Goal: Information Seeking & Learning: Compare options

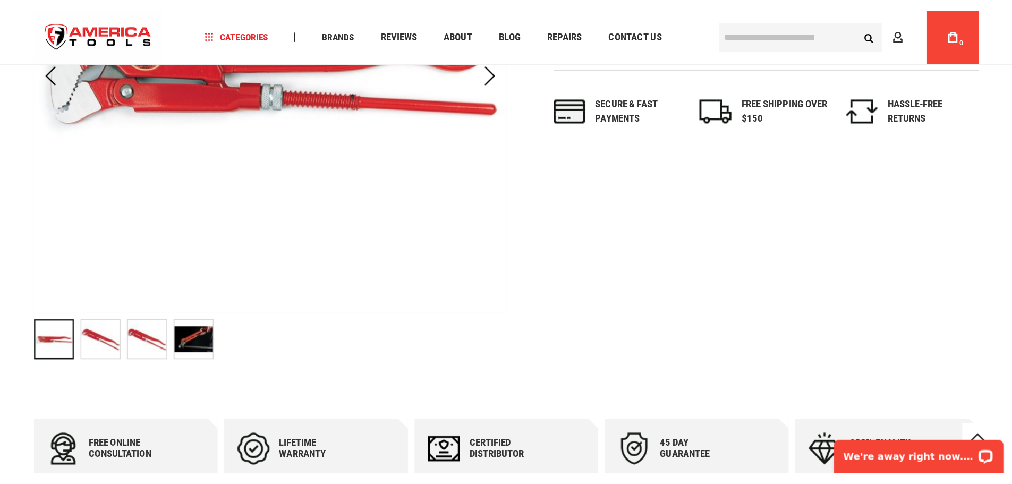
scroll to position [53, 0]
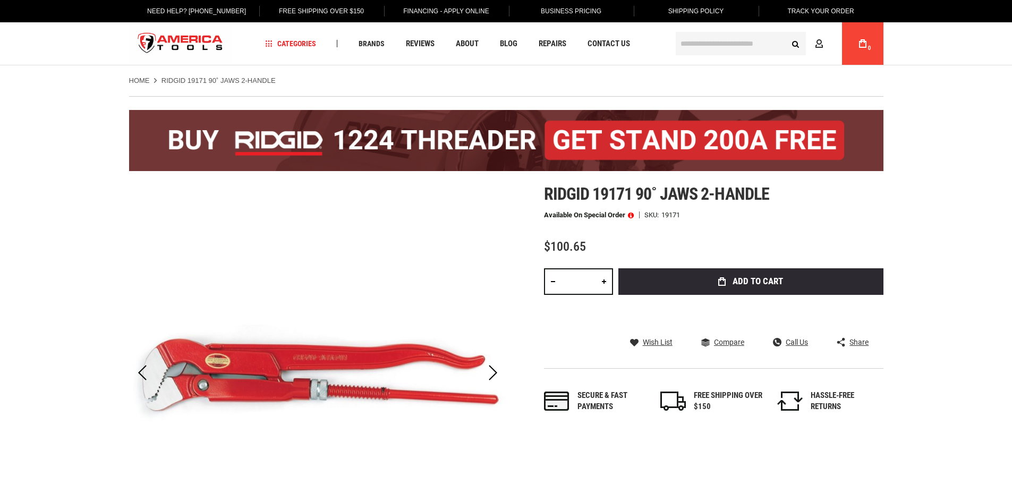
click at [680, 198] on span "Ridgid 19171 90˚ jaws 2-handle" at bounding box center [656, 194] width 225 height 20
copy span "jaws"
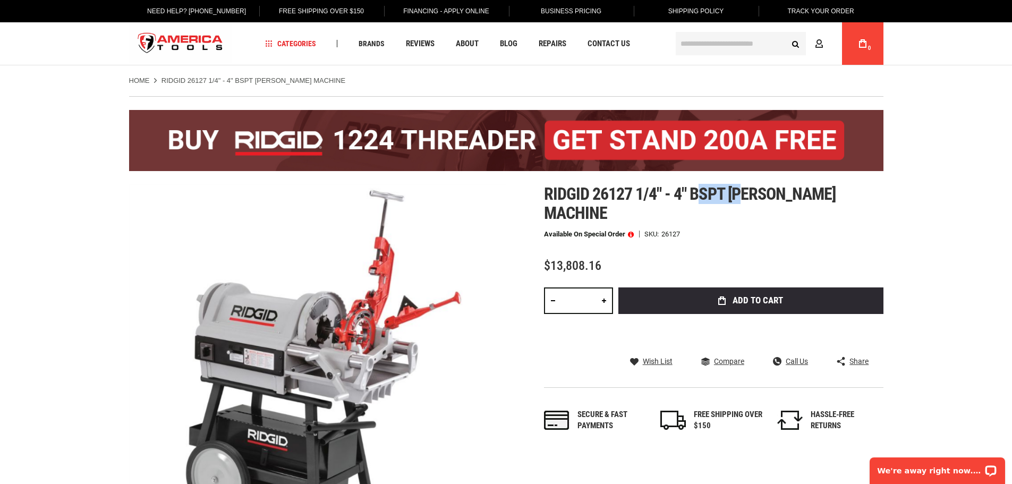
drag, startPoint x: 728, startPoint y: 197, endPoint x: 748, endPoint y: 197, distance: 19.7
click at [748, 197] on span "Ridgid 26127 1/4" - 4" bspt hammer chuck machine" at bounding box center [690, 203] width 292 height 39
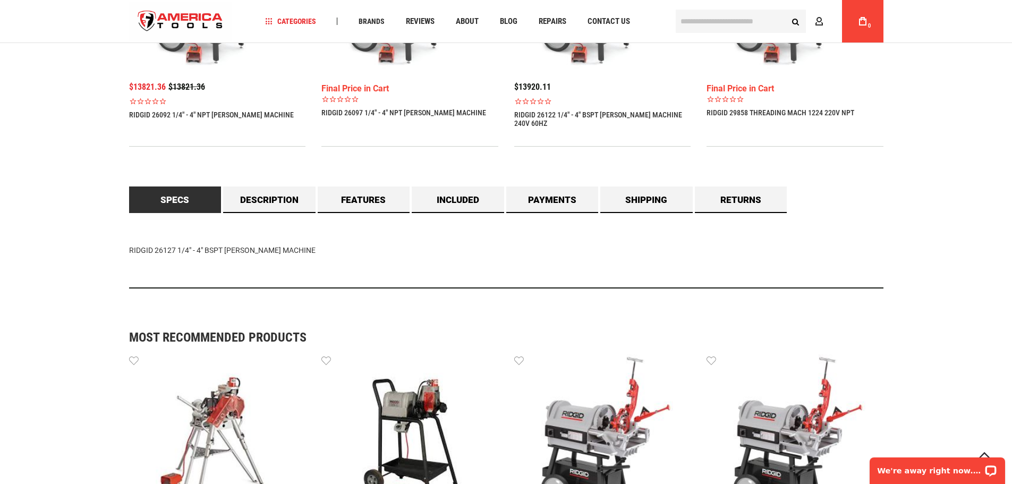
scroll to position [903, 0]
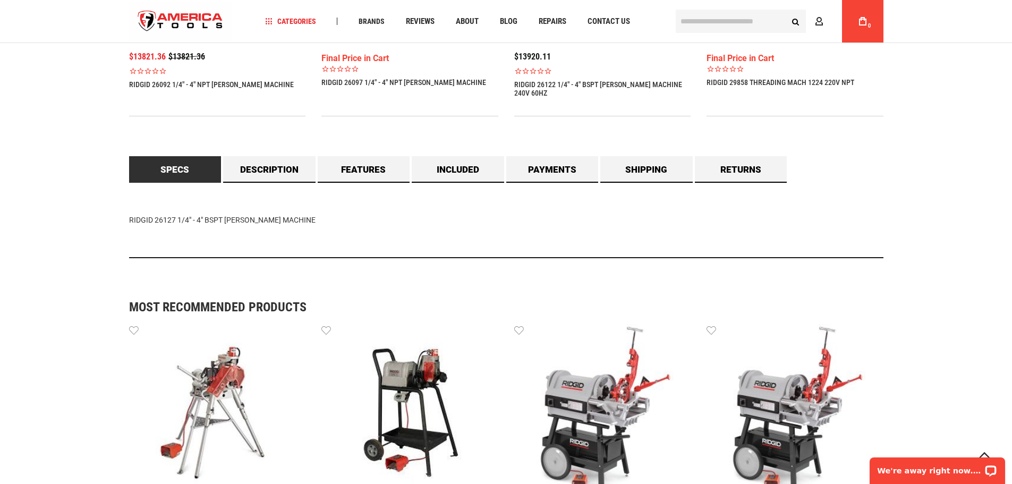
drag, startPoint x: 319, startPoint y: 219, endPoint x: 224, endPoint y: 222, distance: 95.1
click at [224, 222] on div "RIDGID 26127 1/4" - 4" BSPT [PERSON_NAME] MACHINE" at bounding box center [506, 220] width 754 height 75
copy div "HAMMER CHUCK MACHINE"
click at [292, 173] on link "Description" at bounding box center [269, 169] width 92 height 27
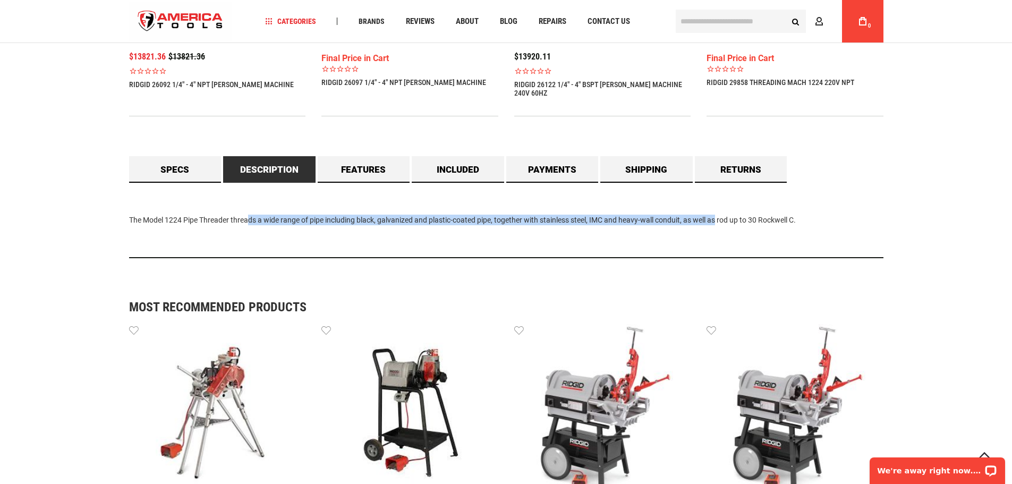
drag, startPoint x: 230, startPoint y: 223, endPoint x: 702, endPoint y: 214, distance: 472.3
click at [702, 214] on div "The Model 1224 Pipe Threader threads a wide range of pipe including black, galv…" at bounding box center [506, 220] width 754 height 75
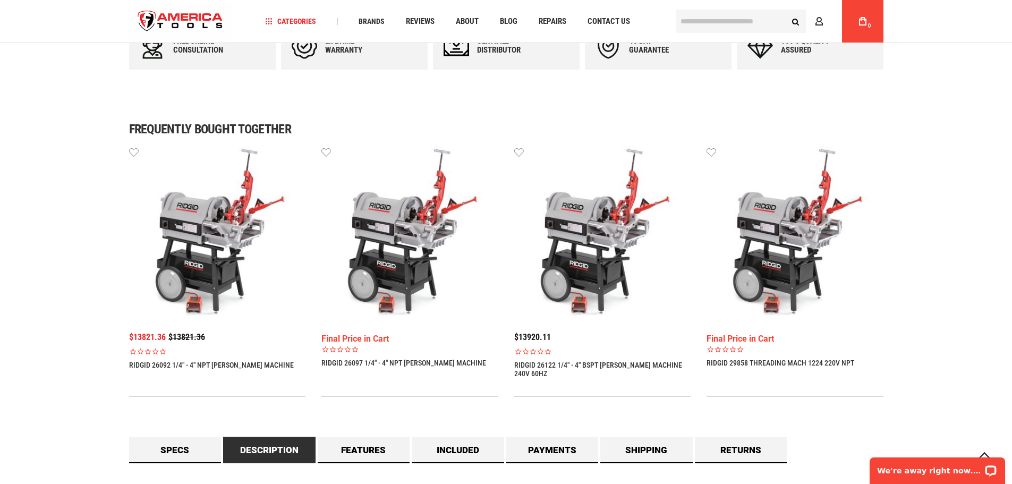
scroll to position [797, 0]
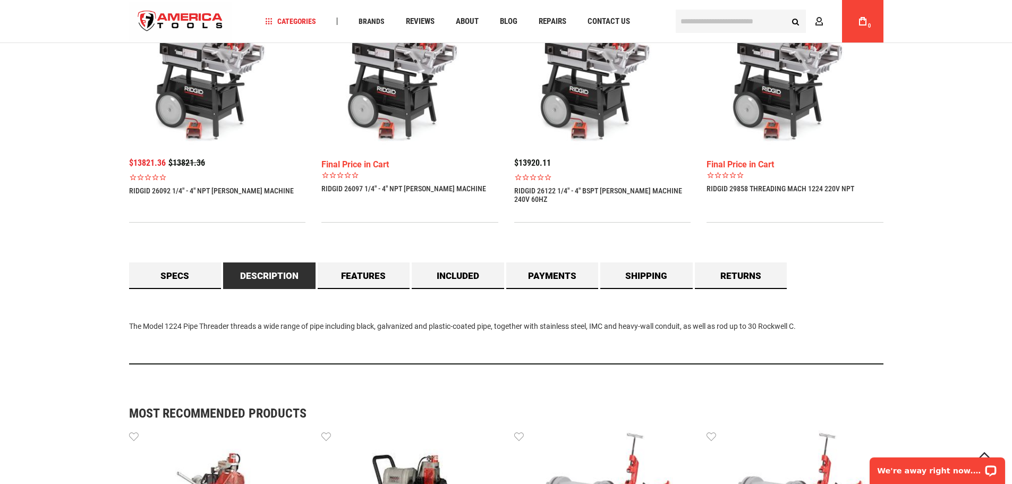
click at [743, 354] on div "The Model 1224 Pipe Threader threads a wide range of pipe including black, galv…" at bounding box center [506, 326] width 754 height 75
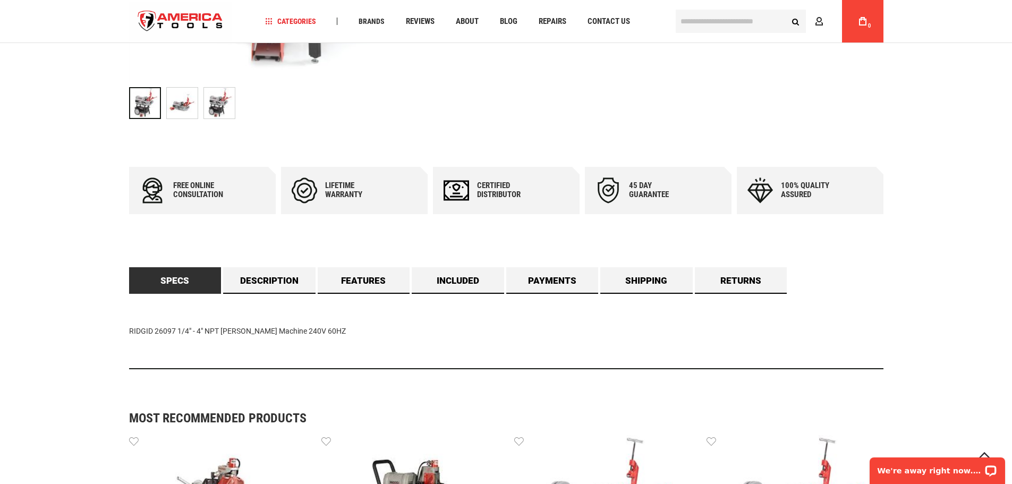
scroll to position [584, 0]
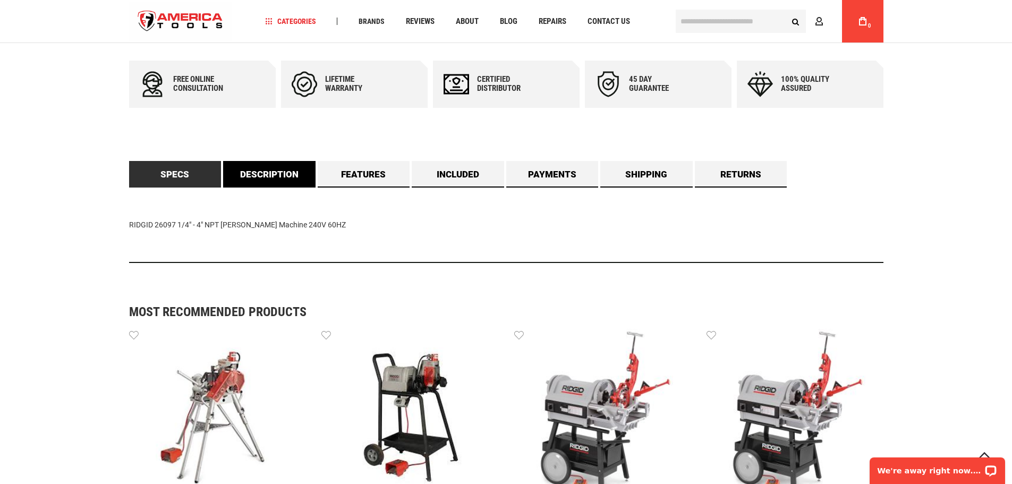
click at [285, 179] on link "Description" at bounding box center [269, 174] width 92 height 27
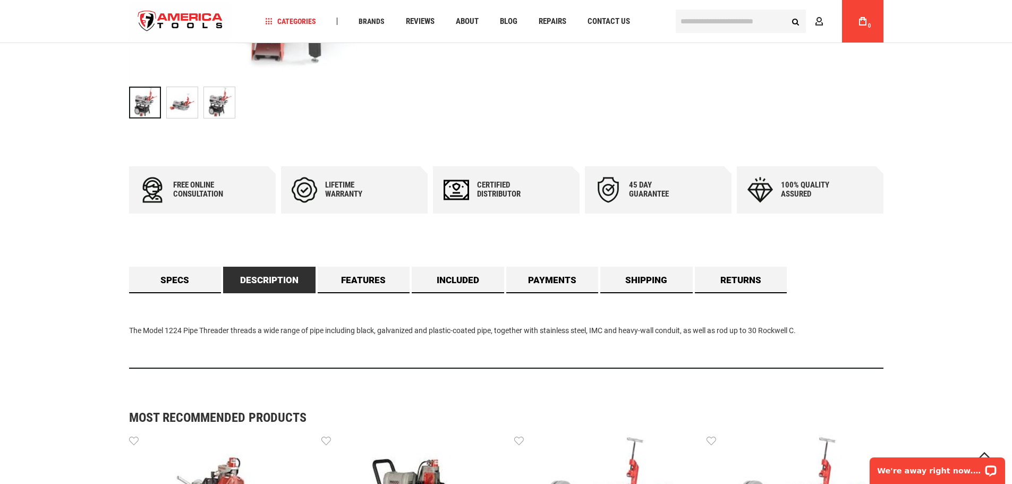
scroll to position [478, 0]
click at [190, 288] on link "Specs" at bounding box center [175, 280] width 92 height 27
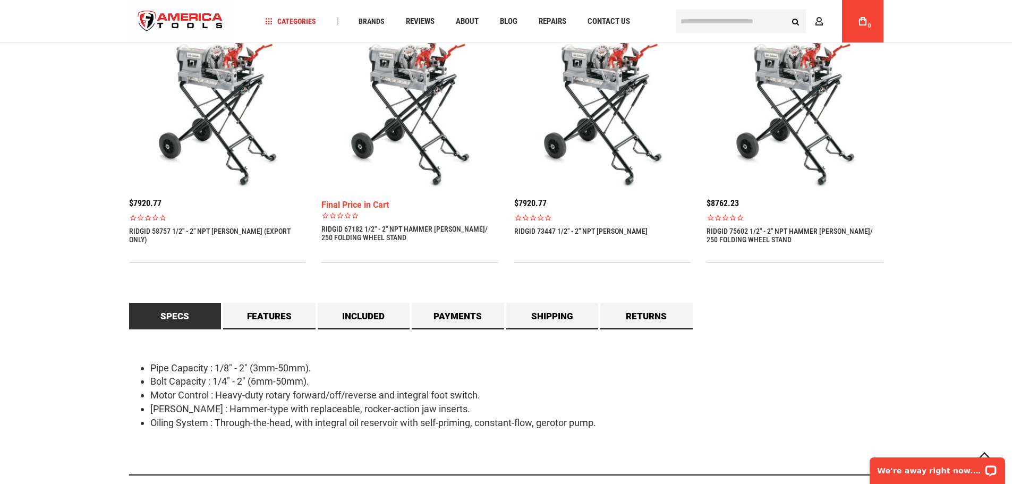
scroll to position [850, 0]
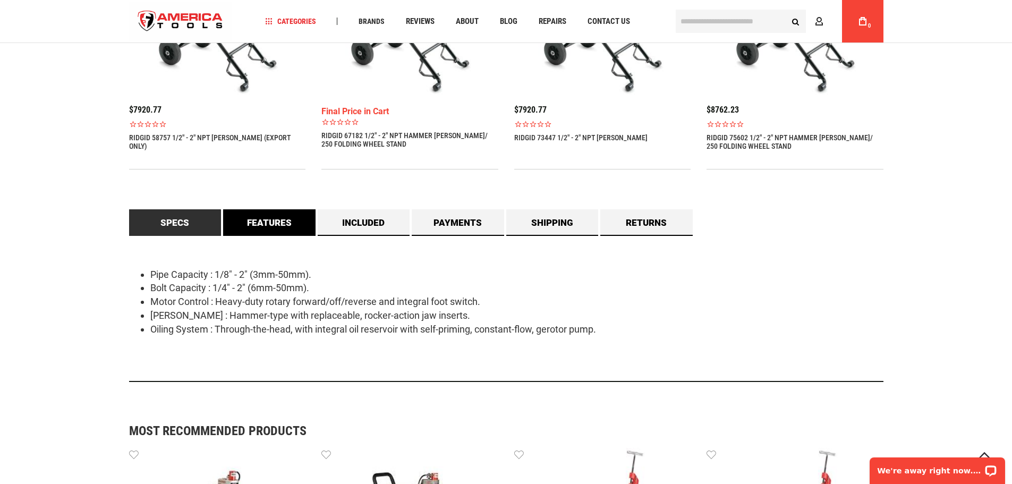
click at [287, 218] on link "Features" at bounding box center [269, 222] width 92 height 27
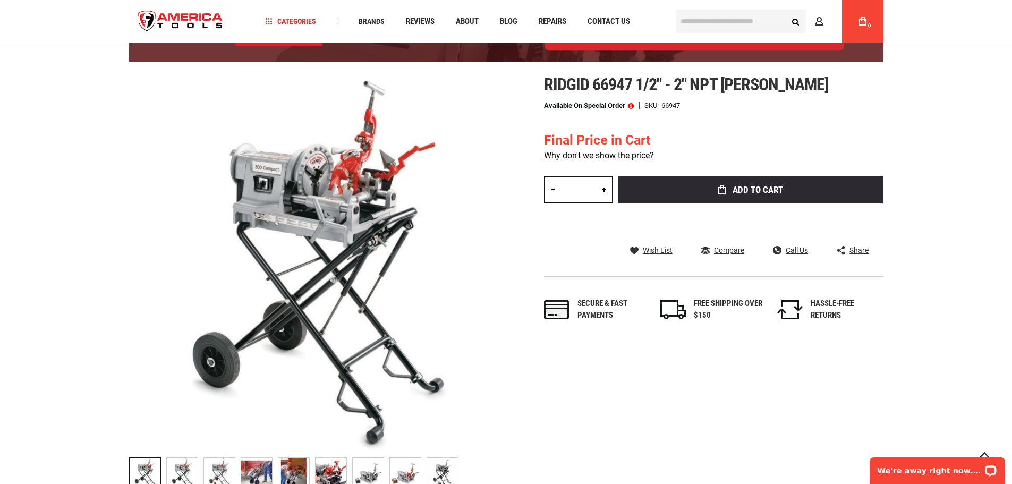
scroll to position [0, 0]
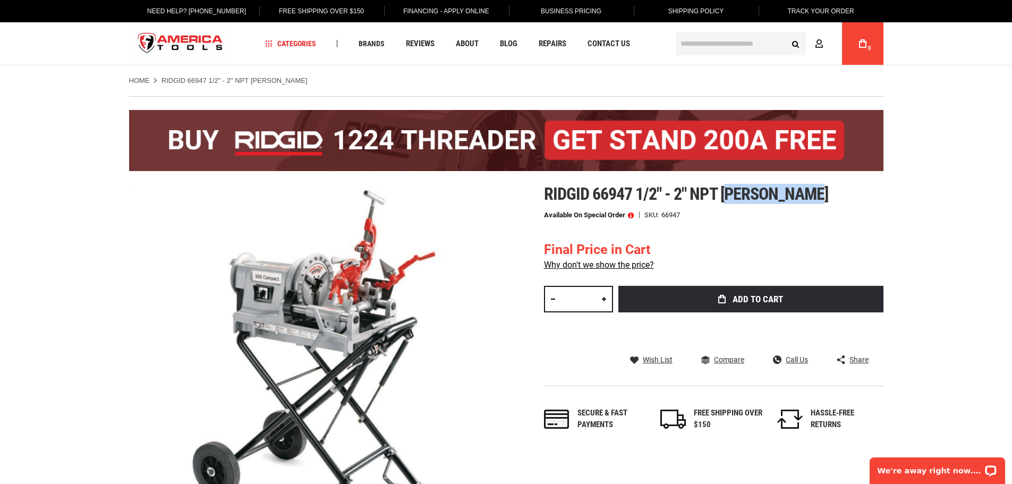
drag, startPoint x: 728, startPoint y: 193, endPoint x: 851, endPoint y: 189, distance: 123.9
click at [851, 189] on h1 "Ridgid 66947 1/2" - 2" npt hammer chuck" at bounding box center [713, 193] width 339 height 19
click at [748, 188] on span "Ridgid 66947 1/2" - 2" npt hammer chuck" at bounding box center [686, 194] width 285 height 20
drag, startPoint x: 721, startPoint y: 193, endPoint x: 865, endPoint y: 194, distance: 143.4
click at [865, 194] on h1 "Ridgid 66947 1/2" - 2" npt hammer chuck" at bounding box center [713, 193] width 339 height 19
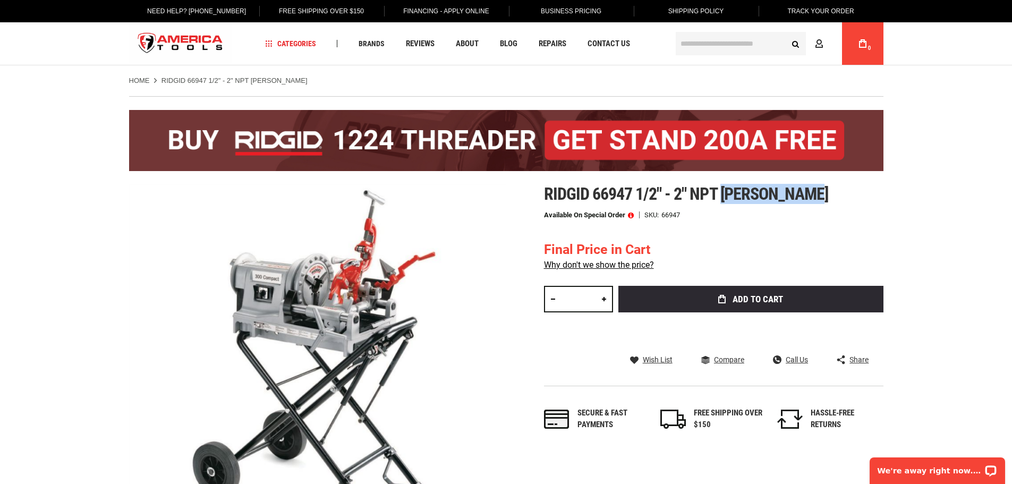
copy span "hammer chuck"
click at [714, 42] on input "text" at bounding box center [741, 43] width 130 height 23
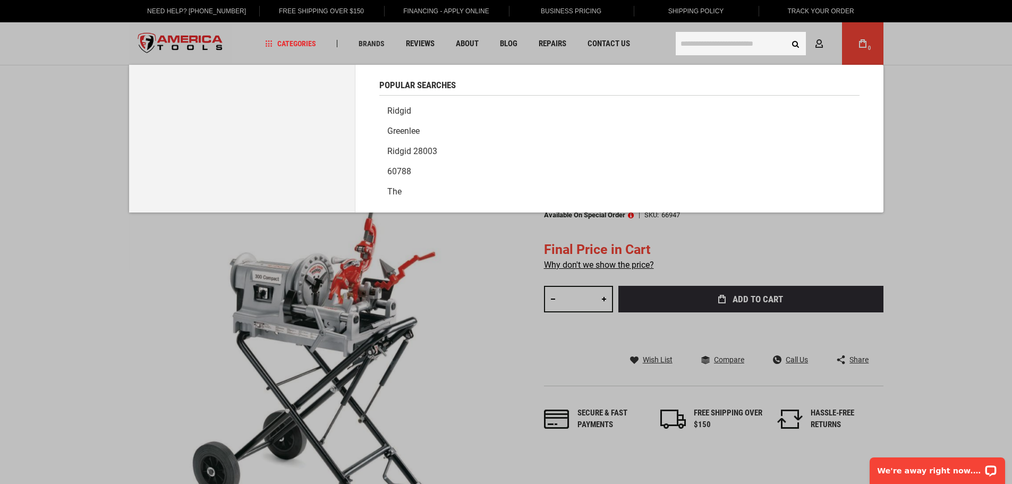
paste input "**********"
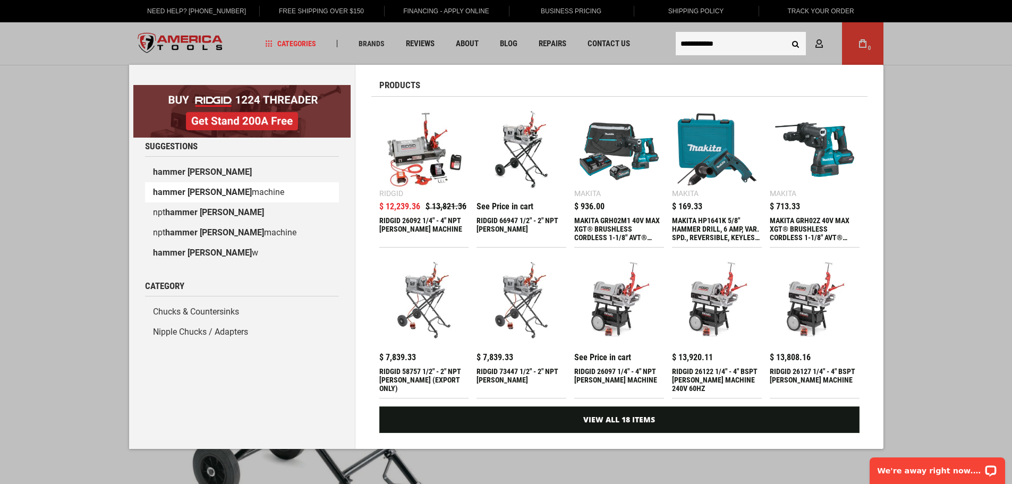
type input "**********"
click at [225, 195] on link "hammer chuck machine" at bounding box center [242, 192] width 194 height 20
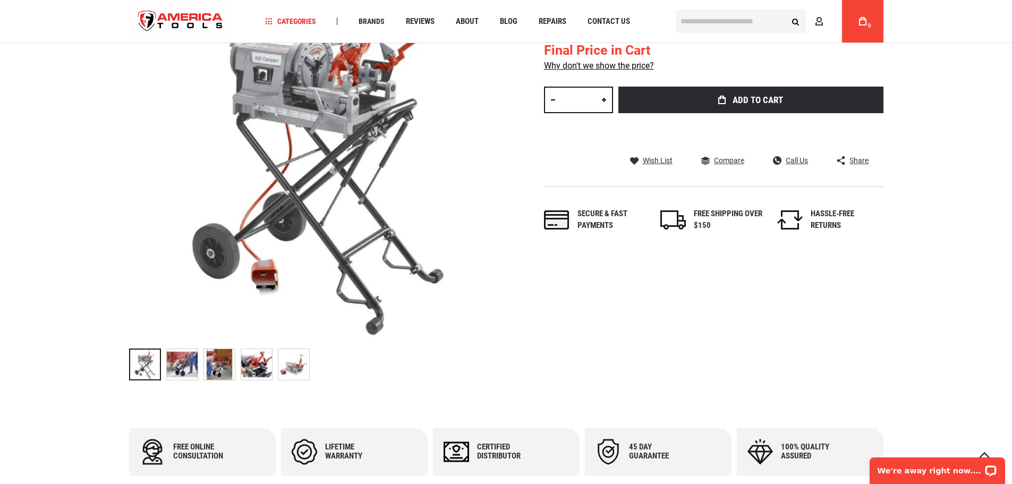
scroll to position [53, 0]
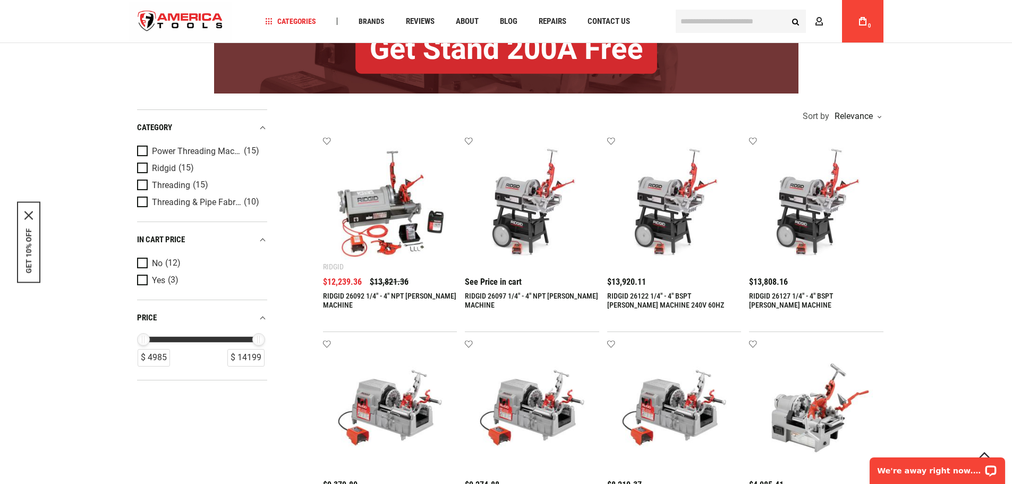
scroll to position [159, 0]
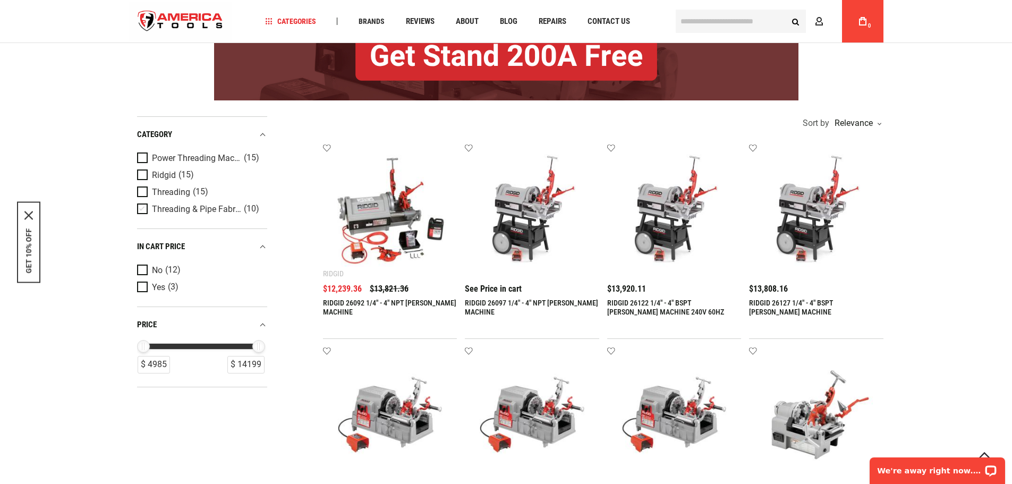
click at [184, 209] on span "Threading & Pipe Fabrication" at bounding box center [196, 210] width 89 height 10
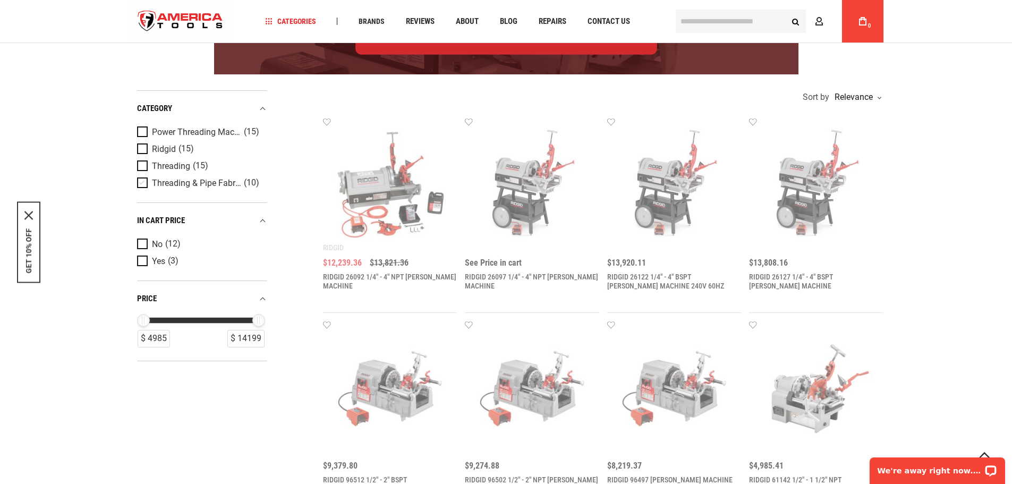
scroll to position [212, 0]
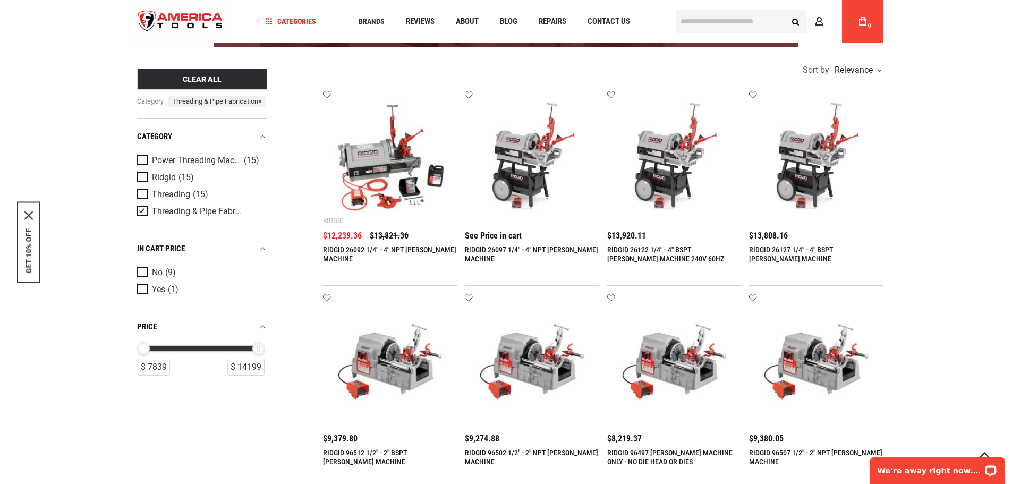
click at [193, 144] on div "category" at bounding box center [202, 137] width 130 height 14
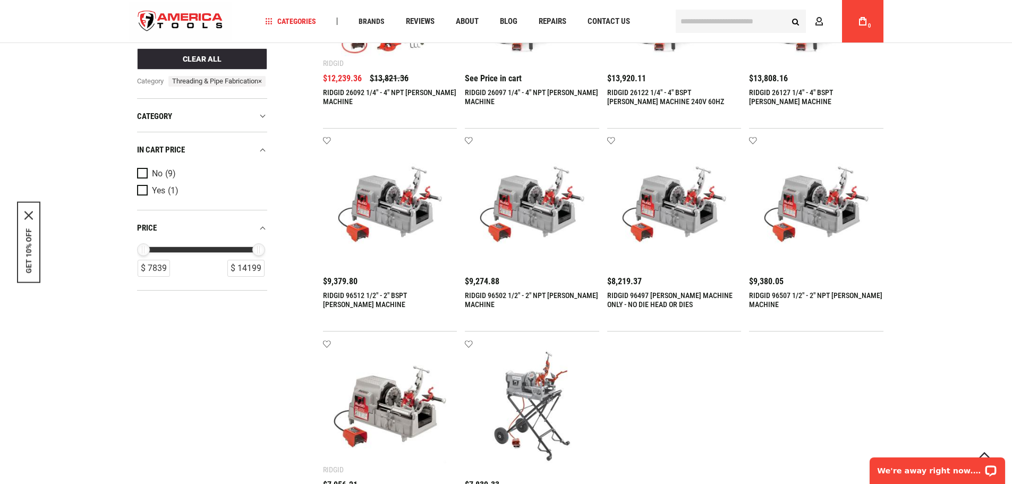
scroll to position [372, 0]
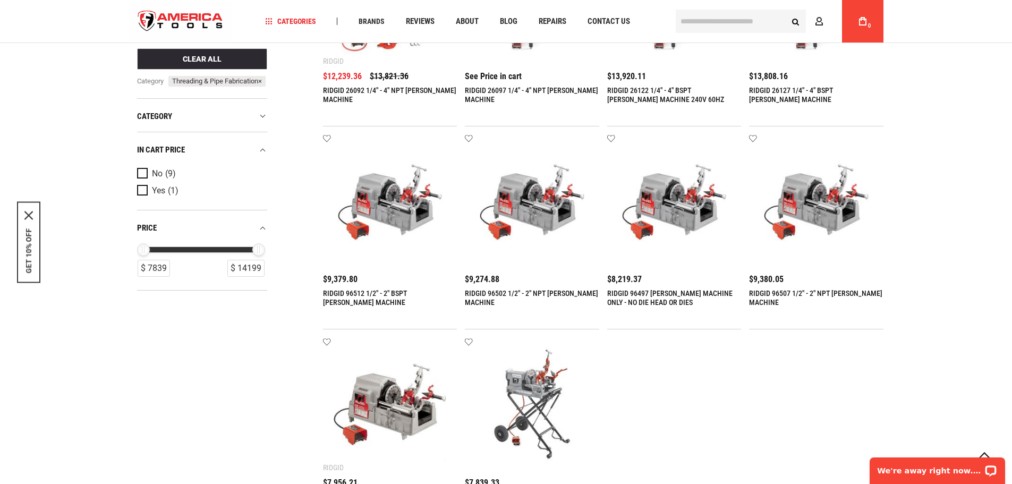
click at [258, 84] on span "×" at bounding box center [260, 80] width 4 height 8
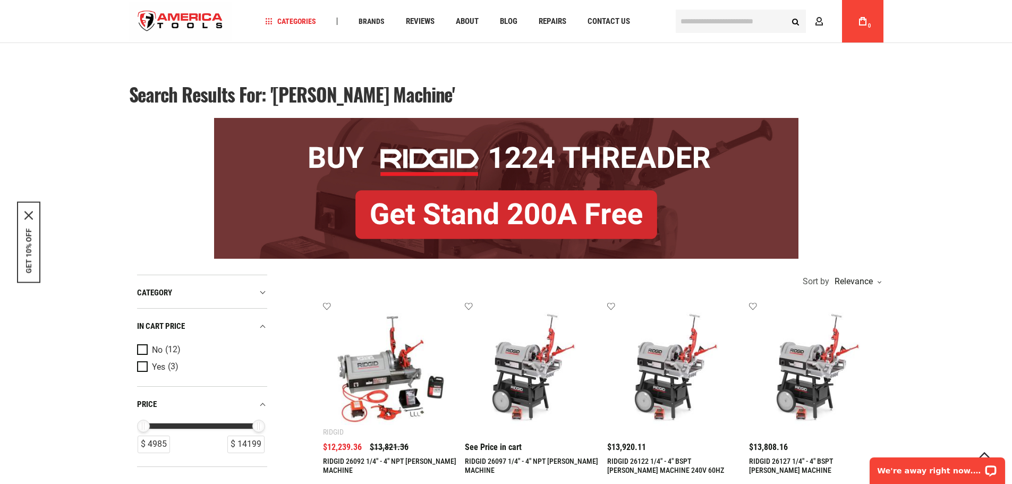
scroll to position [0, 0]
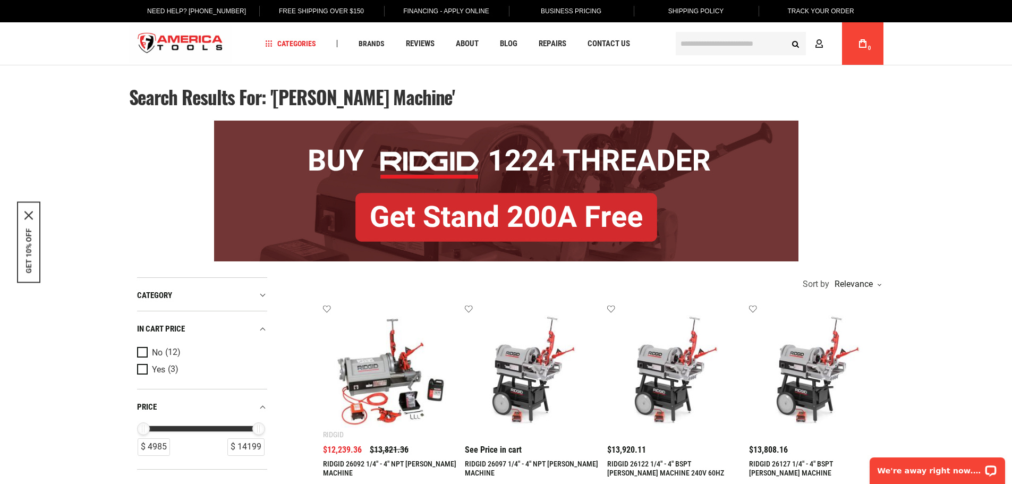
click at [246, 293] on div "category" at bounding box center [202, 295] width 130 height 14
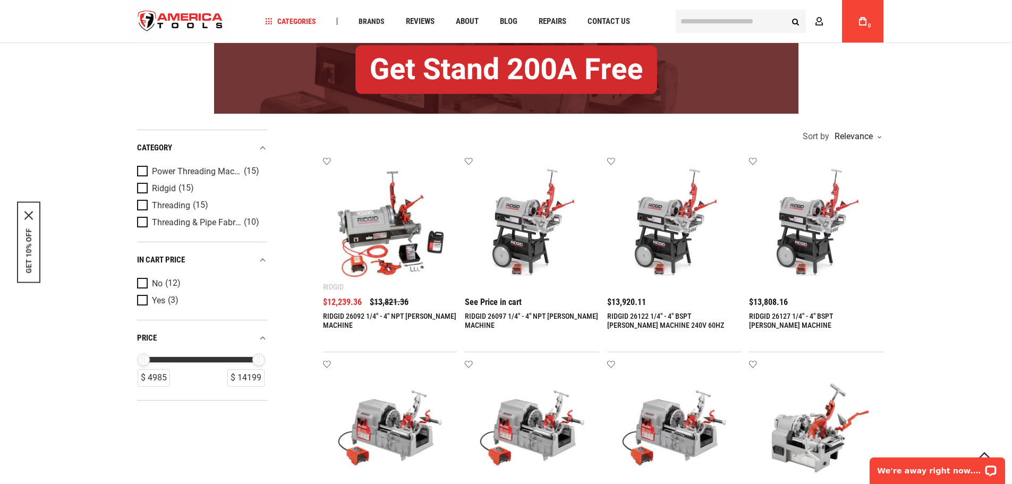
scroll to position [159, 0]
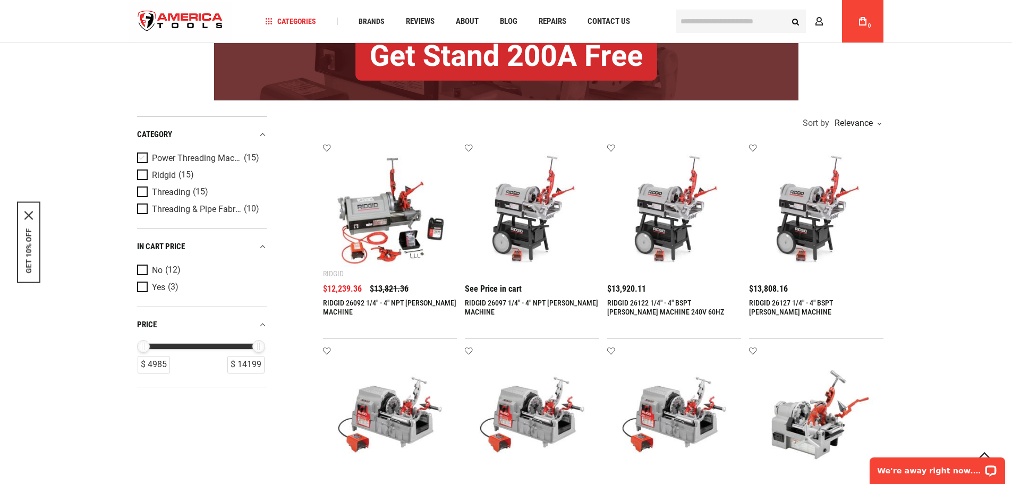
click at [219, 157] on span "Power Threading Machines" at bounding box center [196, 159] width 89 height 10
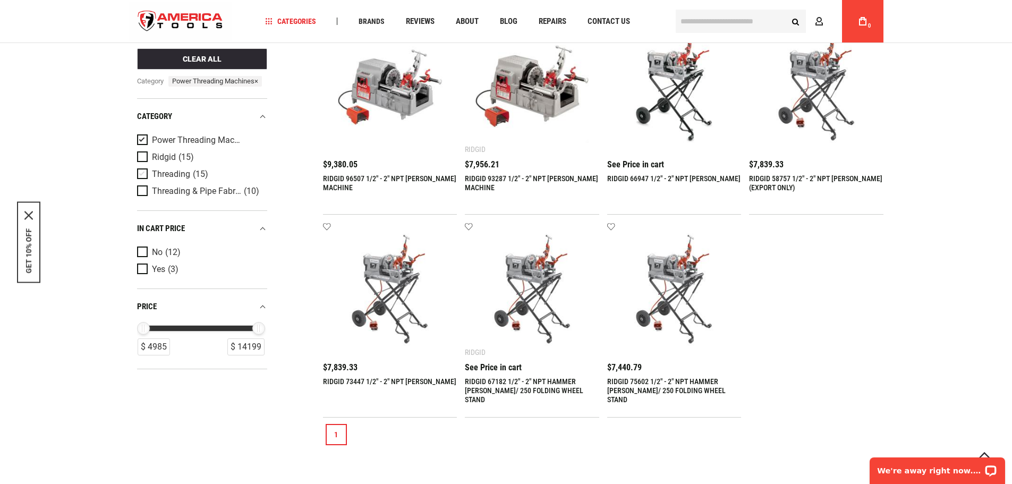
scroll to position [744, 0]
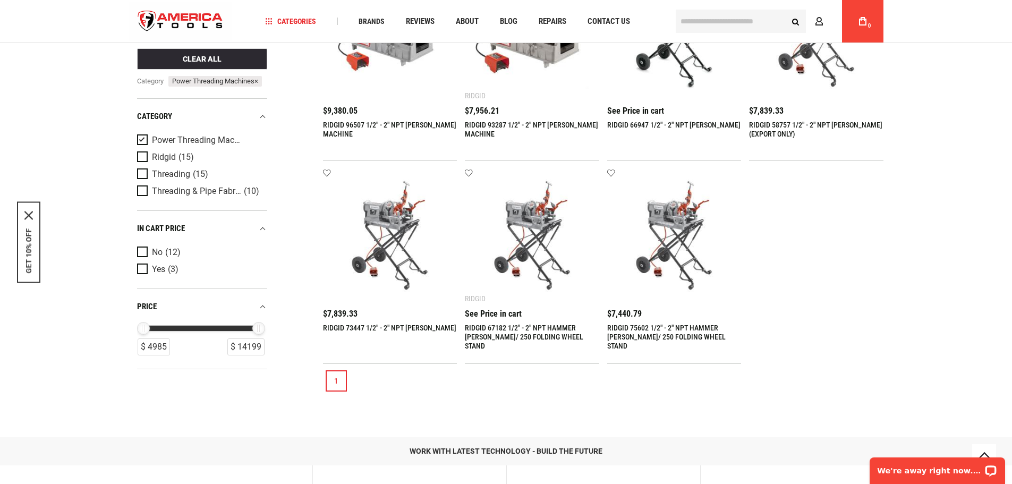
click at [177, 81] on span "Power Threading Machines ×" at bounding box center [214, 80] width 93 height 11
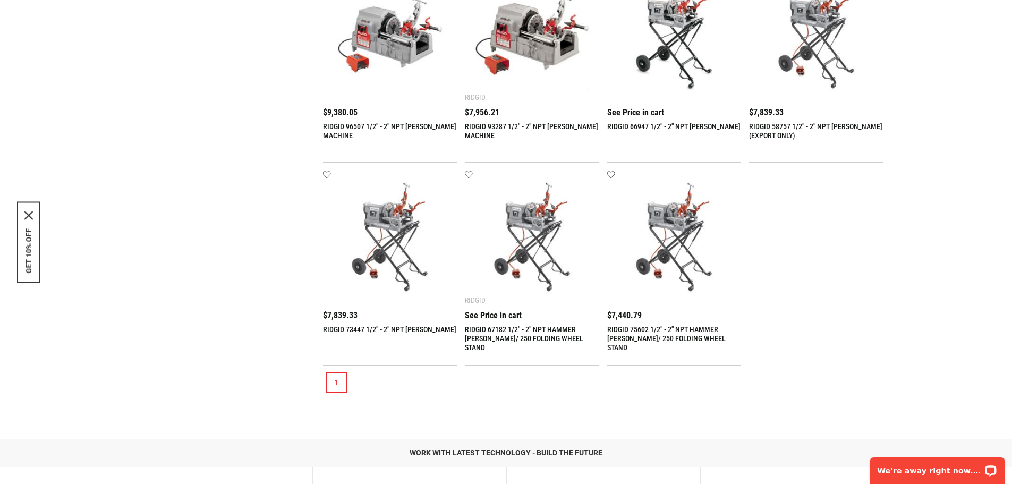
scroll to position [0, 0]
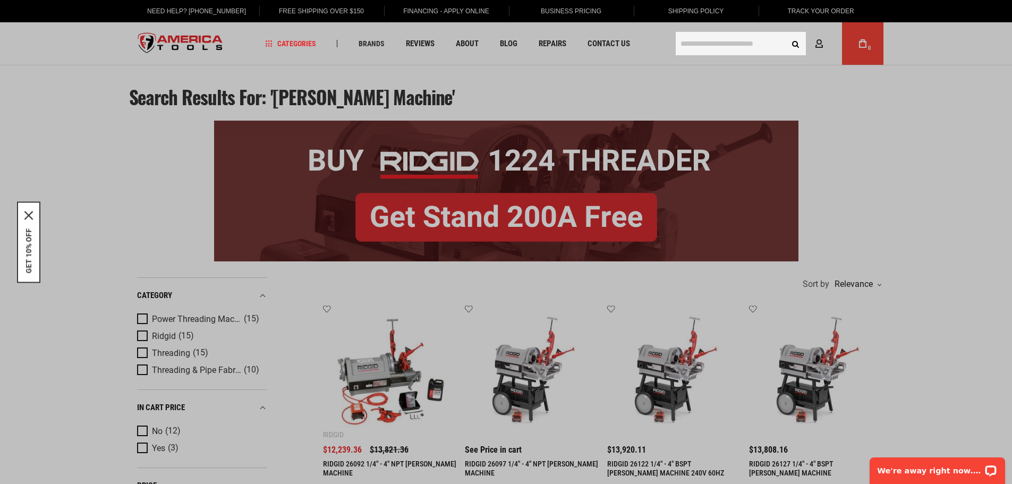
click at [713, 50] on input "text" at bounding box center [741, 43] width 130 height 23
paste input "******"
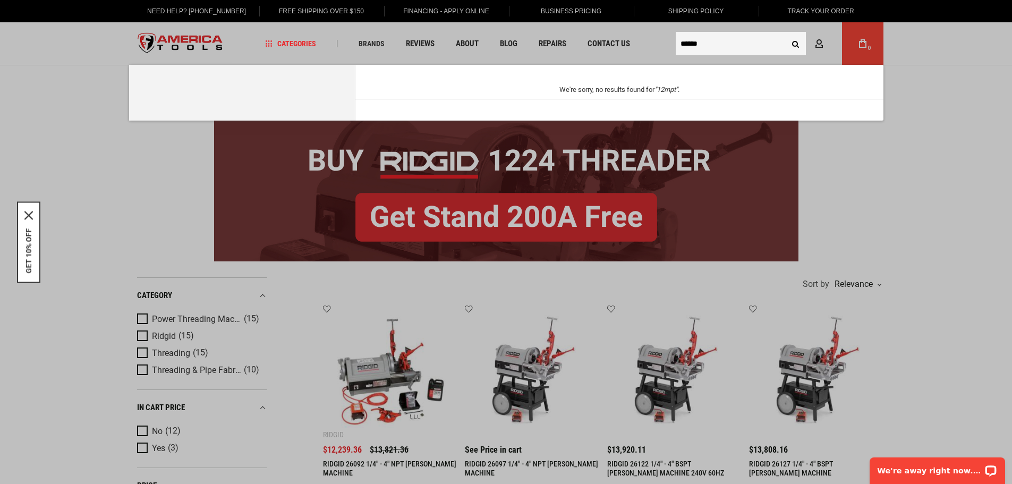
type input "******"
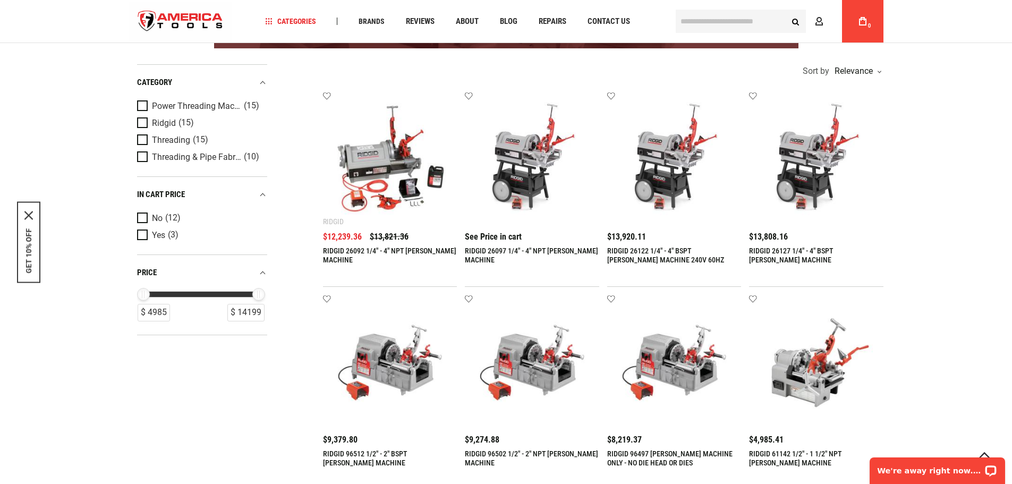
scroll to position [212, 0]
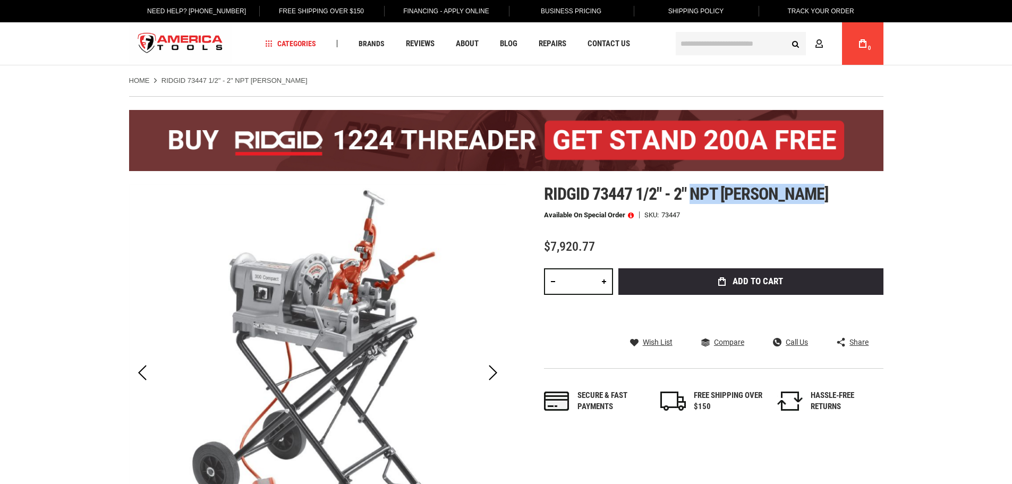
drag, startPoint x: 693, startPoint y: 195, endPoint x: 878, endPoint y: 194, distance: 184.9
click at [878, 197] on h1 "Ridgid 73447 1/2" - 2" npt hammer chuck" at bounding box center [713, 193] width 339 height 19
copy span "npt hammer chuck"
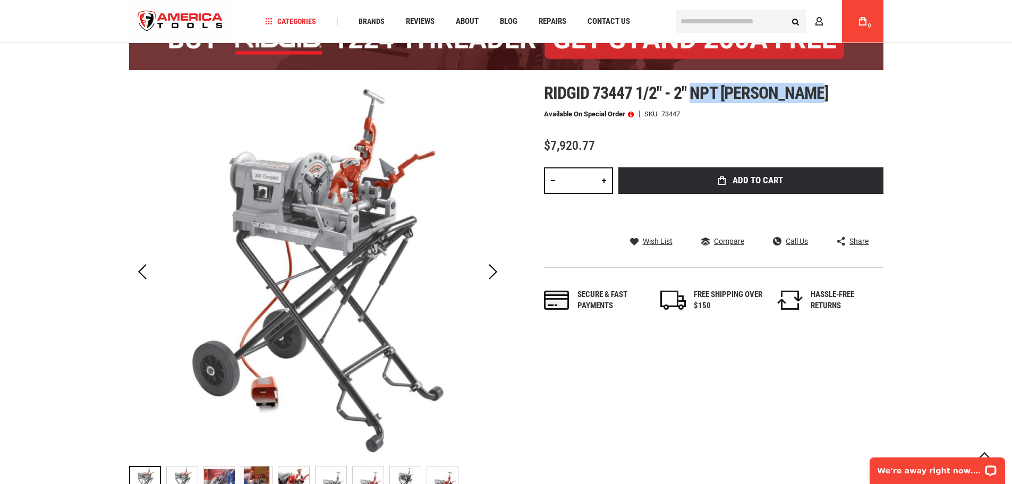
scroll to position [159, 0]
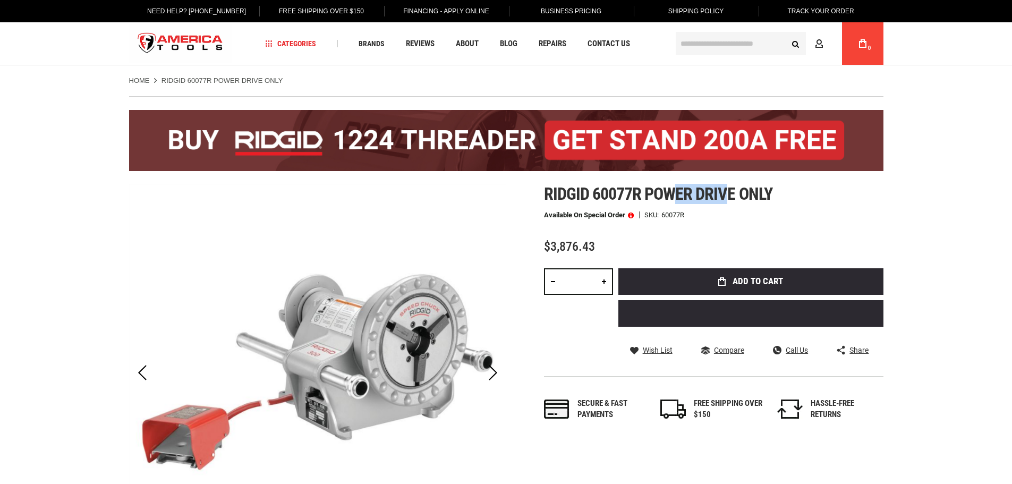
click at [653, 189] on span "Ridgid 60077r power drive only" at bounding box center [658, 194] width 228 height 20
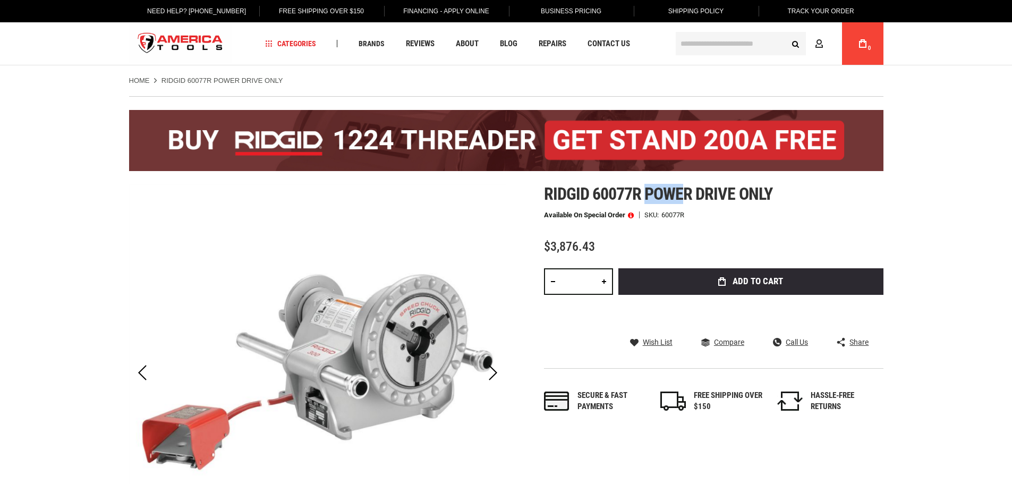
drag, startPoint x: 647, startPoint y: 192, endPoint x: 687, endPoint y: 192, distance: 39.8
click at [687, 192] on span "Ridgid 60077r power drive only" at bounding box center [658, 194] width 228 height 20
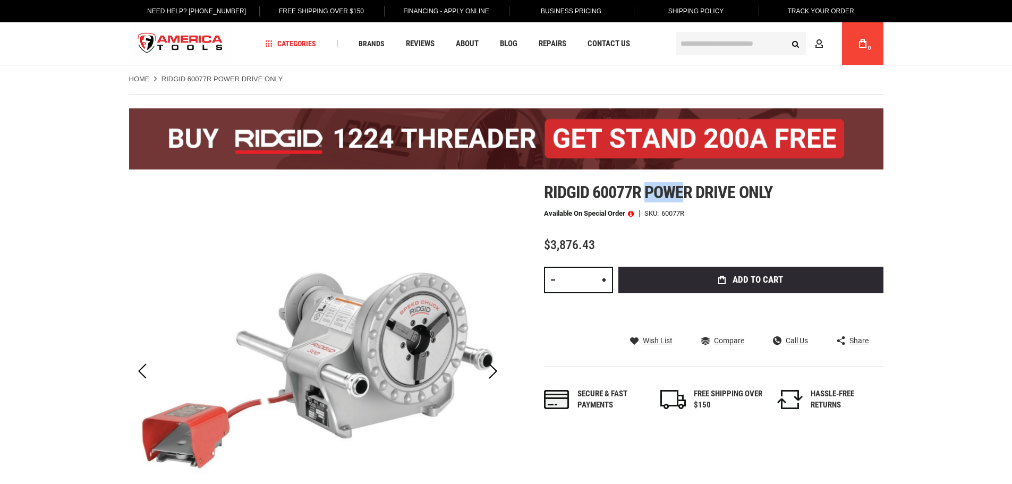
scroll to position [106, 0]
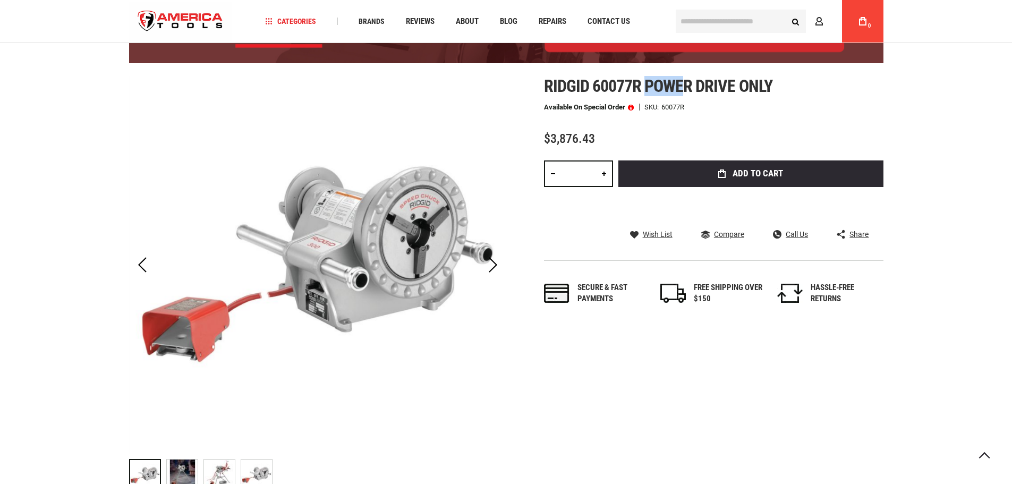
click at [659, 82] on span "Ridgid 60077r power drive only" at bounding box center [658, 86] width 228 height 20
click at [719, 88] on span "Ridgid 60077r power drive only" at bounding box center [658, 86] width 228 height 20
click at [657, 83] on span "Ridgid 60077r power drive only" at bounding box center [658, 86] width 228 height 20
drag, startPoint x: 645, startPoint y: 86, endPoint x: 733, endPoint y: 88, distance: 87.7
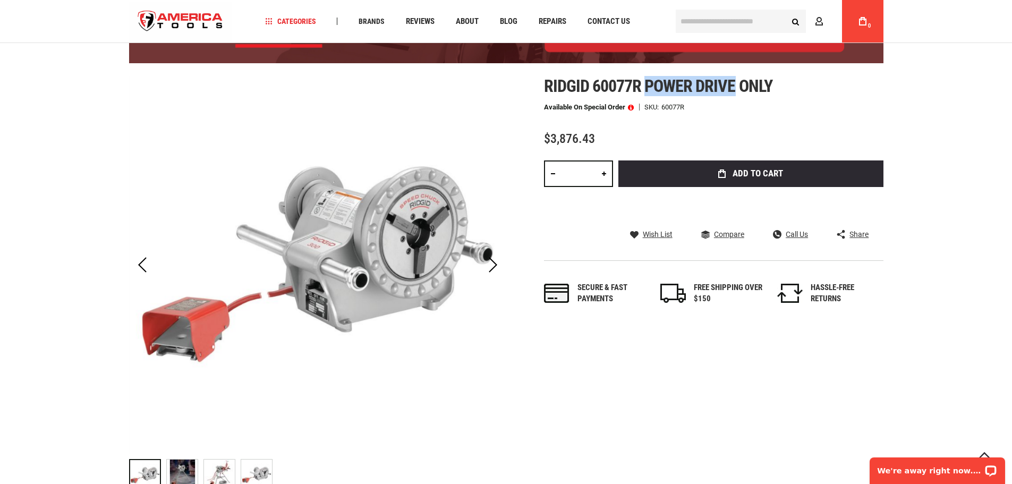
click at [733, 88] on span "Ridgid 60077r power drive only" at bounding box center [658, 86] width 228 height 20
click at [783, 88] on h1 "Ridgid 60077r power drive only" at bounding box center [713, 85] width 339 height 19
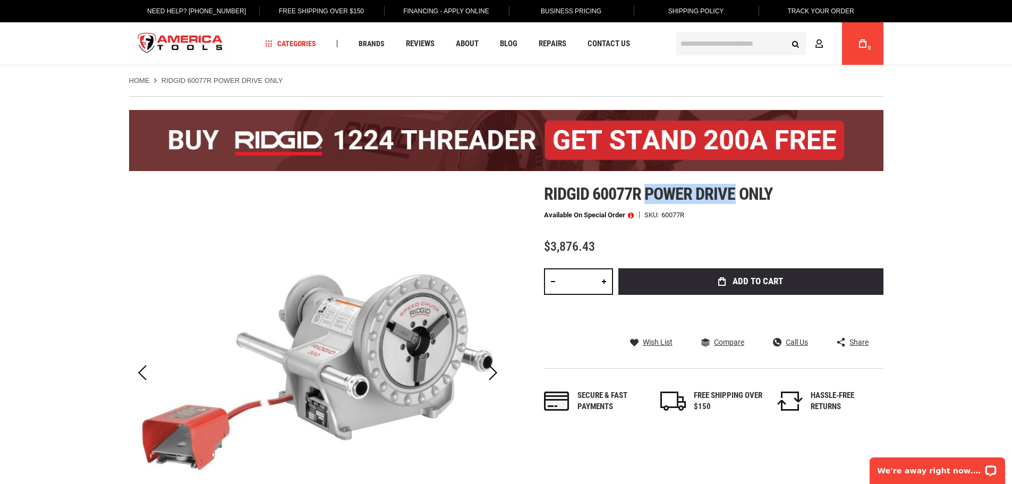
drag, startPoint x: 645, startPoint y: 193, endPoint x: 736, endPoint y: 198, distance: 91.5
click at [736, 198] on span "Ridgid 60077r power drive only" at bounding box center [658, 194] width 228 height 20
copy span "power drive"
click at [786, 192] on h1 "Ridgid 60077r power drive only" at bounding box center [713, 193] width 339 height 19
copy span "power drive only"
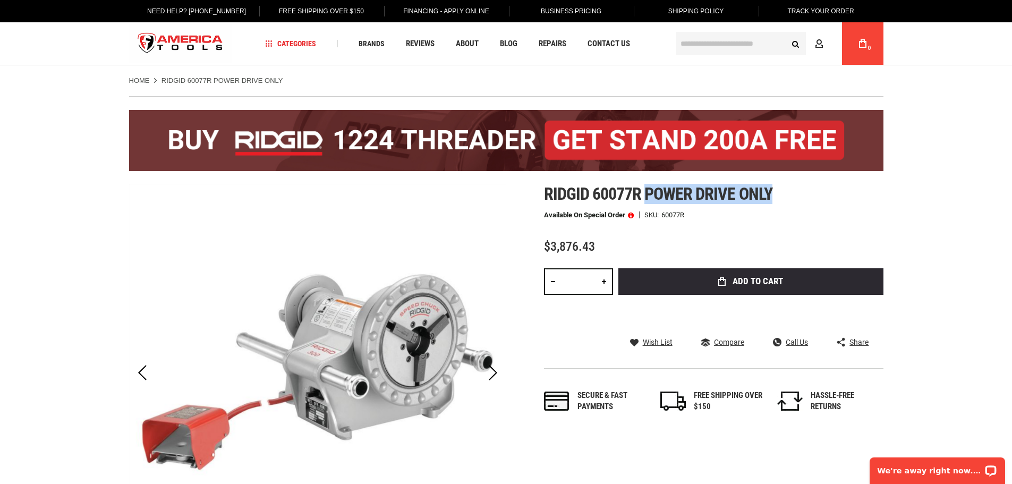
click at [776, 191] on h1 "Ridgid 60077r power drive only" at bounding box center [713, 193] width 339 height 19
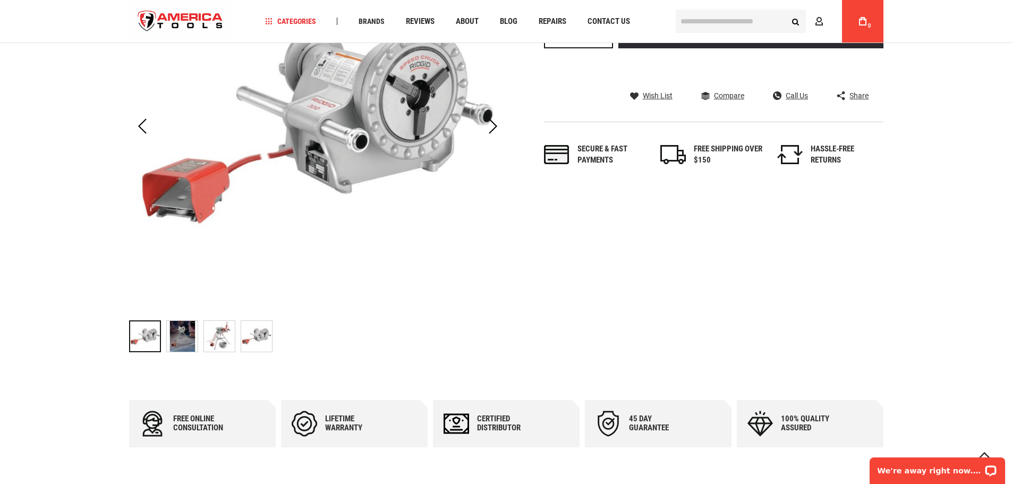
scroll to position [266, 0]
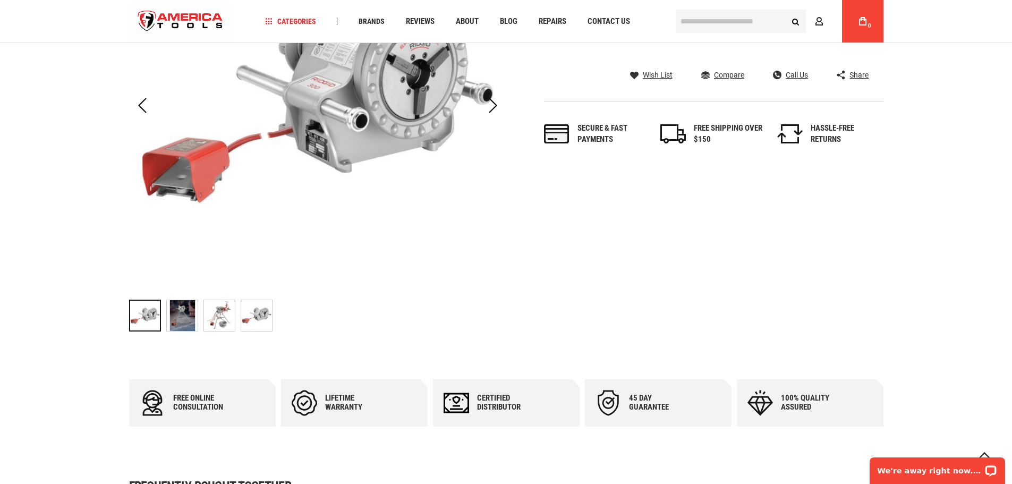
click at [225, 313] on img "RIDGID 60077R POWER DRIVE ONLY" at bounding box center [219, 315] width 31 height 31
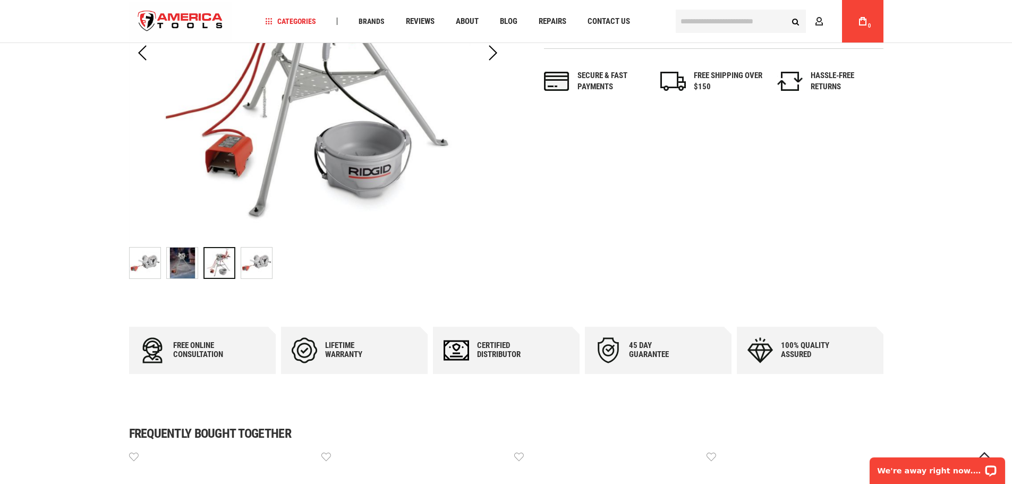
scroll to position [319, 0]
click at [131, 268] on img "RIDGID 60077R POWER DRIVE ONLY" at bounding box center [145, 262] width 31 height 31
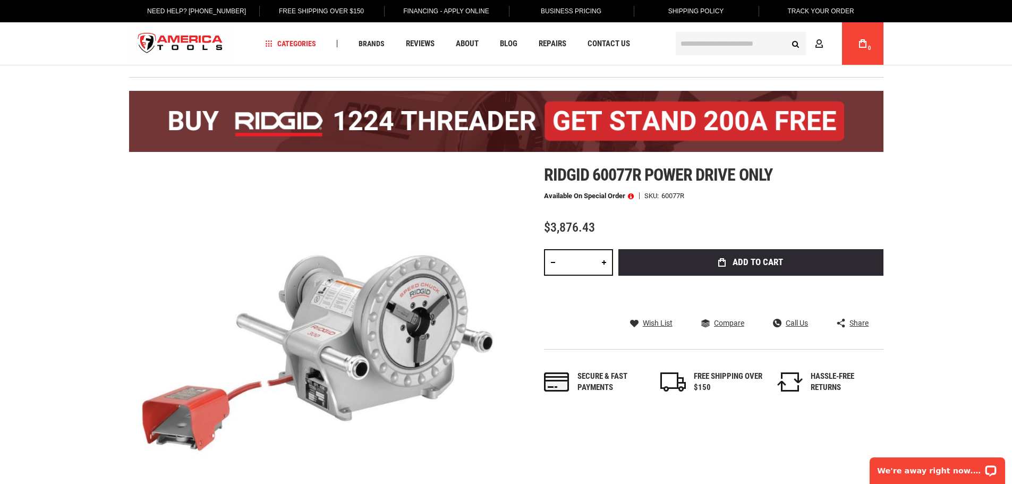
scroll to position [0, 0]
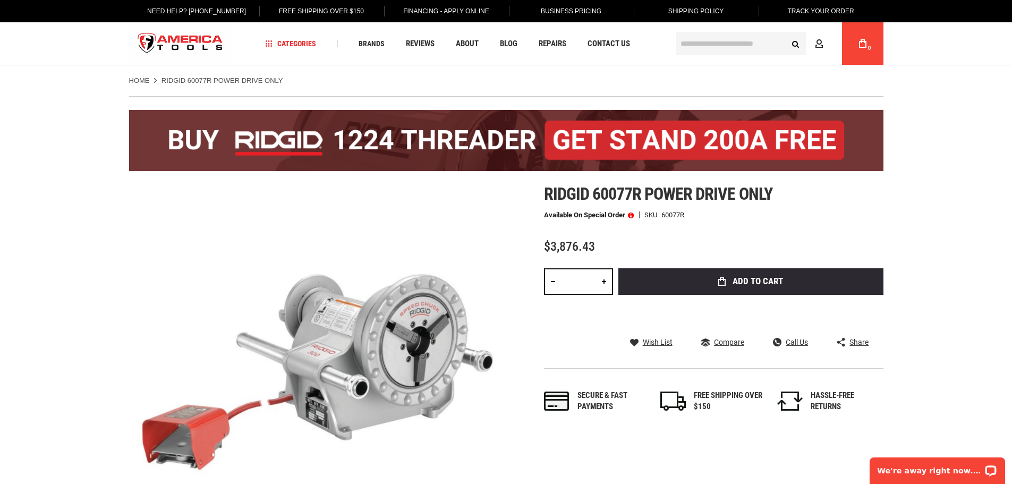
click at [713, 44] on input "text" at bounding box center [741, 43] width 130 height 23
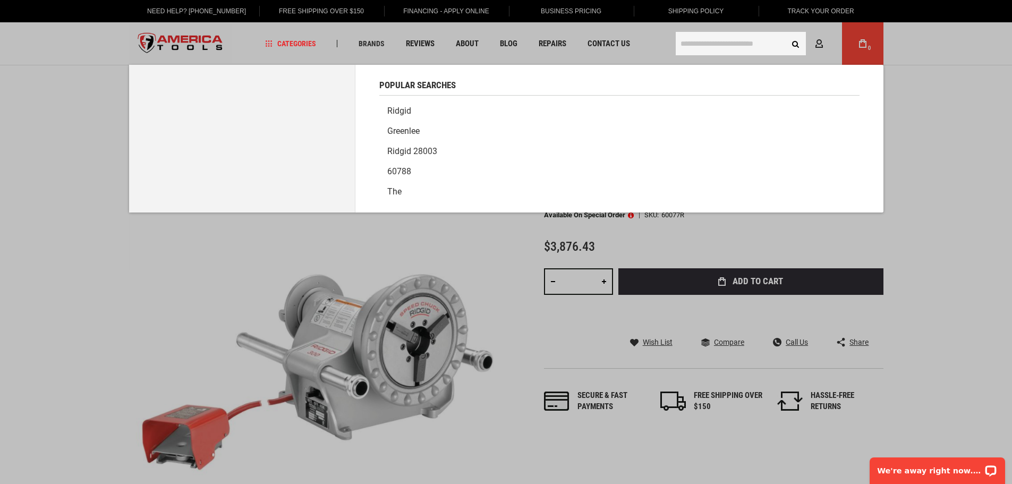
paste input "*****"
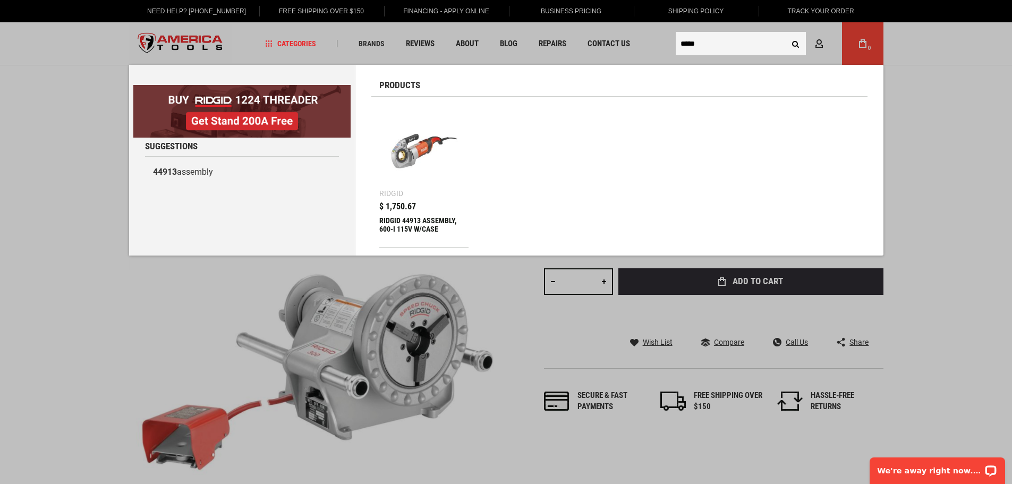
type input "*****"
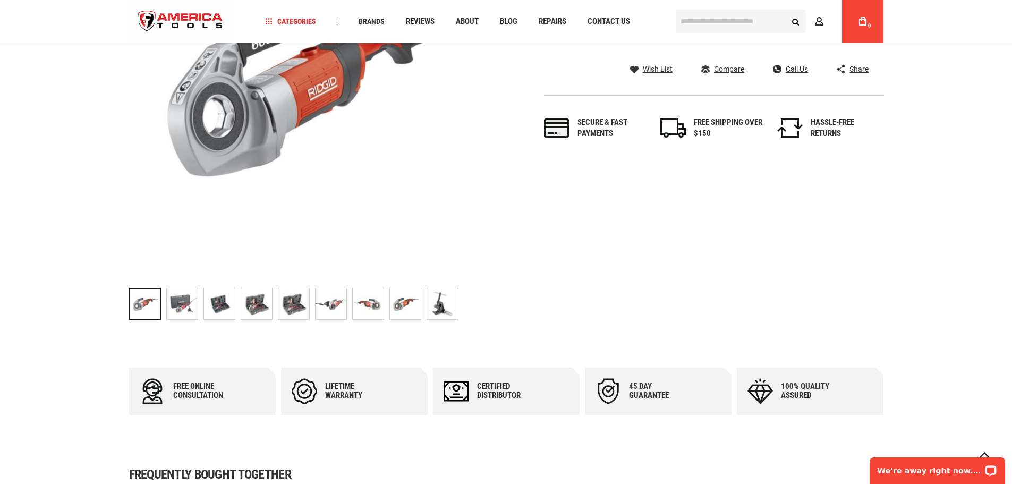
scroll to position [372, 0]
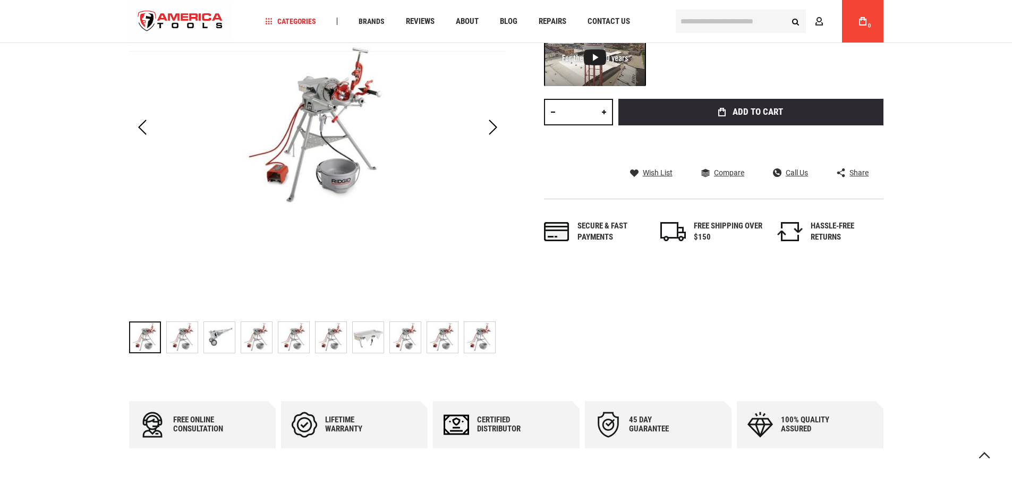
scroll to position [266, 0]
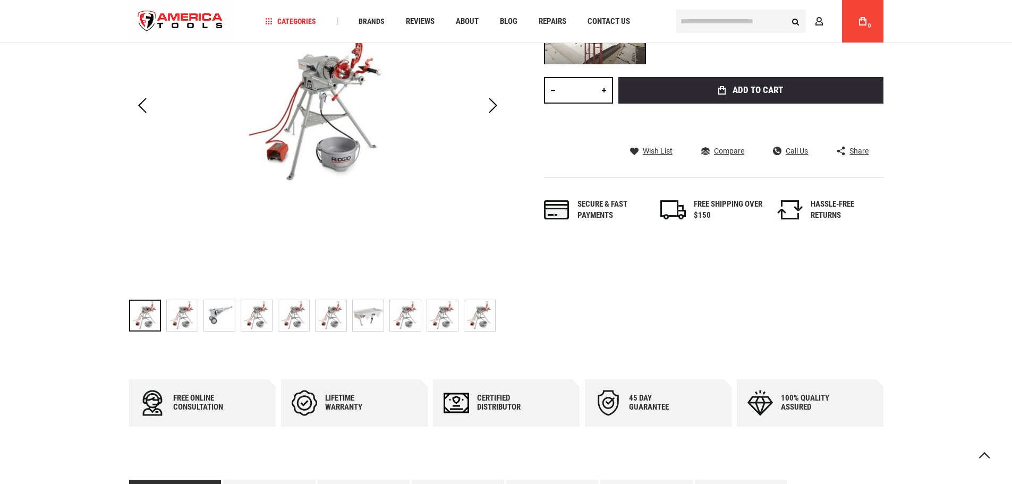
click at [331, 321] on img "RIDGID 15682 115V, 50/60 HZ (NPT)" at bounding box center [331, 315] width 31 height 31
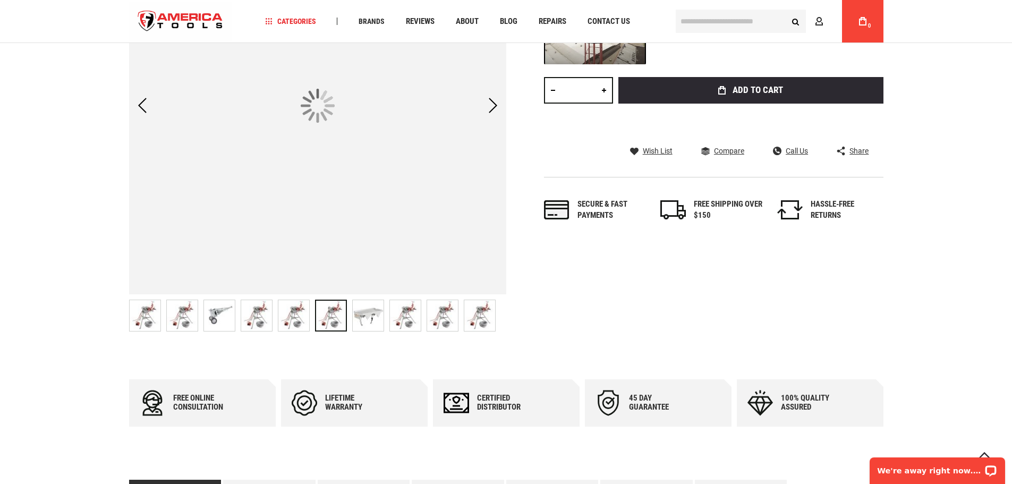
scroll to position [0, 0]
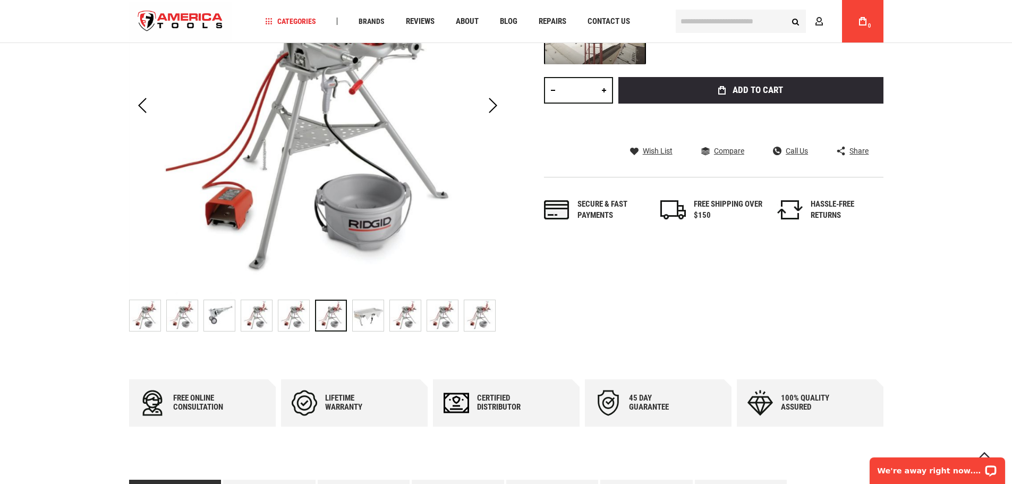
click at [368, 322] on img "RIDGID 15682 115V, 50/60 HZ (NPT)" at bounding box center [368, 315] width 31 height 31
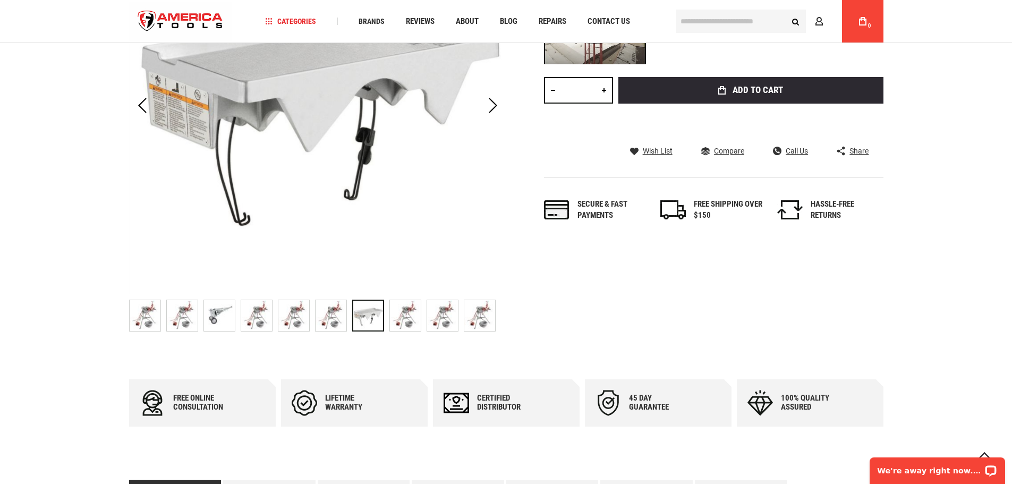
click at [407, 323] on img "RIDGID 15682 115V, 50/60 HZ (NPT)" at bounding box center [405, 315] width 31 height 31
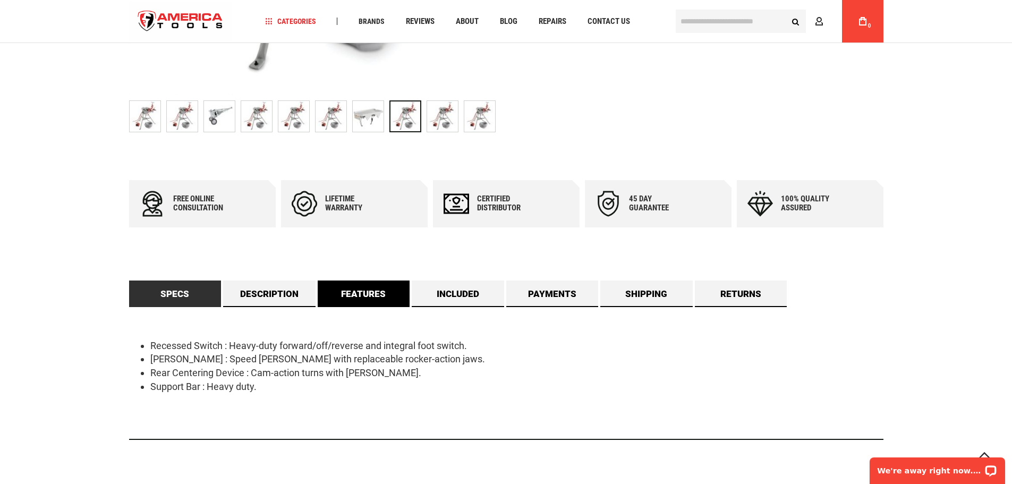
scroll to position [478, 0]
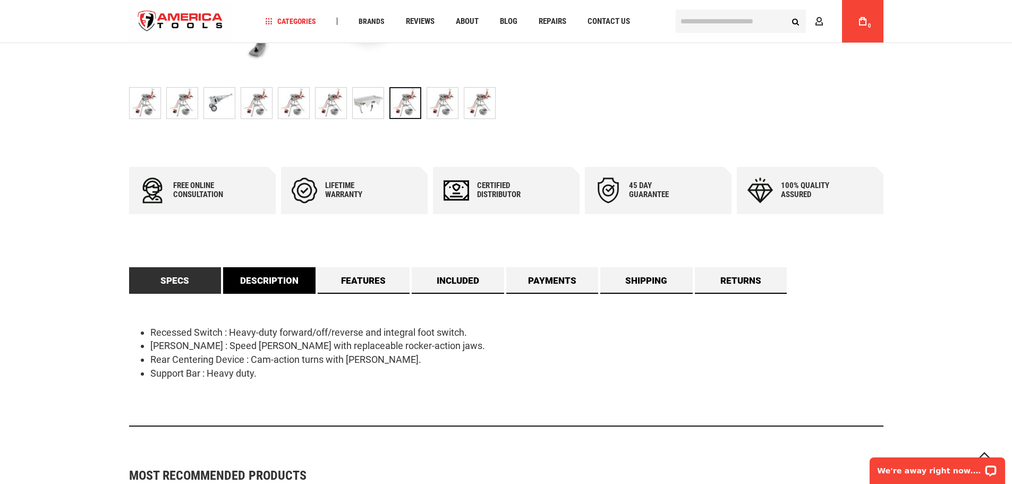
click at [285, 282] on link "Description" at bounding box center [269, 280] width 92 height 27
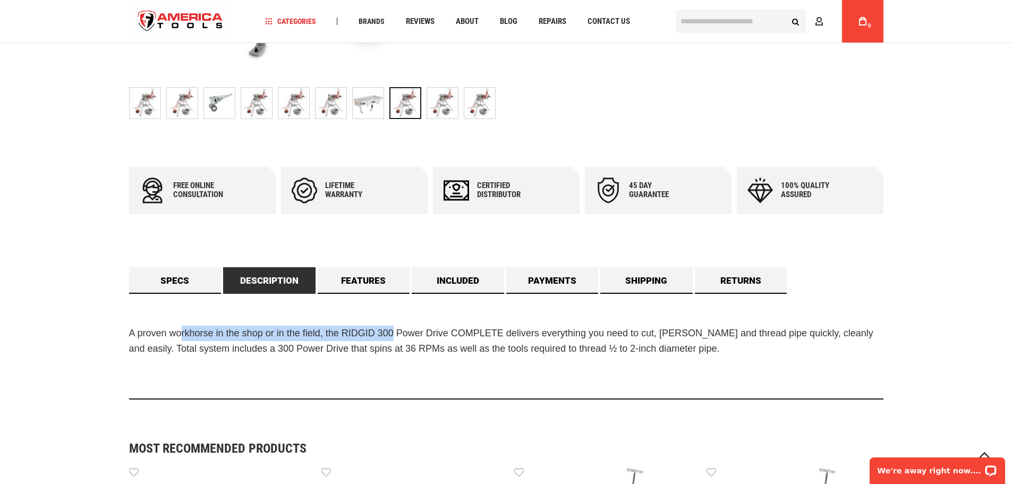
drag, startPoint x: 183, startPoint y: 334, endPoint x: 402, endPoint y: 335, distance: 218.8
click at [398, 335] on span "A proven workhorse in the shop or in the field, the RIDGID 300 Power Drive COMP…" at bounding box center [501, 341] width 744 height 26
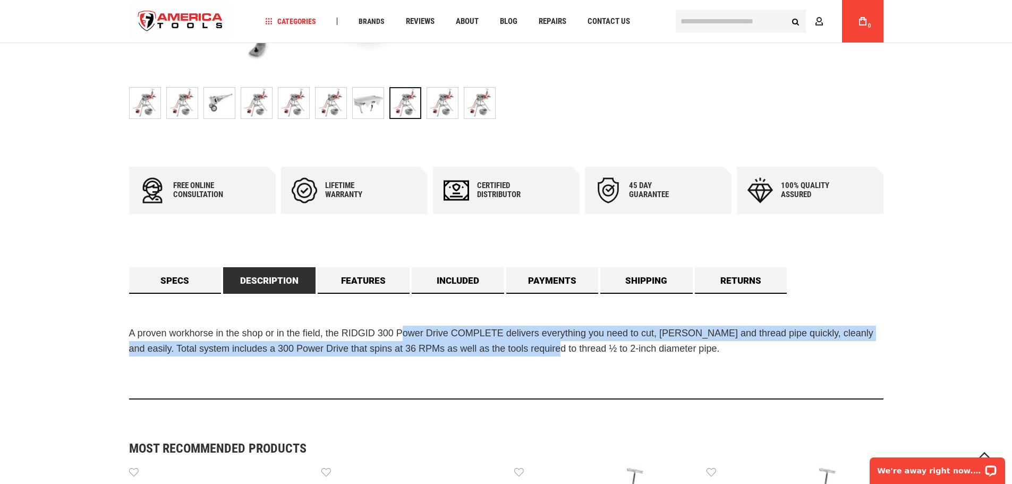
drag, startPoint x: 402, startPoint y: 335, endPoint x: 548, endPoint y: 350, distance: 146.8
click at [548, 350] on span "A proven workhorse in the shop or in the field, the RIDGID 300 Power Drive COMP…" at bounding box center [501, 341] width 744 height 26
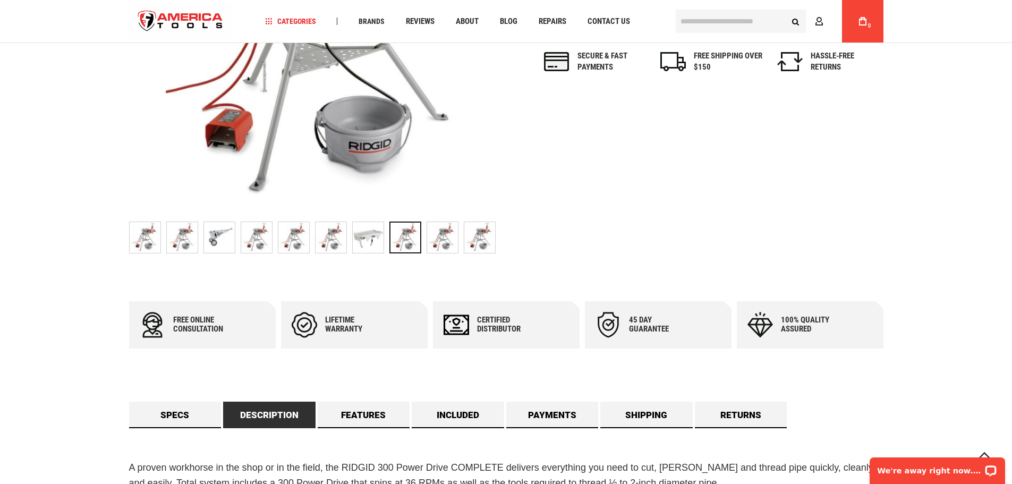
scroll to position [372, 0]
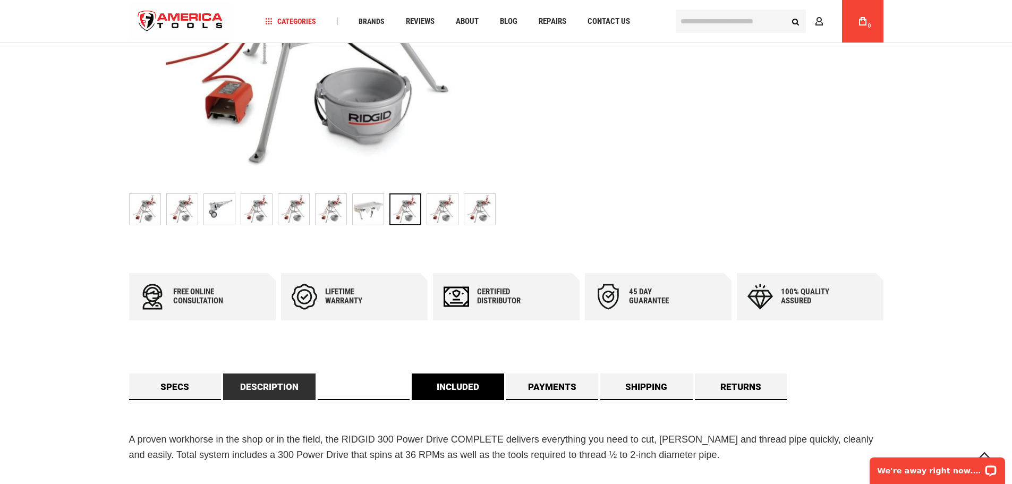
drag, startPoint x: 393, startPoint y: 393, endPoint x: 413, endPoint y: 388, distance: 21.3
click at [393, 393] on link "Features" at bounding box center [364, 386] width 92 height 27
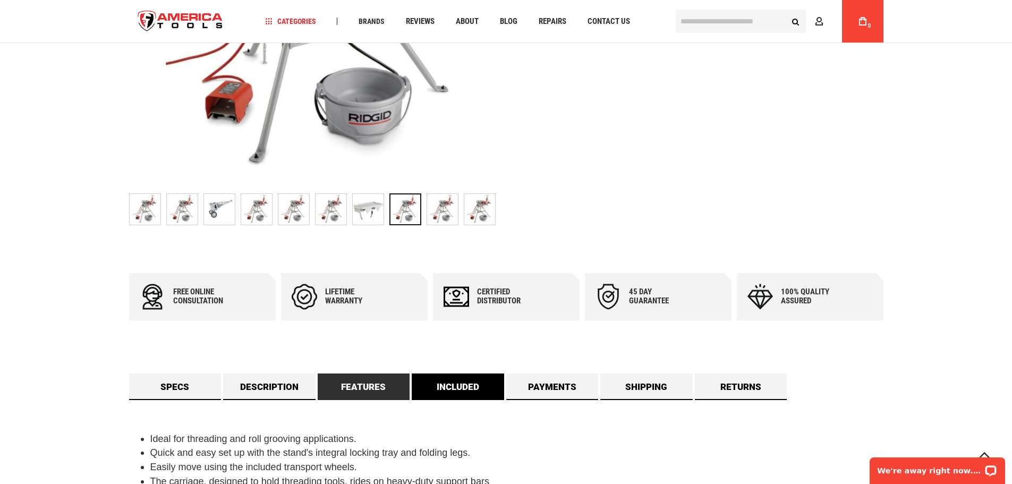
click at [440, 385] on link "Included" at bounding box center [458, 386] width 92 height 27
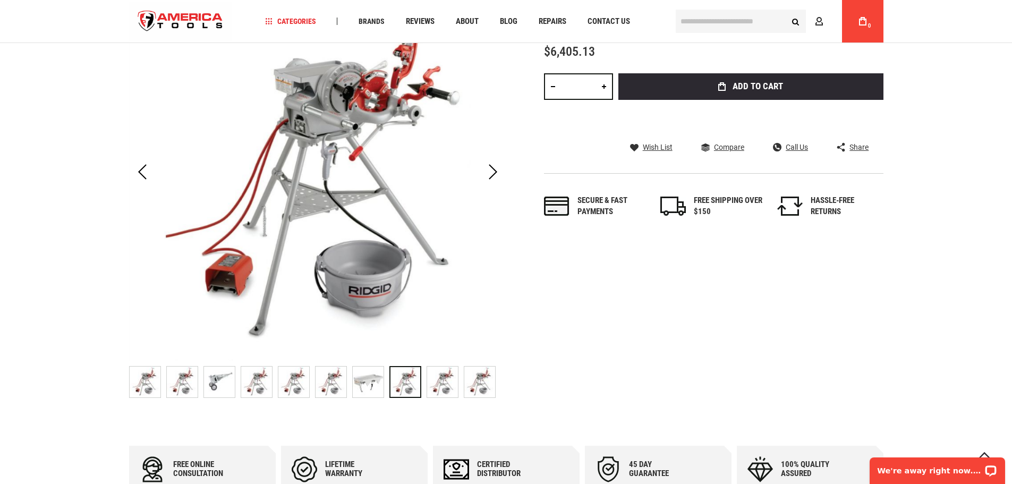
scroll to position [266, 0]
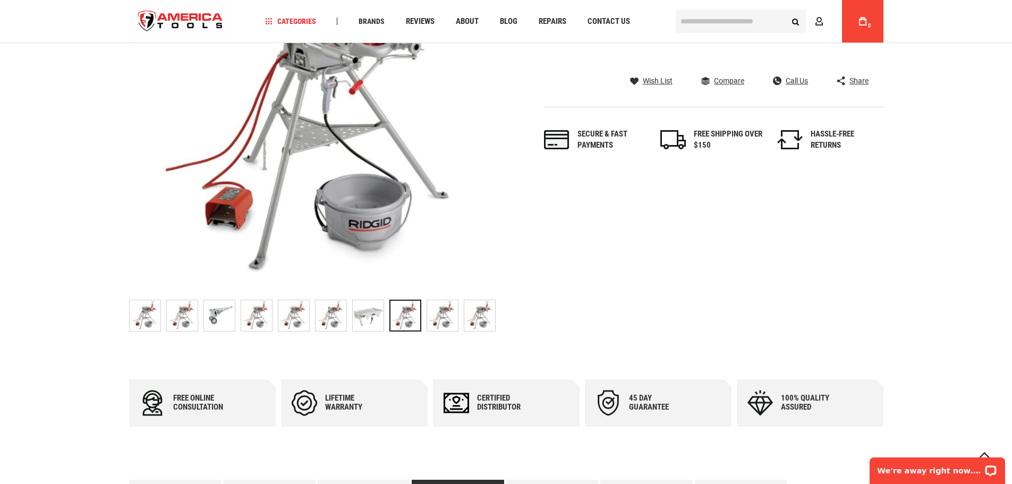
click at [712, 207] on div "Skip to the end of the images gallery Skip to the beginning of the images galle…" at bounding box center [506, 127] width 754 height 420
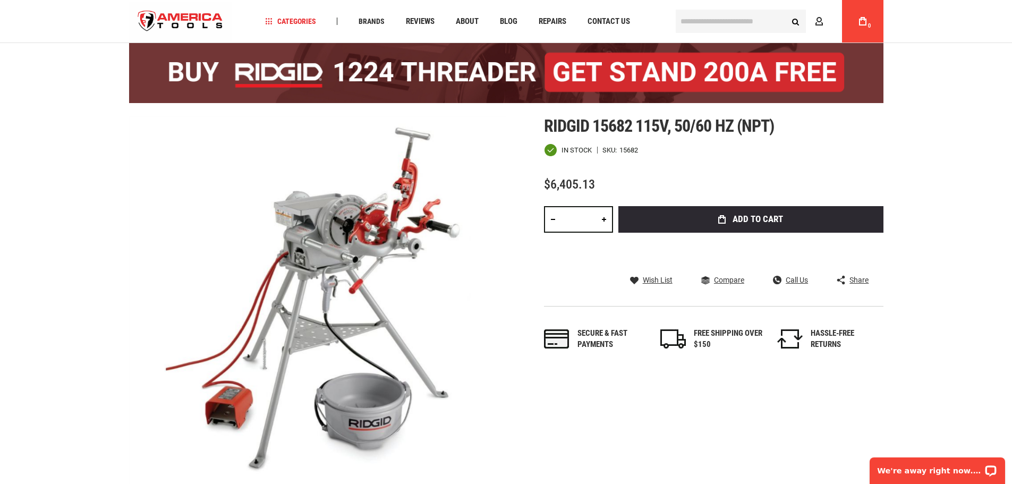
scroll to position [53, 0]
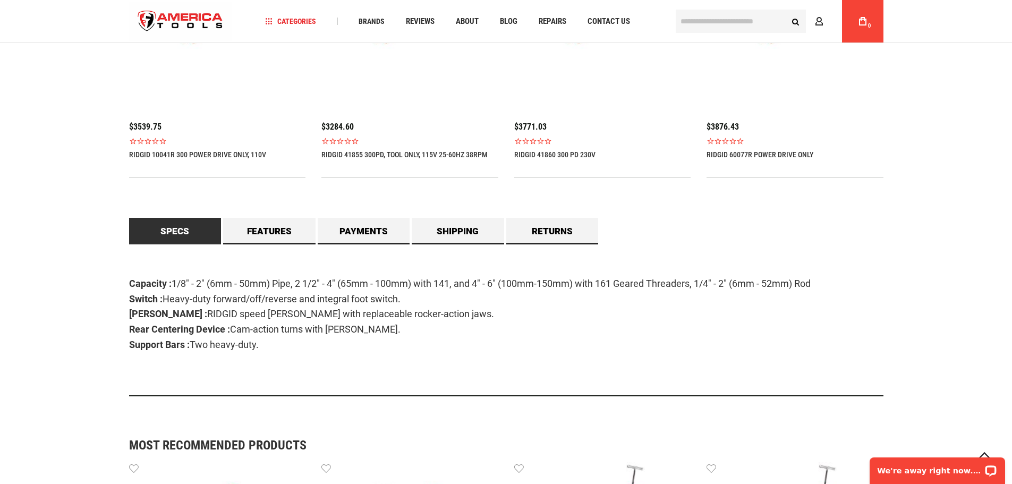
scroll to position [797, 0]
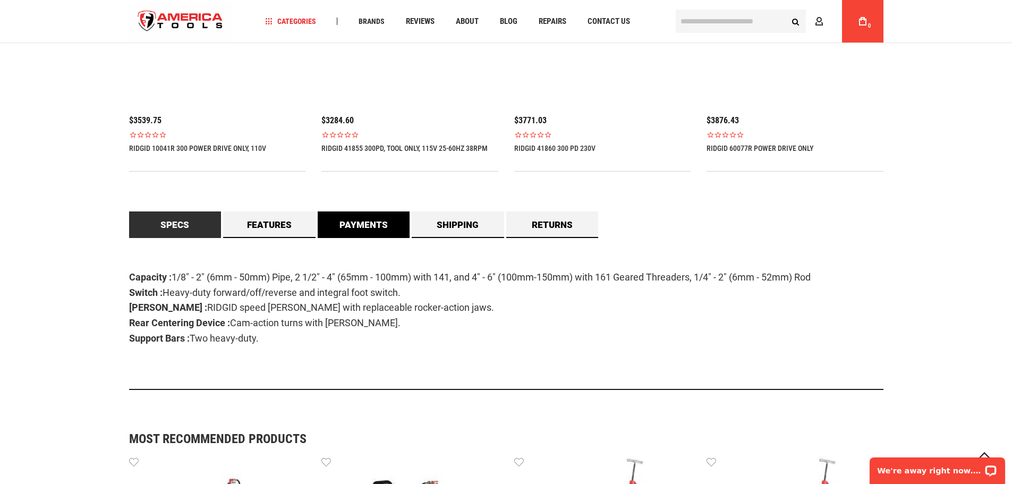
click at [380, 230] on link "Payments" at bounding box center [364, 224] width 92 height 27
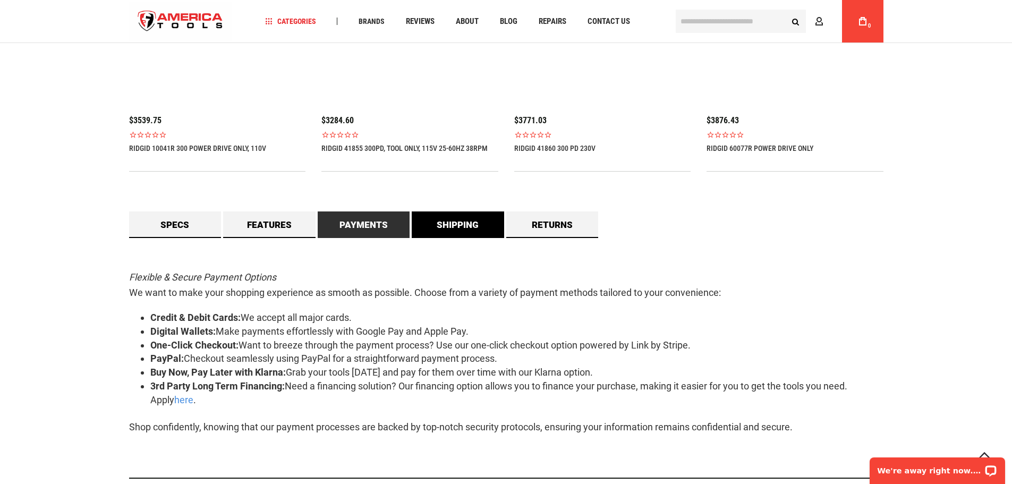
click at [437, 222] on link "Shipping" at bounding box center [458, 224] width 92 height 27
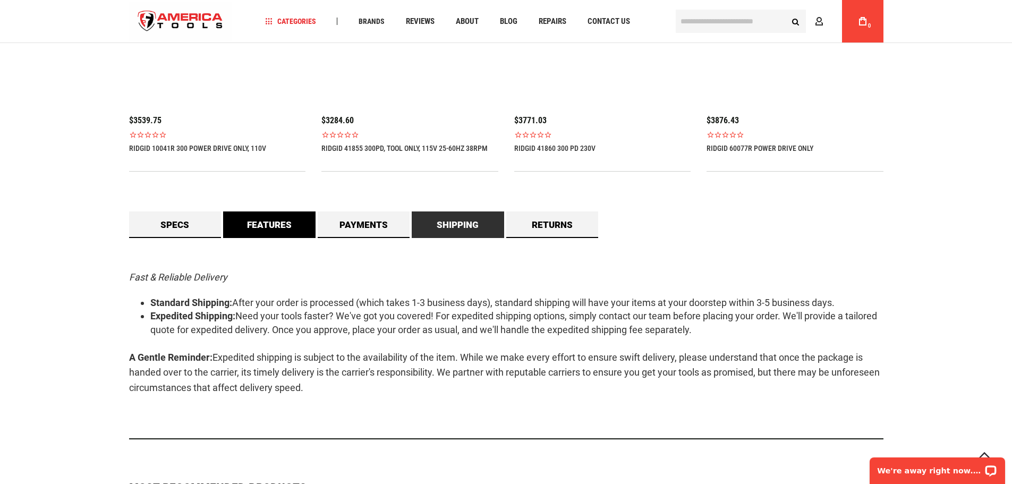
click at [304, 224] on link "Features" at bounding box center [269, 224] width 92 height 27
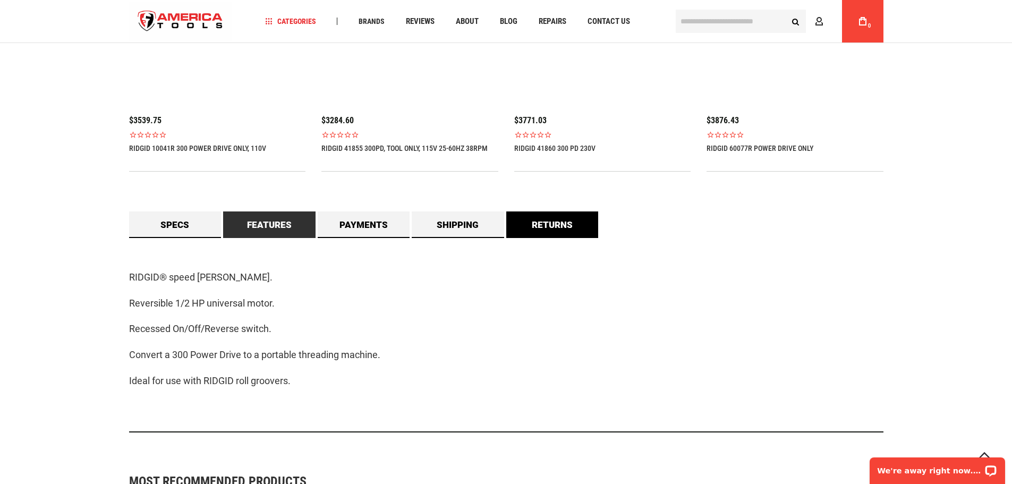
click at [571, 227] on link "Returns" at bounding box center [552, 224] width 92 height 27
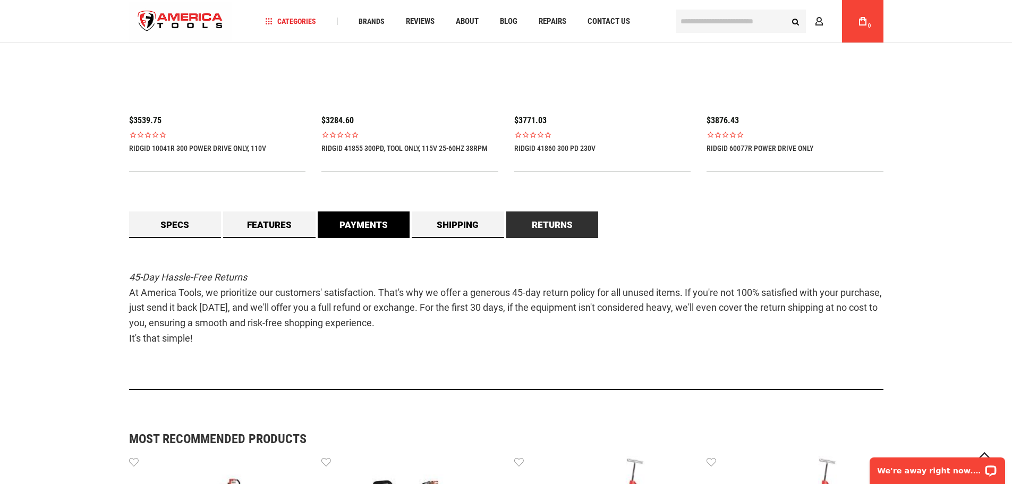
click at [328, 227] on link "Payments" at bounding box center [364, 224] width 92 height 27
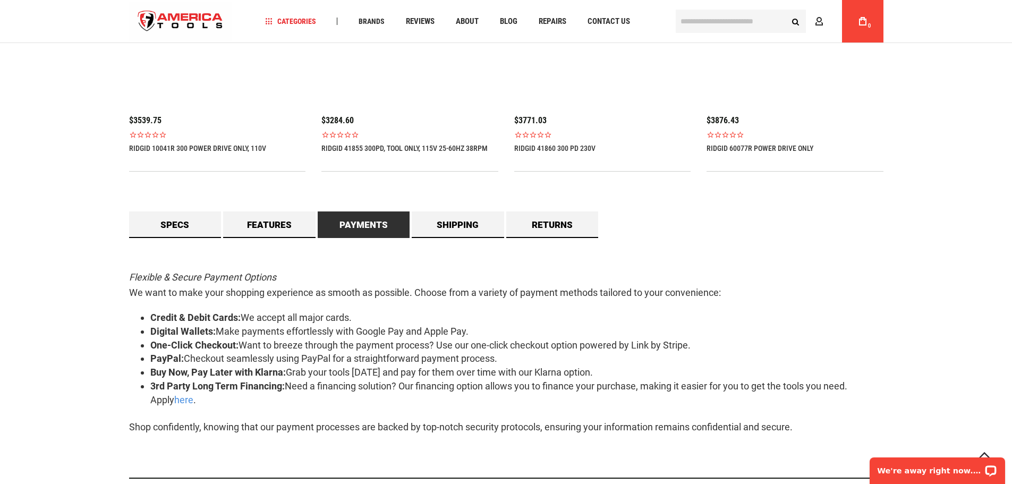
click at [149, 239] on div "Flexible & Secure Payment Options We want to make your shopping experience as s…" at bounding box center [506, 358] width 754 height 241
click at [159, 229] on link "Specs" at bounding box center [175, 224] width 92 height 27
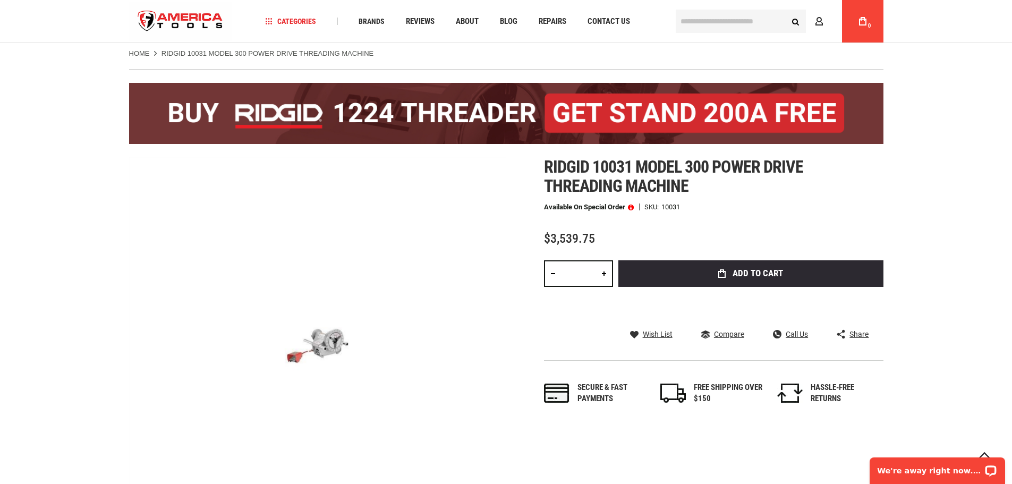
scroll to position [0, 0]
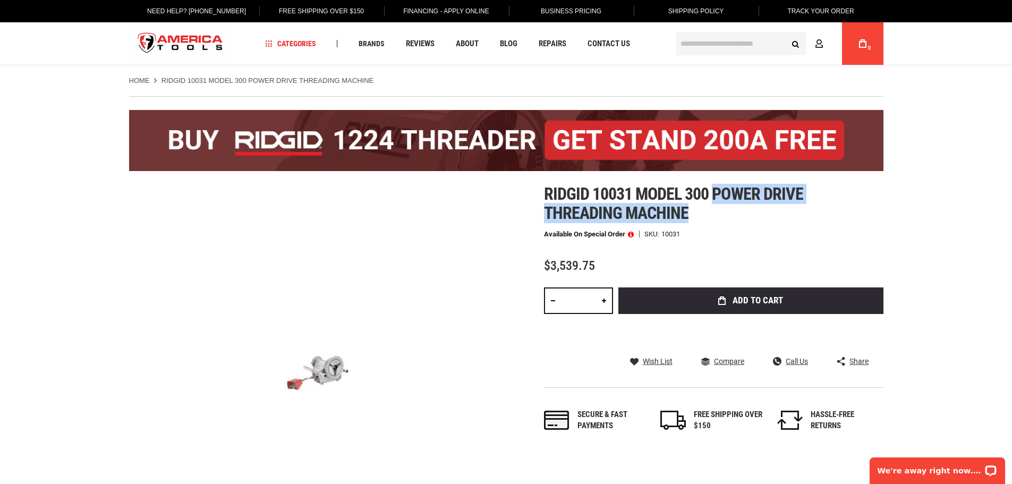
drag, startPoint x: 714, startPoint y: 192, endPoint x: 708, endPoint y: 208, distance: 17.7
click at [708, 208] on h1 "Ridgid 10031 model 300 power drive threading machine" at bounding box center [713, 203] width 339 height 38
copy span "power drive threading machine"
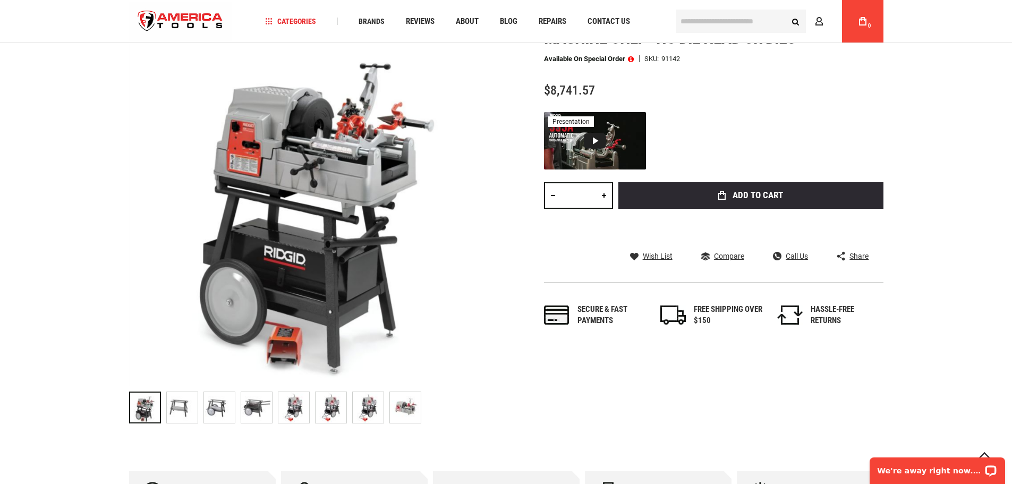
scroll to position [53, 0]
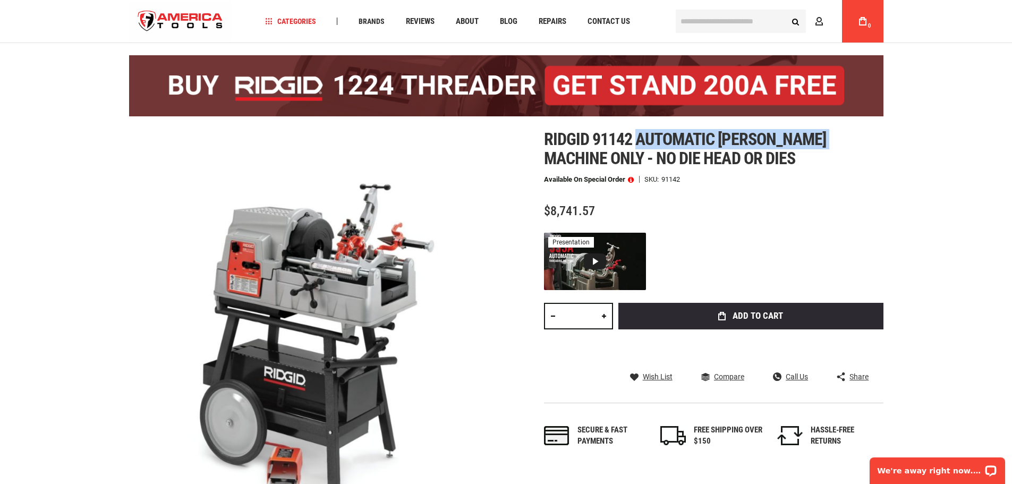
drag, startPoint x: 638, startPoint y: 141, endPoint x: 834, endPoint y: 142, distance: 196.0
click at [826, 142] on span "Ridgid 91142 automatic [PERSON_NAME] machine only - no die head or dies" at bounding box center [685, 148] width 282 height 39
copy span "automatic [PERSON_NAME] machine"
click at [826, 140] on span "Ridgid 91142 automatic [PERSON_NAME] machine only - no die head or dies" at bounding box center [685, 148] width 282 height 39
copy span "automatic [PERSON_NAME] machine"
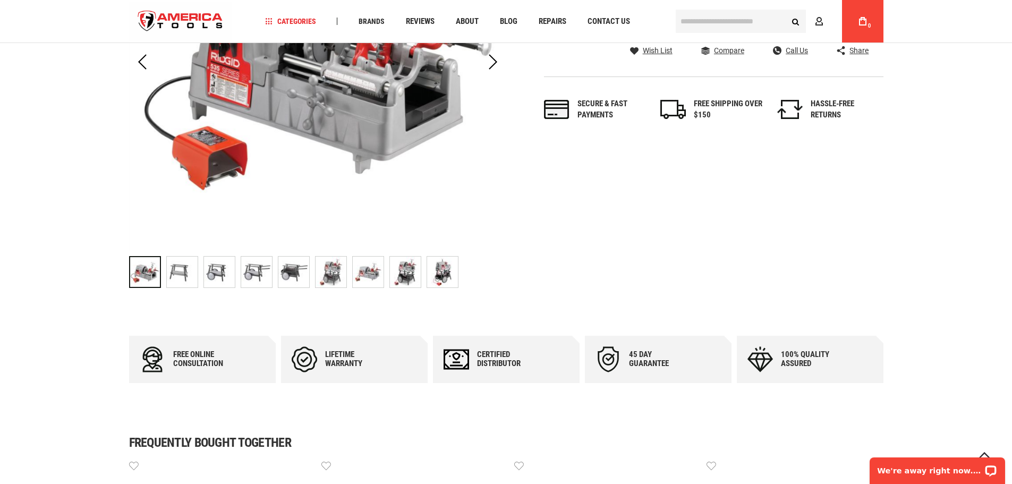
scroll to position [212, 0]
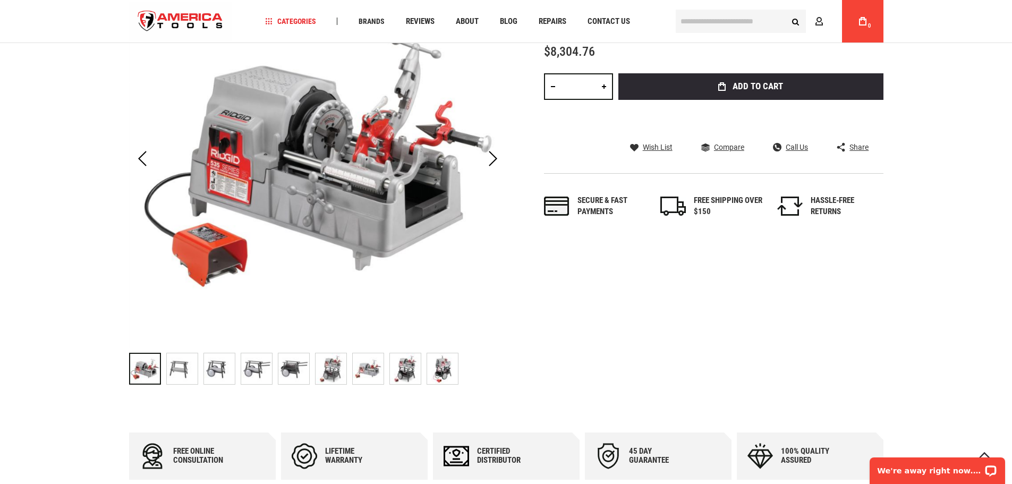
click at [340, 360] on img "RIDGID 96497 HAMMER CHUCK MACHINE ONLY - NO DIE HEAD OR DIES" at bounding box center [331, 368] width 31 height 31
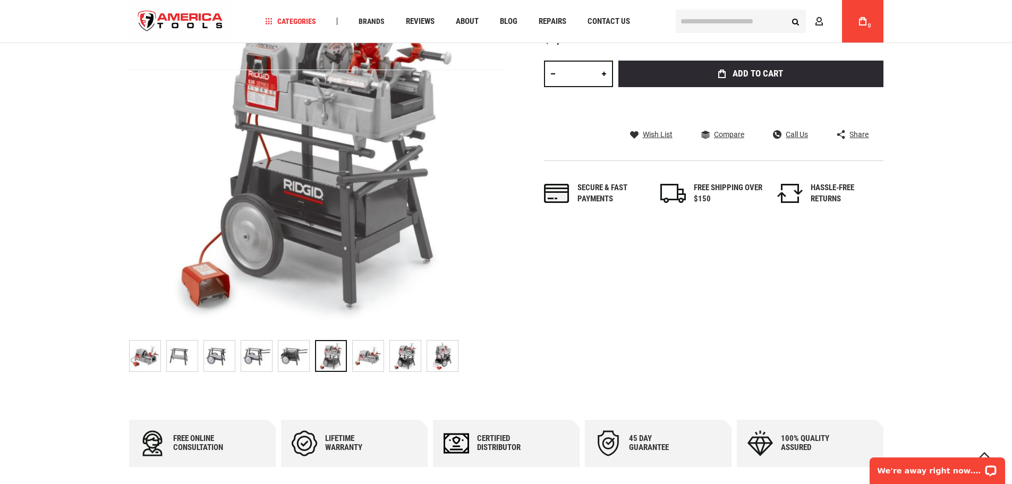
scroll to position [266, 0]
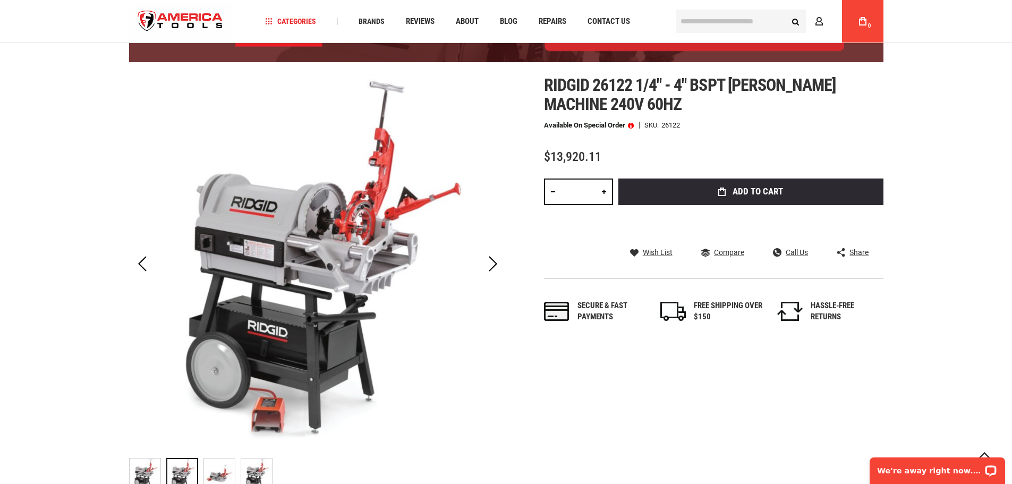
scroll to position [106, 0]
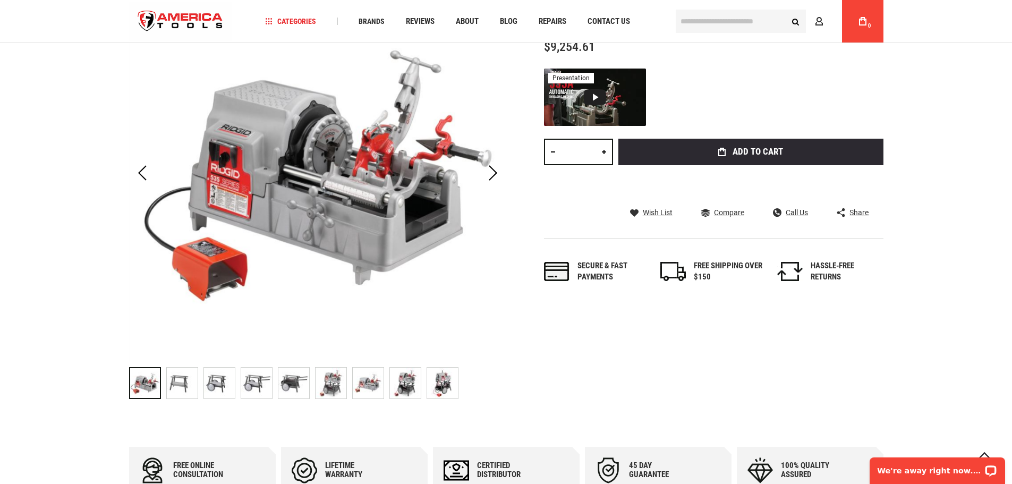
scroll to position [266, 0]
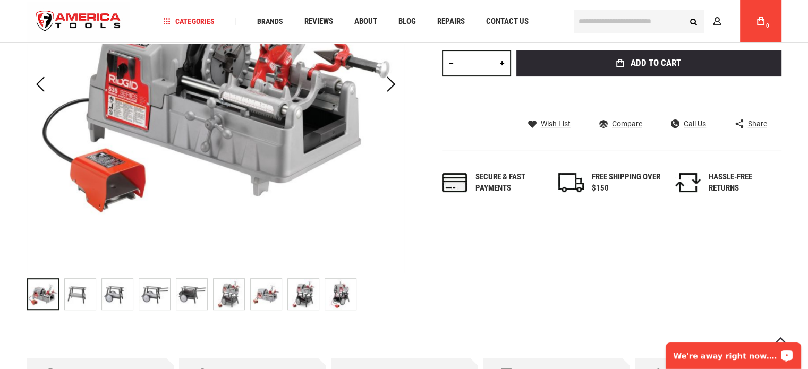
click at [339, 297] on img "RIDGID 97897 MODEL 535 THREADING MACHINE" at bounding box center [340, 294] width 31 height 31
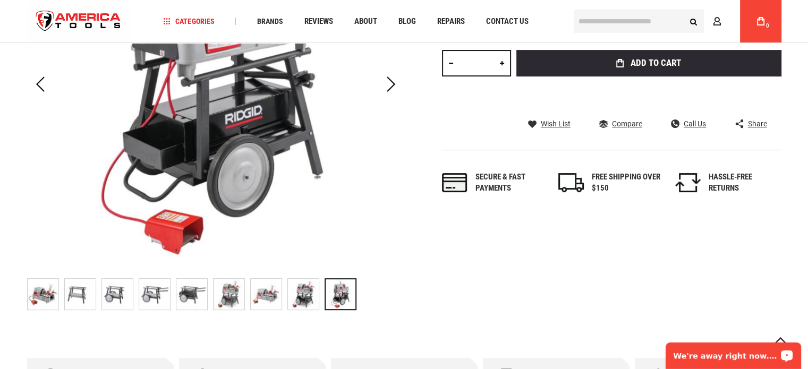
click at [306, 300] on img "RIDGID 97897 MODEL 535 THREADING MACHINE" at bounding box center [303, 294] width 31 height 31
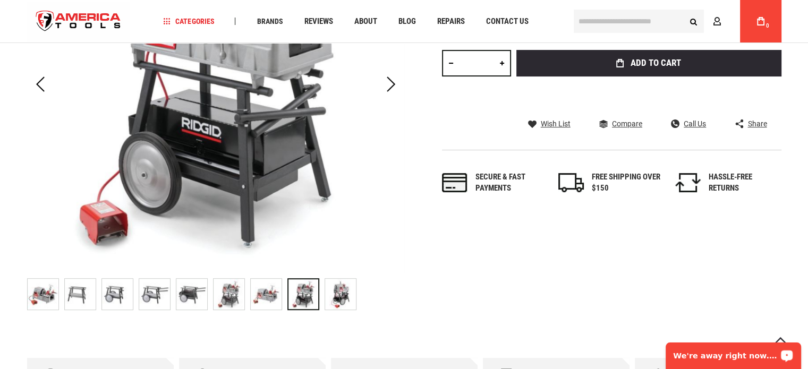
click at [265, 297] on img "RIDGID 97897 MODEL 535 THREADING MACHINE" at bounding box center [266, 294] width 31 height 31
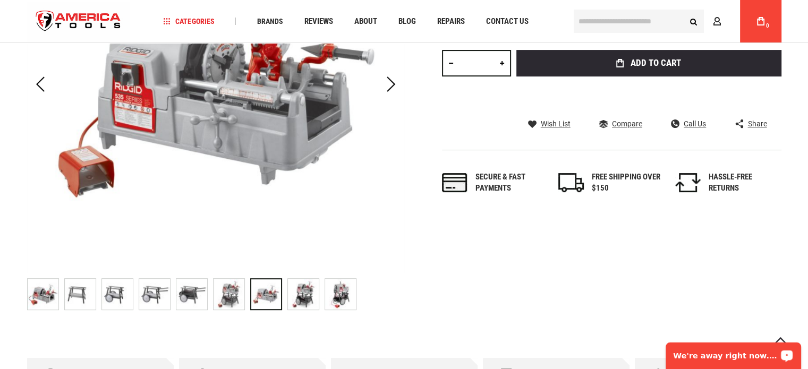
click at [228, 303] on img "RIDGID 97897 MODEL 535 THREADING MACHINE" at bounding box center [229, 294] width 31 height 31
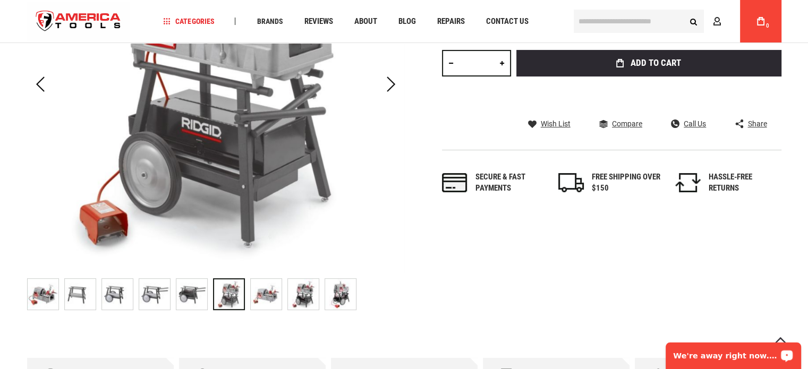
click at [46, 308] on img "RIDGID 97897 MODEL 535 THREADING MACHINE" at bounding box center [43, 294] width 31 height 31
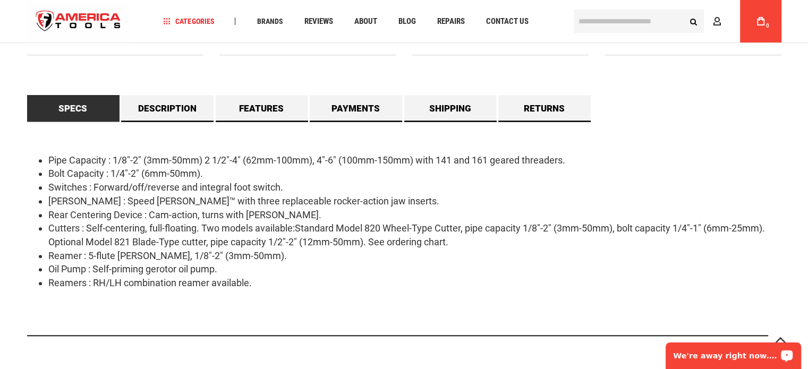
scroll to position [956, 0]
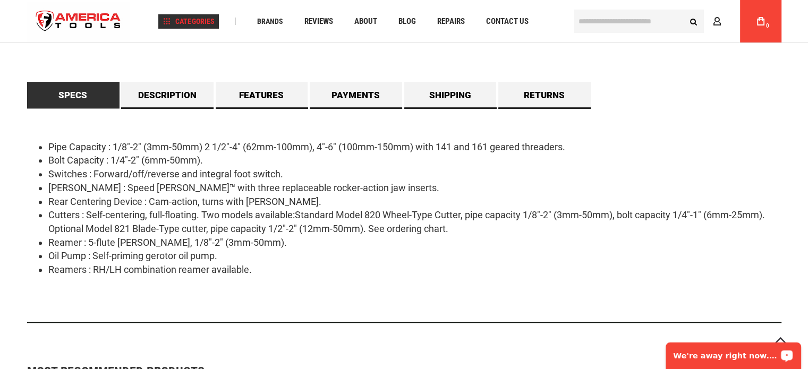
click at [172, 95] on div "Plumbing Tools Drain Cleaning Diagnostics Pressing ‹ › Bending & Forming Drain …" at bounding box center [227, 131] width 117 height 169
click at [193, 97] on li "Test & Measurements Electrical Testers Clamp Meters Electrical Kits Electrical …" at bounding box center [227, 89] width 101 height 16
click at [248, 102] on li "Utility Tools High Amps Meters Arrester & Leakage Testers Insulator Testers & A…" at bounding box center [227, 106] width 101 height 16
click at [246, 93] on link "Test & Measurements" at bounding box center [223, 88] width 93 height 15
click at [259, 93] on link "Test & Measurements" at bounding box center [223, 88] width 93 height 15
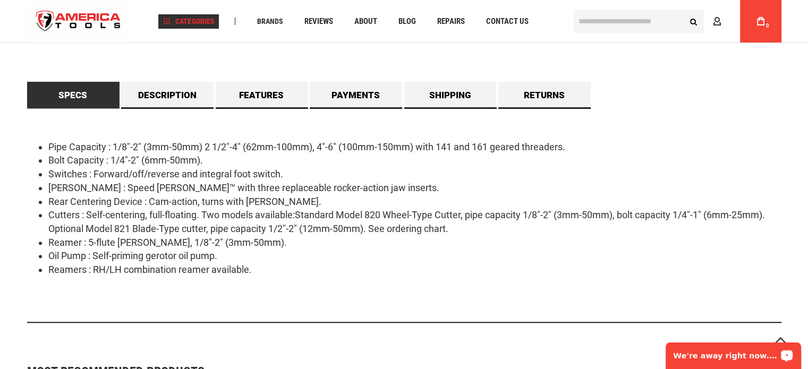
click at [259, 92] on span "Test & Measurements" at bounding box center [224, 88] width 86 height 7
click at [185, 103] on span "Utility Tools" at bounding box center [208, 105] width 54 height 7
click at [185, 96] on li "Test & Measurements Electrical Testers Clamp Meters Electrical Kits ‹ › Electri…" at bounding box center [227, 89] width 101 height 16
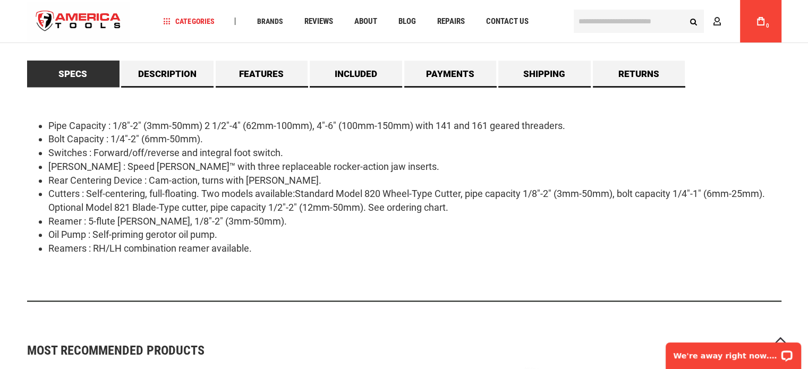
scroll to position [1009, 0]
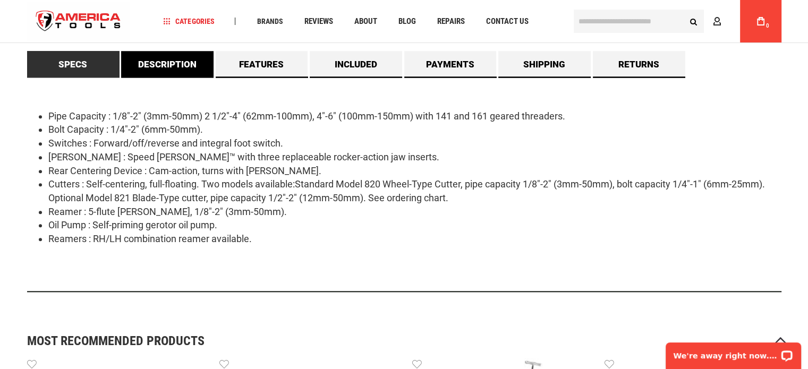
click at [192, 64] on link "Description" at bounding box center [167, 64] width 92 height 27
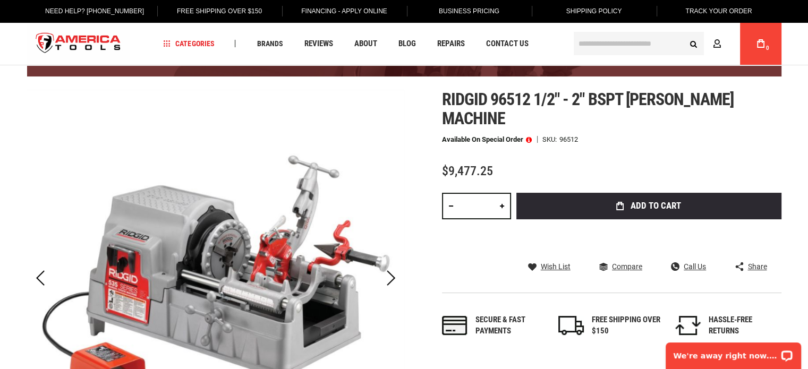
scroll to position [0, 0]
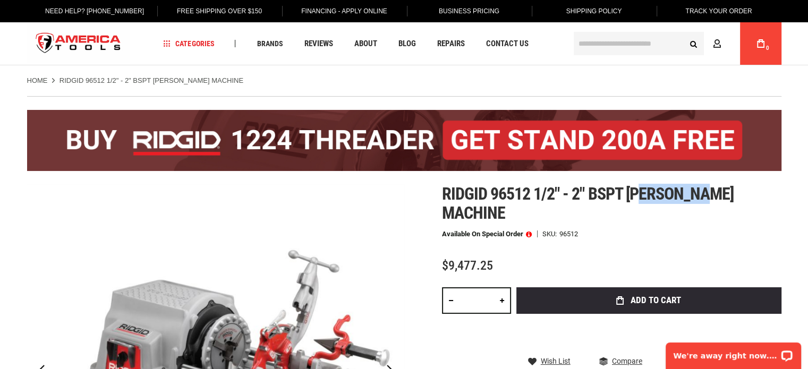
drag, startPoint x: 646, startPoint y: 189, endPoint x: 714, endPoint y: 185, distance: 68.1
click at [716, 186] on span "Ridgid 96512 1/2" - 2" bspt hammer chuck machine" at bounding box center [588, 203] width 292 height 39
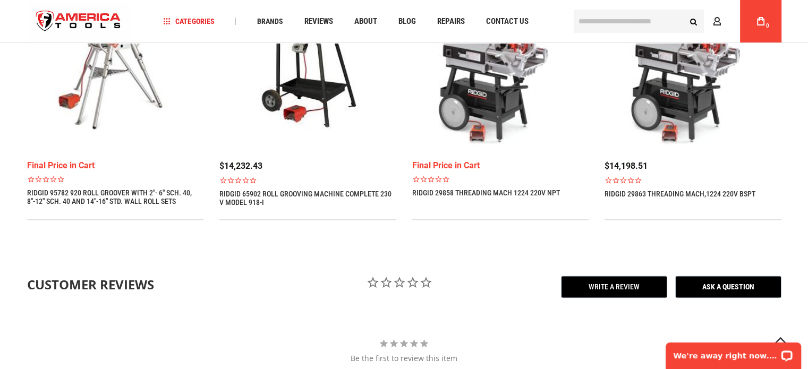
scroll to position [1009, 0]
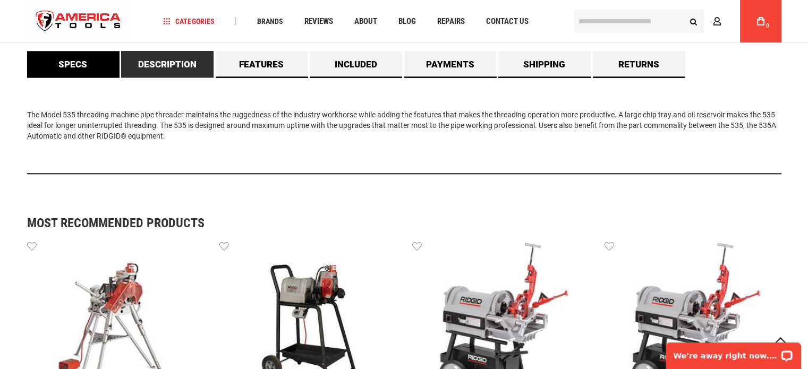
click at [85, 71] on link "Specs" at bounding box center [73, 64] width 92 height 27
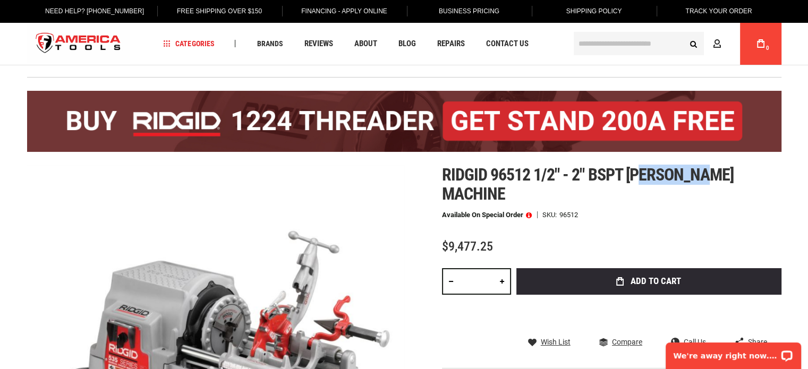
scroll to position [0, 0]
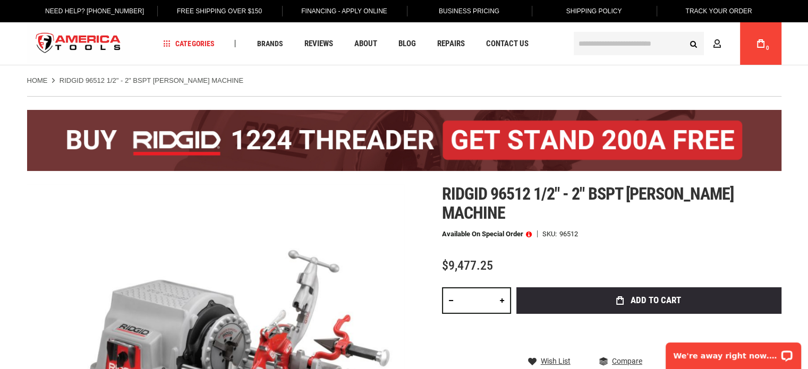
click at [627, 216] on h1 "Ridgid 96512 1/2" - 2" bspt hammer chuck machine" at bounding box center [611, 203] width 339 height 38
click at [546, 207] on h1 "Ridgid 96512 1/2" - 2" bspt hammer chuck machine" at bounding box center [611, 203] width 339 height 38
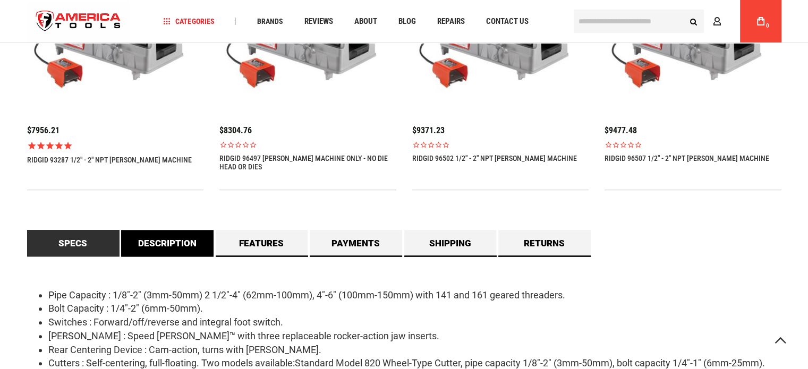
click at [184, 237] on link "Description" at bounding box center [167, 243] width 92 height 27
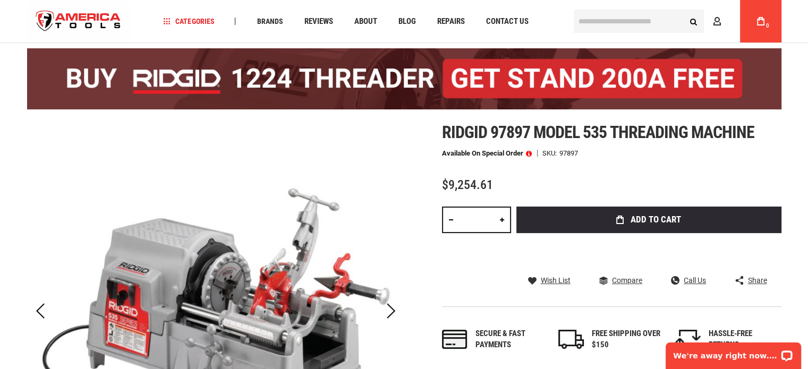
scroll to position [32, 0]
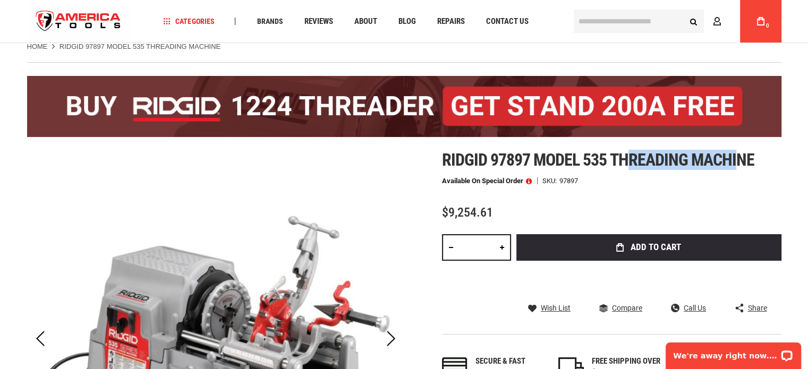
drag, startPoint x: 628, startPoint y: 159, endPoint x: 735, endPoint y: 150, distance: 106.6
click at [737, 154] on span "Ridgid 97897 model 535 threading machine" at bounding box center [598, 160] width 313 height 20
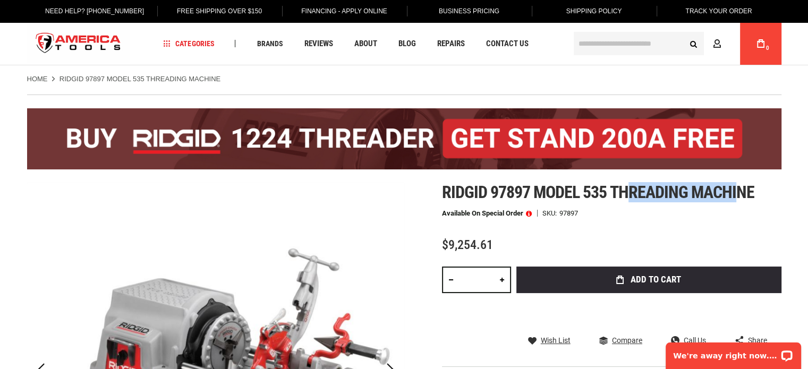
scroll to position [0, 0]
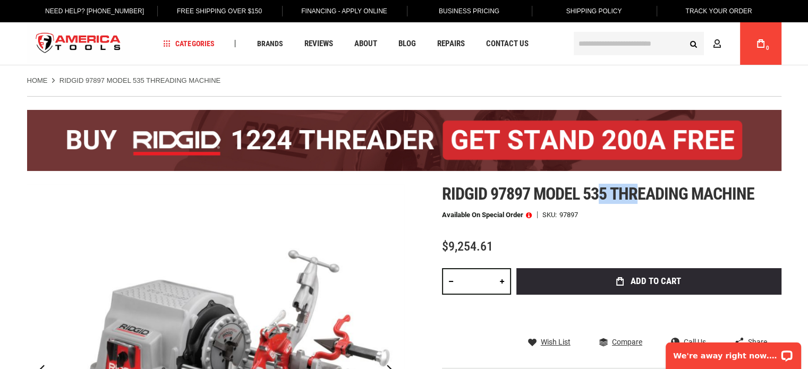
drag, startPoint x: 598, startPoint y: 192, endPoint x: 642, endPoint y: 188, distance: 44.3
click at [642, 188] on span "Ridgid 97897 model 535 threading machine" at bounding box center [598, 194] width 313 height 20
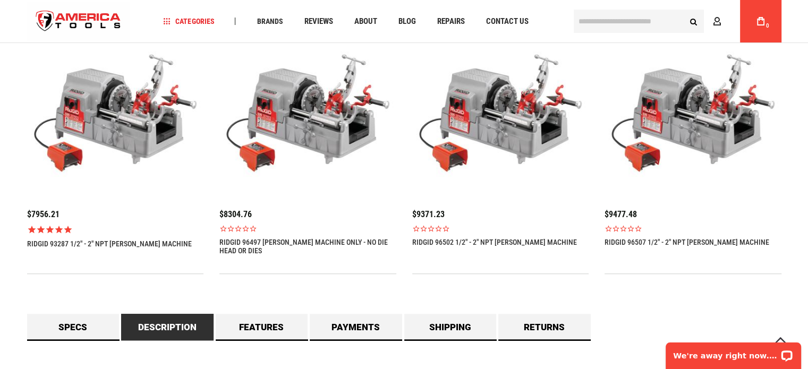
scroll to position [903, 0]
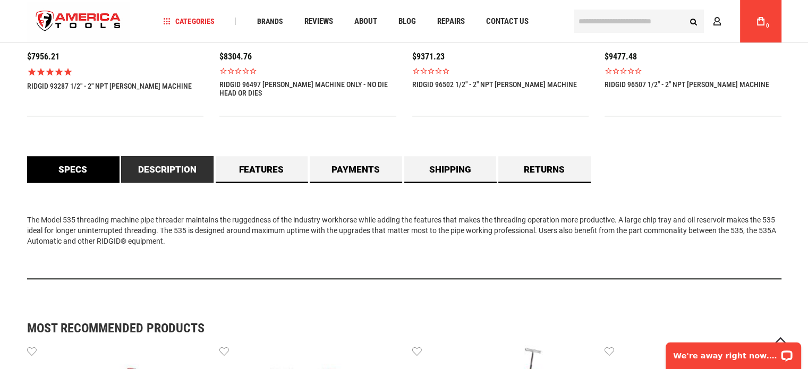
click at [83, 178] on link "Specs" at bounding box center [73, 169] width 92 height 27
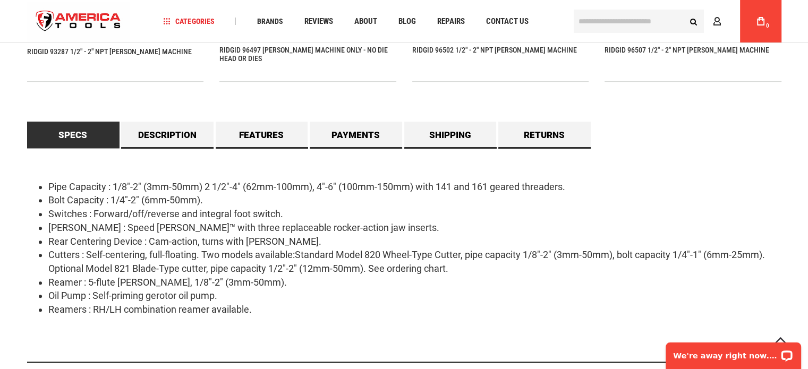
scroll to position [956, 0]
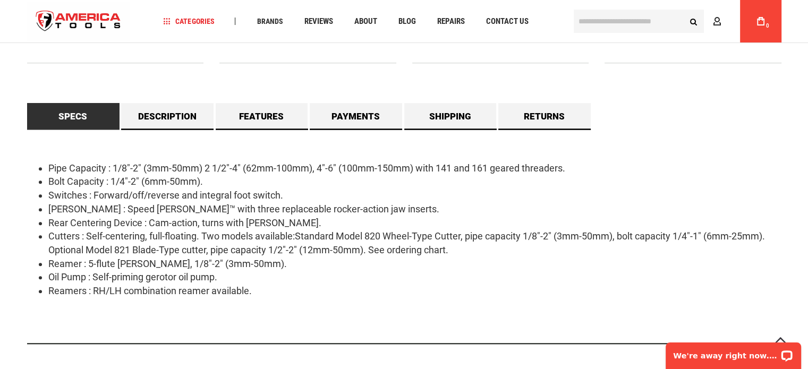
click at [432, 186] on li "Bolt Capacity : 1/4"-2" (6mm-50mm)." at bounding box center [414, 182] width 733 height 14
click at [454, 83] on div "Free online consultation Lifetime warranty Certified Distributor 45 day Guarant…" at bounding box center [404, 20] width 754 height 663
click at [466, 82] on div "Free online consultation Lifetime warranty Certified Distributor 45 day Guarant…" at bounding box center [404, 20] width 754 height 663
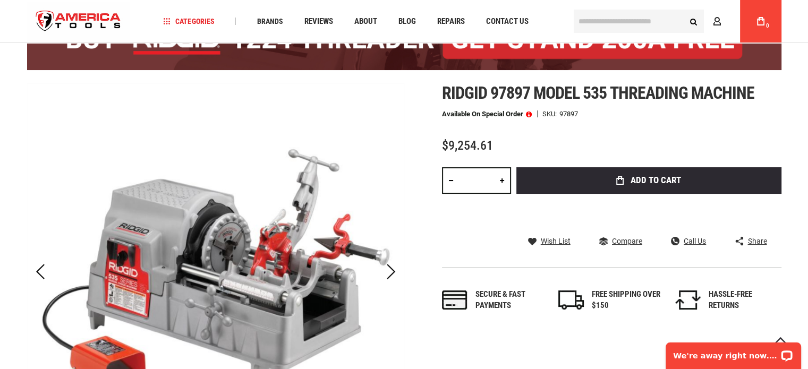
scroll to position [0, 0]
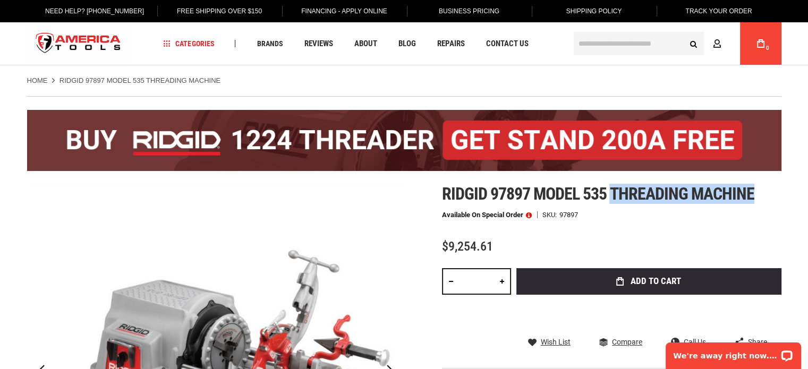
drag, startPoint x: 615, startPoint y: 189, endPoint x: 754, endPoint y: 189, distance: 139.2
click at [754, 189] on span "Ridgid 97897 model 535 threading machine" at bounding box center [598, 194] width 313 height 20
copy span "threading machine"
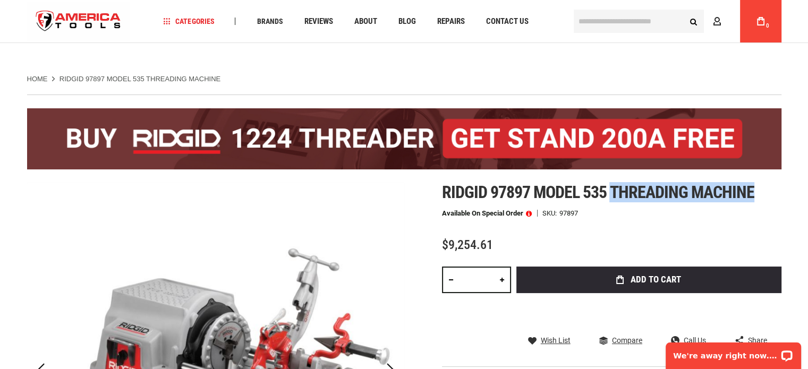
scroll to position [106, 0]
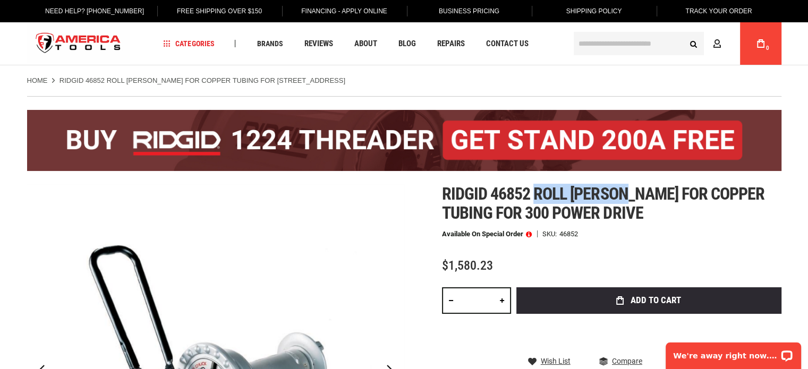
drag, startPoint x: 634, startPoint y: 194, endPoint x: 537, endPoint y: 194, distance: 96.7
click at [537, 194] on span "Ridgid 46852 roll [PERSON_NAME] for copper tubing for 300 power drive" at bounding box center [603, 203] width 323 height 39
copy span "roll [PERSON_NAME]"
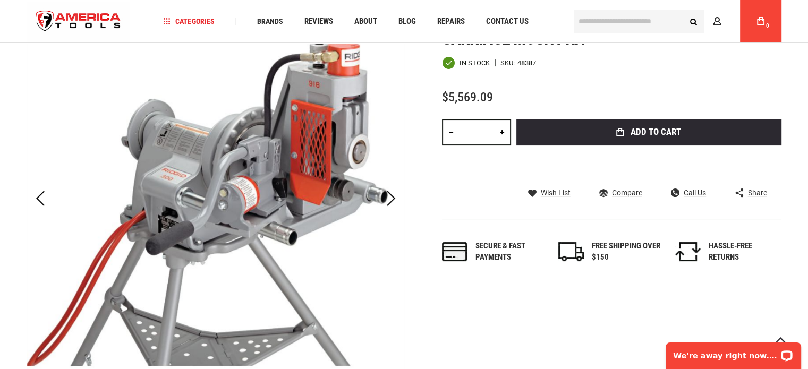
scroll to position [275, 0]
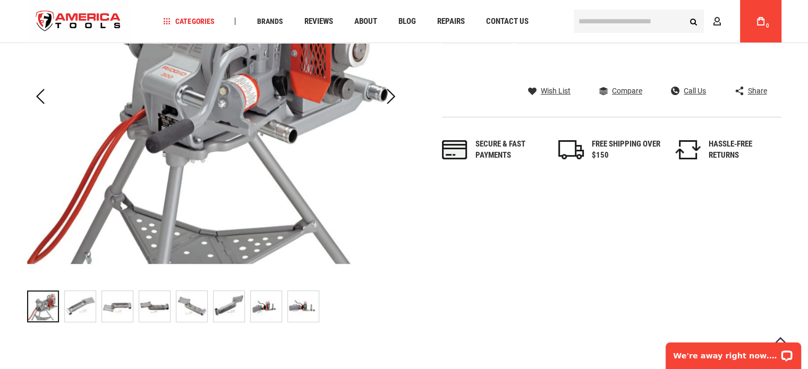
click at [137, 310] on div "RIDGID 48387 918 ROLL GROOVER W/535 CARRIAGE MOUNT KIT" at bounding box center [119, 306] width 37 height 42
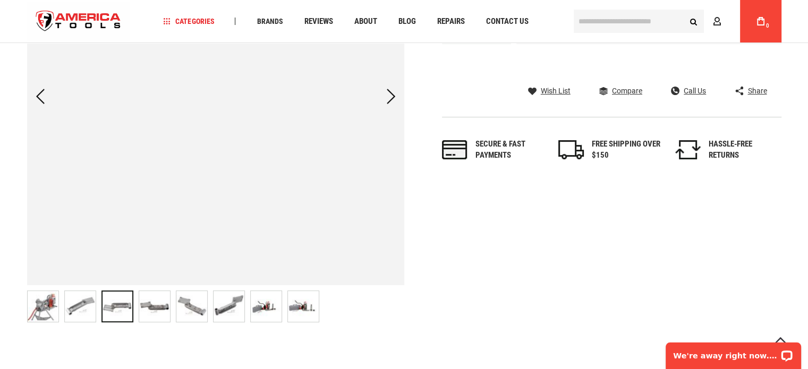
click at [200, 308] on img "RIDGID 48387 918 ROLL GROOVER W/535 CARRIAGE MOUNT KIT" at bounding box center [191, 306] width 31 height 31
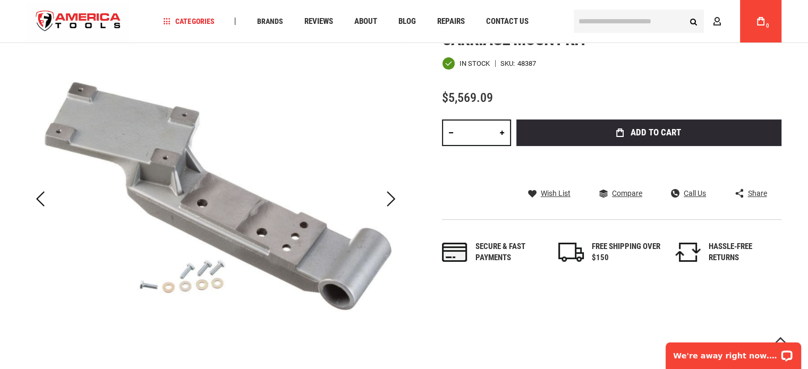
scroll to position [168, 0]
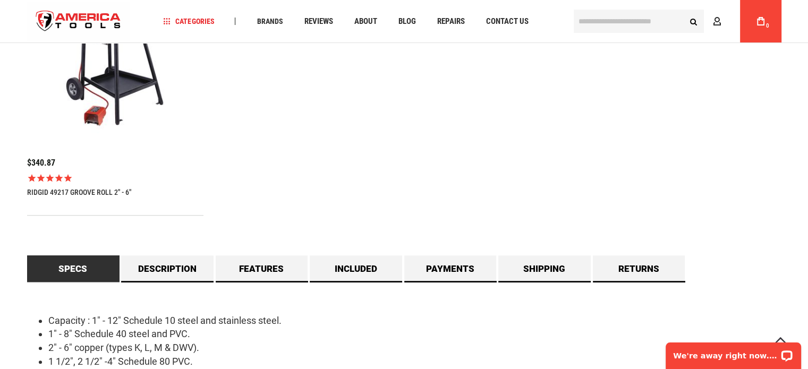
scroll to position [956, 0]
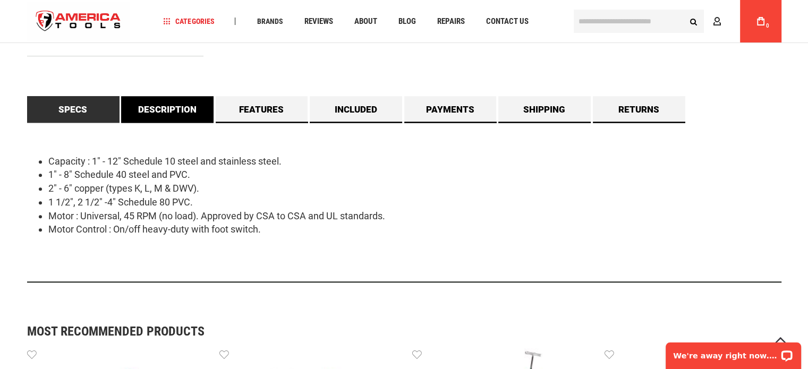
click at [181, 115] on link "Description" at bounding box center [167, 109] width 92 height 27
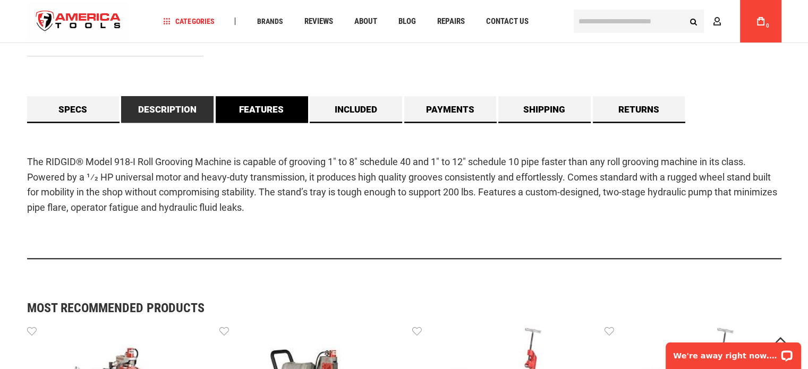
click at [253, 115] on link "Features" at bounding box center [262, 109] width 92 height 27
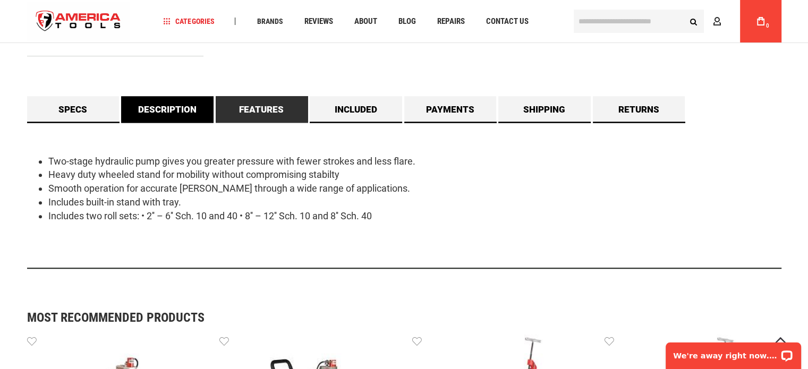
click at [190, 113] on link "Description" at bounding box center [167, 109] width 92 height 27
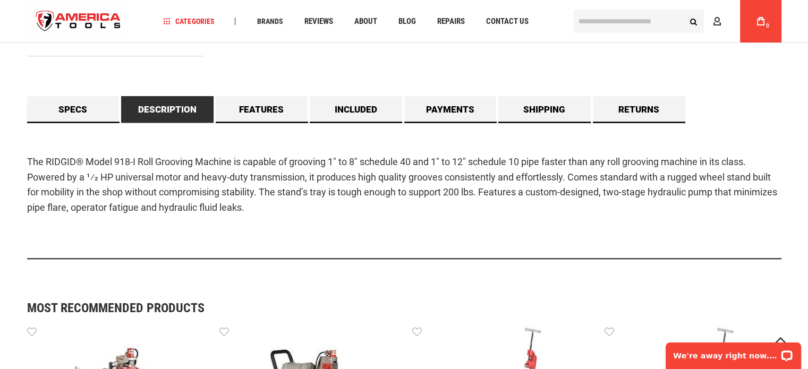
click at [220, 171] on p "The RIDGID® Model 918-I Roll Grooving Machine is capable of grooving 1" to 8" s…" at bounding box center [404, 185] width 754 height 61
click at [180, 166] on p "The RIDGID® Model 918-I Roll Grooving Machine is capable of grooving 1" to 8" s…" at bounding box center [404, 185] width 754 height 61
click at [62, 108] on link "Specs" at bounding box center [73, 109] width 92 height 27
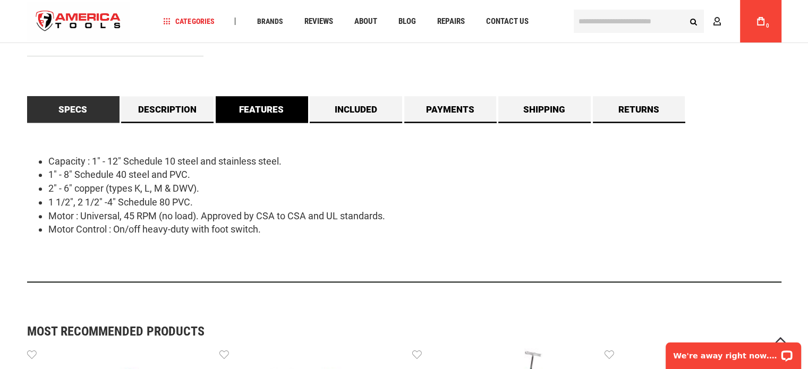
click at [276, 117] on link "Features" at bounding box center [262, 109] width 92 height 27
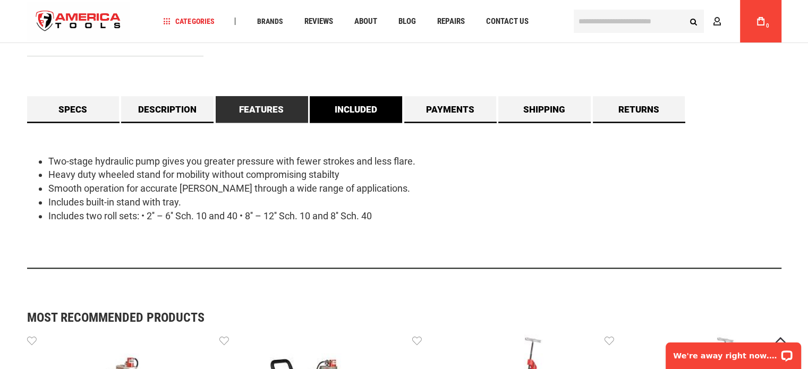
click at [370, 114] on link "Included" at bounding box center [356, 109] width 92 height 27
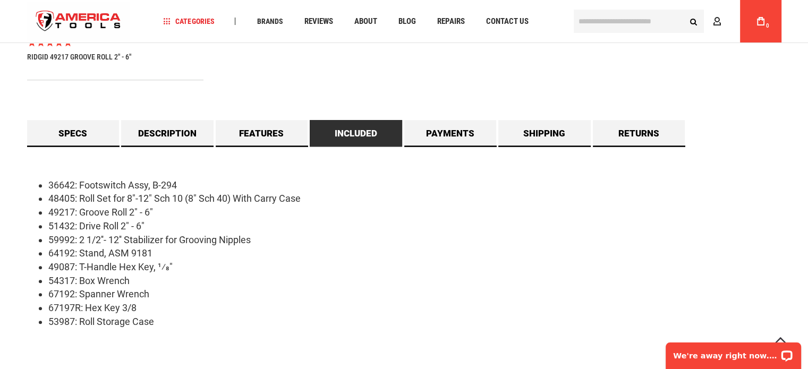
scroll to position [1009, 0]
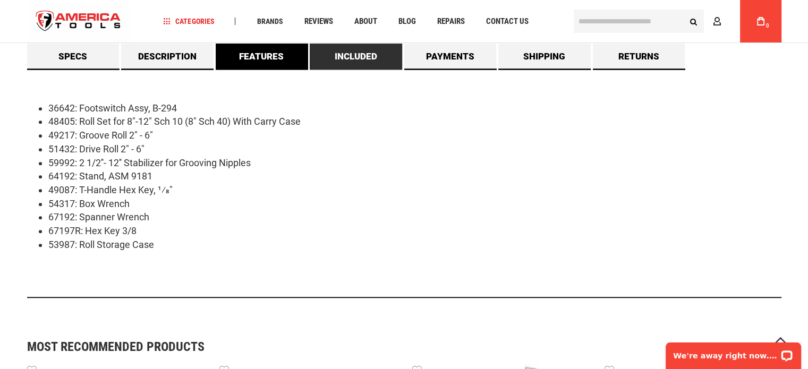
click at [241, 64] on link "Features" at bounding box center [262, 56] width 92 height 27
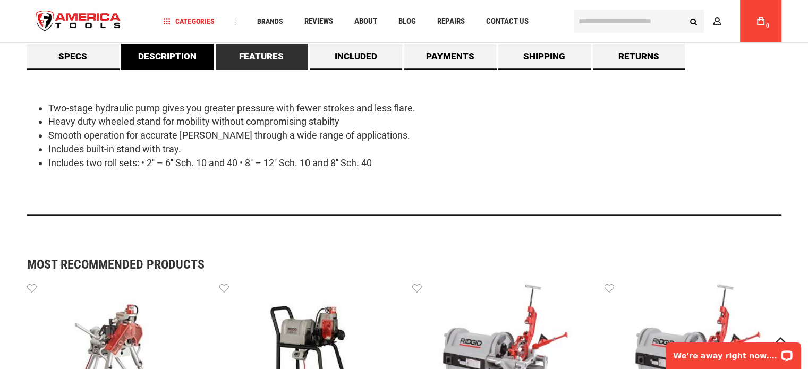
click at [171, 55] on link "Description" at bounding box center [167, 56] width 92 height 27
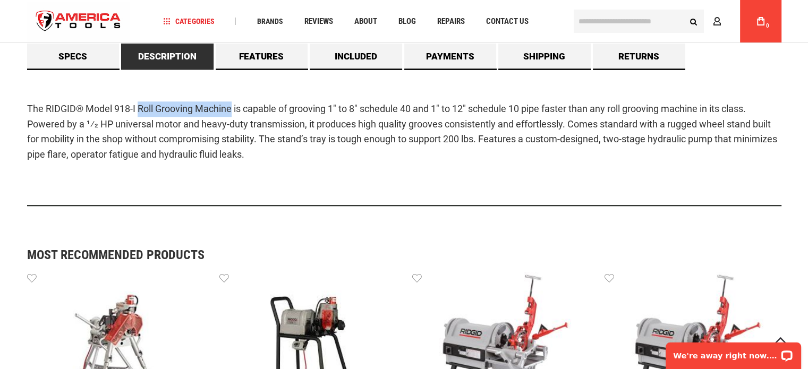
drag, startPoint x: 140, startPoint y: 109, endPoint x: 233, endPoint y: 112, distance: 93.0
click at [233, 112] on p "The RIDGID® Model 918-I Roll Grooving Machine is capable of grooving 1" to 8" s…" at bounding box center [404, 131] width 754 height 61
copy p "Roll Grooving Machine"
click at [336, 185] on div "The RIDGID® Model 918-I Roll Grooving Machine is capable of grooving 1" to 8" s…" at bounding box center [404, 138] width 754 height 137
click at [355, 137] on p "The RIDGID® Model 918-I Roll Grooving Machine is capable of grooving 1" to 8" s…" at bounding box center [404, 131] width 754 height 61
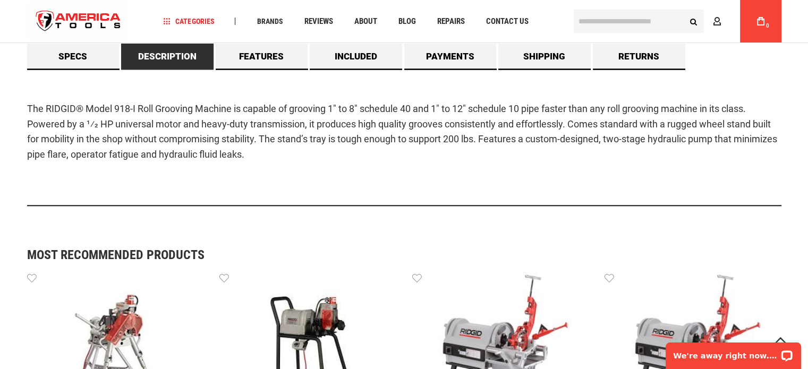
click at [410, 152] on p "The RIDGID® Model 918-I Roll Grooving Machine is capable of grooving 1" to 8" s…" at bounding box center [404, 131] width 754 height 61
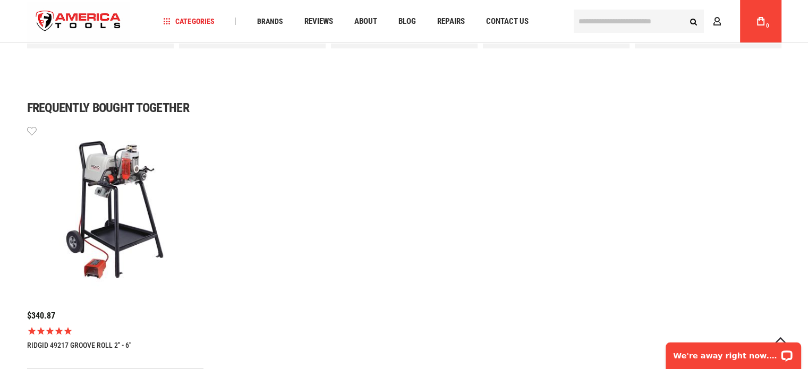
scroll to position [531, 0]
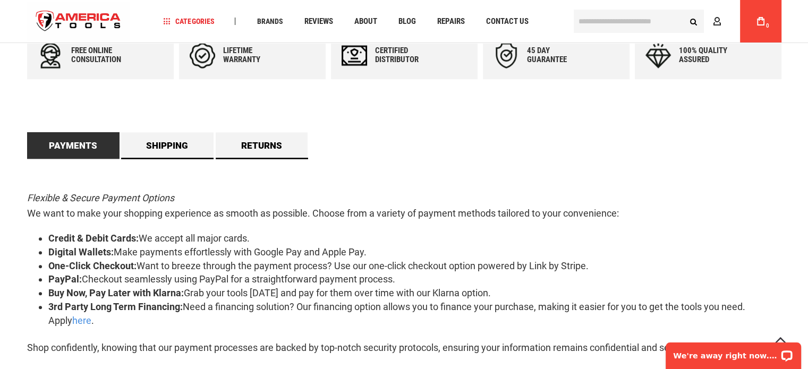
scroll to position [584, 0]
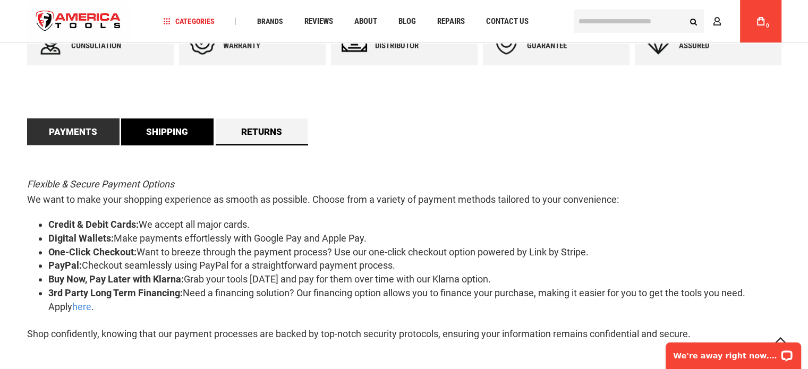
click at [171, 126] on link "Shipping" at bounding box center [167, 131] width 92 height 27
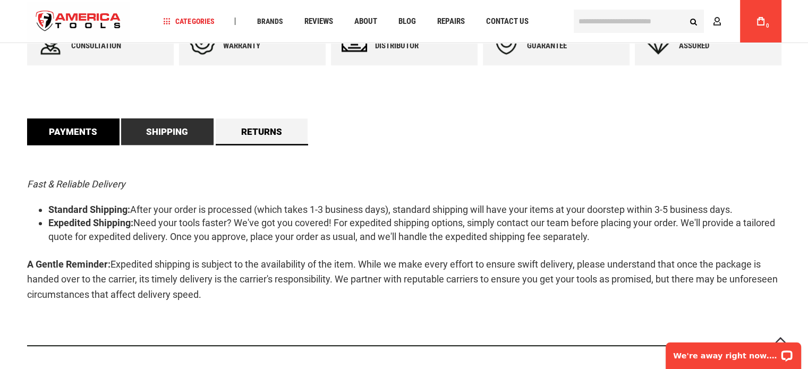
click at [76, 125] on link "Payments" at bounding box center [73, 131] width 92 height 27
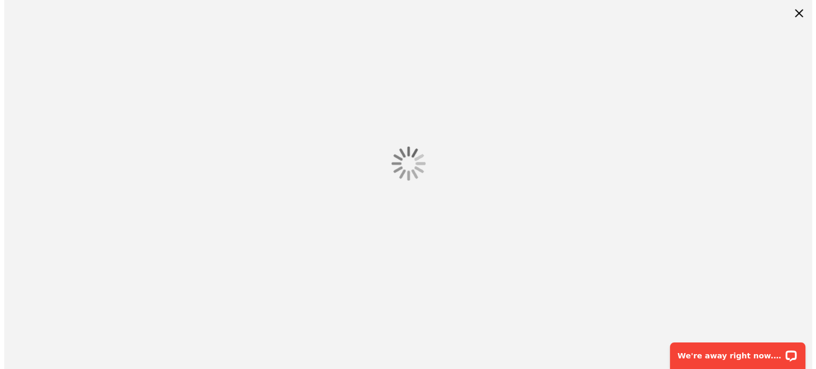
scroll to position [0, 0]
click at [214, 83] on div at bounding box center [408, 163] width 816 height 327
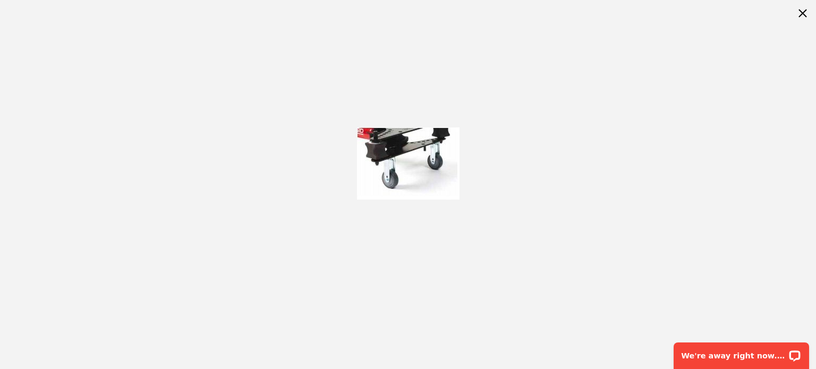
click at [542, 138] on div at bounding box center [408, 163] width 816 height 327
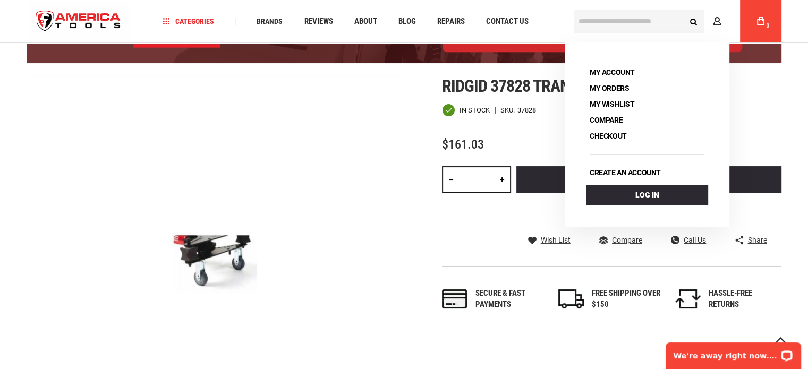
scroll to position [106, 0]
click at [487, 86] on span "Ridgid 37828 transport wheel kit" at bounding box center [565, 86] width 246 height 20
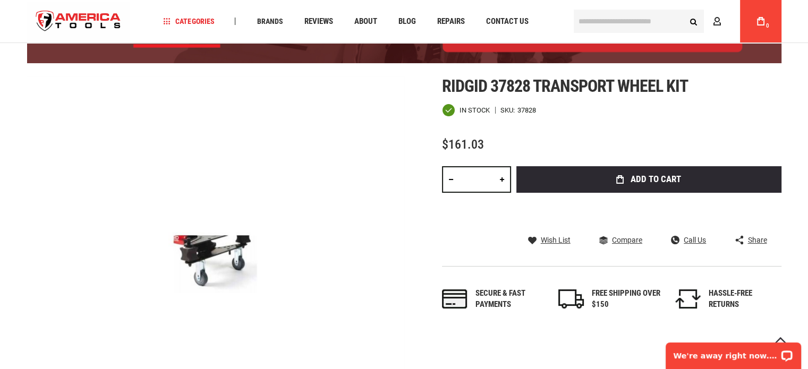
click at [520, 78] on span "Ridgid 37828 transport wheel kit" at bounding box center [565, 86] width 246 height 20
drag, startPoint x: 534, startPoint y: 87, endPoint x: 664, endPoint y: 90, distance: 130.7
click at [664, 90] on span "Ridgid 37828 transport wheel kit" at bounding box center [565, 86] width 246 height 20
copy span "transport wheel"
drag, startPoint x: 647, startPoint y: 88, endPoint x: 661, endPoint y: 88, distance: 14.3
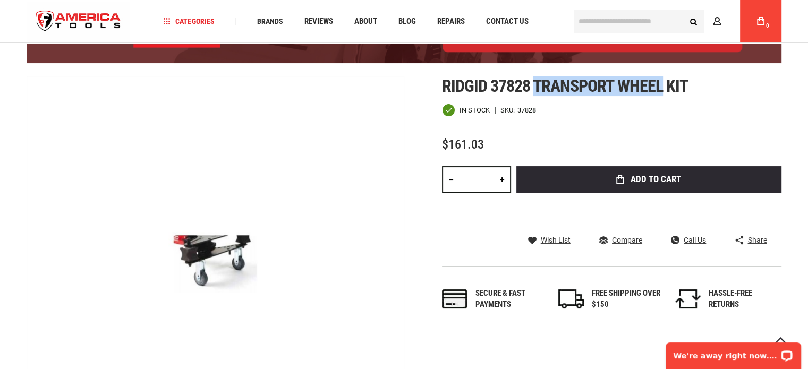
click at [647, 88] on span "Ridgid 37828 transport wheel kit" at bounding box center [565, 86] width 246 height 20
drag, startPoint x: 695, startPoint y: 85, endPoint x: 533, endPoint y: 88, distance: 162.6
click at [533, 88] on h1 "Ridgid 37828 transport wheel kit" at bounding box center [611, 85] width 339 height 19
copy span "transport wheel kit"
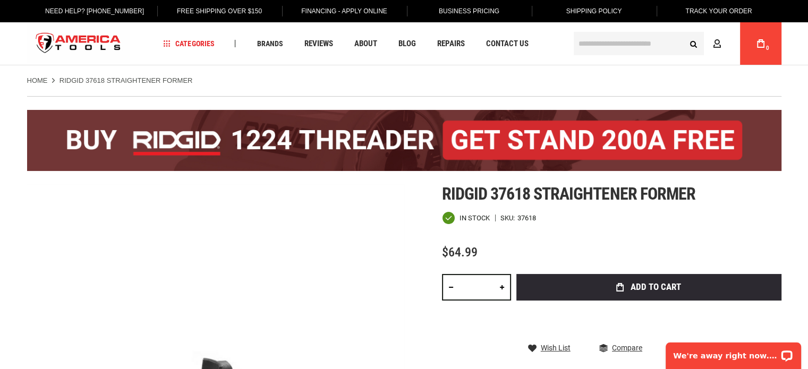
click at [617, 190] on span "Ridgid 37618 straightener former" at bounding box center [568, 194] width 253 height 20
copy span "straightener"
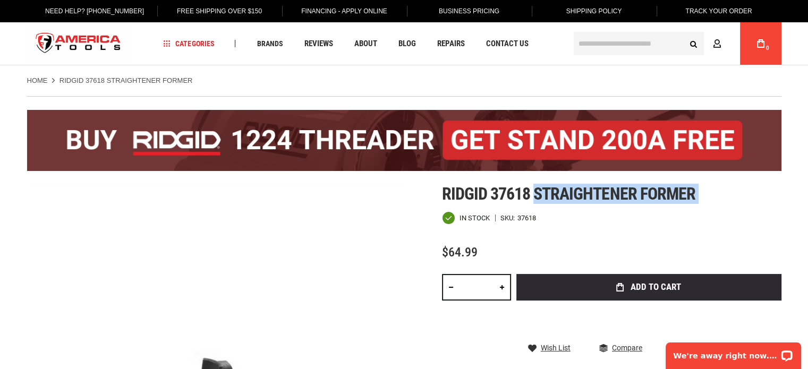
click at [695, 194] on h1 "Ridgid 37618 straightener former" at bounding box center [611, 193] width 339 height 19
copy div "straightener former"
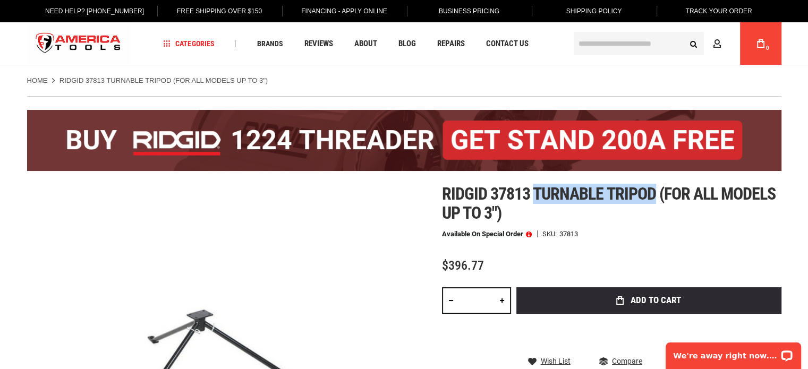
drag, startPoint x: 534, startPoint y: 191, endPoint x: 658, endPoint y: 196, distance: 123.9
click at [658, 197] on span "Ridgid 37813 turnable tripod (for all models up to 3")" at bounding box center [609, 203] width 334 height 39
copy span "turnable tripod"
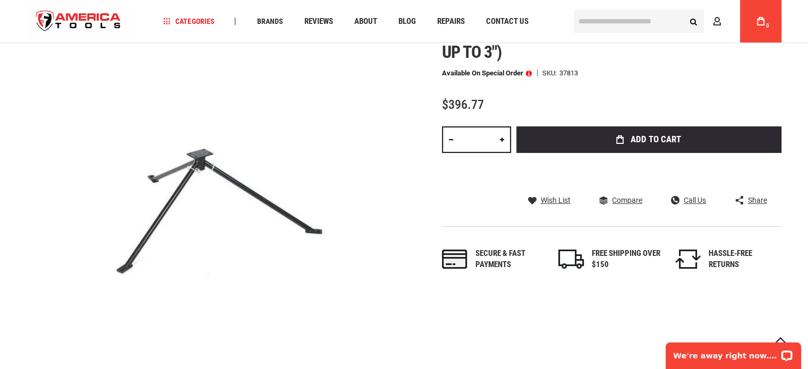
scroll to position [113, 0]
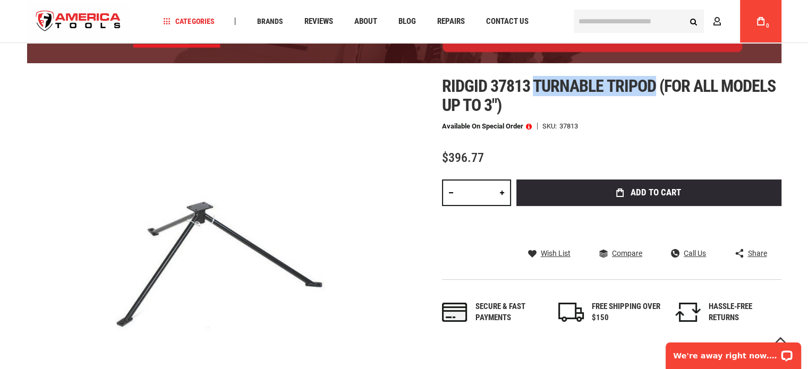
drag, startPoint x: 536, startPoint y: 82, endPoint x: 655, endPoint y: 84, distance: 119.0
click at [655, 84] on span "Ridgid 37813 turnable tripod (for all models up to 3")" at bounding box center [609, 95] width 334 height 39
copy span "turnable tripod"
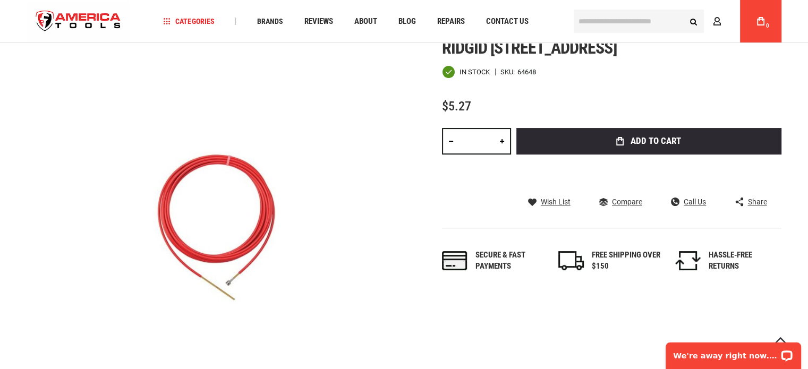
scroll to position [53, 0]
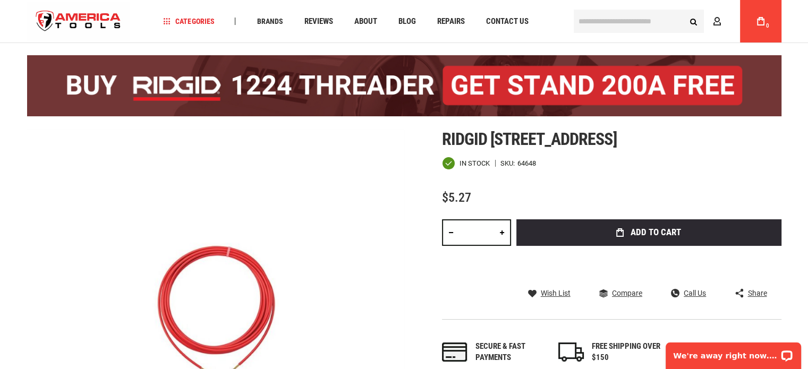
drag, startPoint x: 653, startPoint y: 141, endPoint x: 703, endPoint y: 150, distance: 50.7
click at [703, 150] on div "Ridgid 64648 accessory, 5/16 sheath stk In stock SKU 64648 $5.27 Total: $ 5.27 …" at bounding box center [611, 257] width 339 height 255
click at [617, 148] on span "Ridgid 64648 accessory, 5/16 sheath stk" at bounding box center [529, 139] width 175 height 20
drag, startPoint x: 653, startPoint y: 138, endPoint x: 754, endPoint y: 144, distance: 100.6
click at [754, 144] on h1 "Ridgid 64648 accessory, 5/16 sheath stk" at bounding box center [611, 139] width 339 height 19
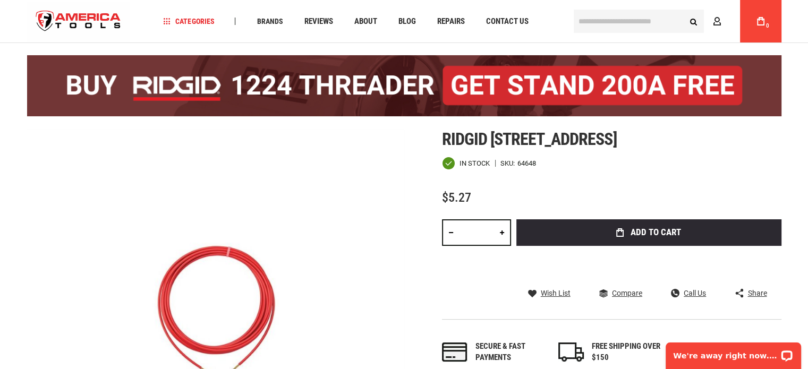
copy span "sheath stk"
click at [554, 179] on div "Ridgid 64648 accessory, 5/16 sheath stk In stock SKU 64648 $5.27 Total: $ 5.27 …" at bounding box center [611, 257] width 339 height 255
drag, startPoint x: 654, startPoint y: 137, endPoint x: 754, endPoint y: 139, distance: 99.9
click at [754, 139] on h1 "Ridgid 64648 accessory, 5/16 sheath stk" at bounding box center [611, 139] width 339 height 19
copy span "sheath stk"
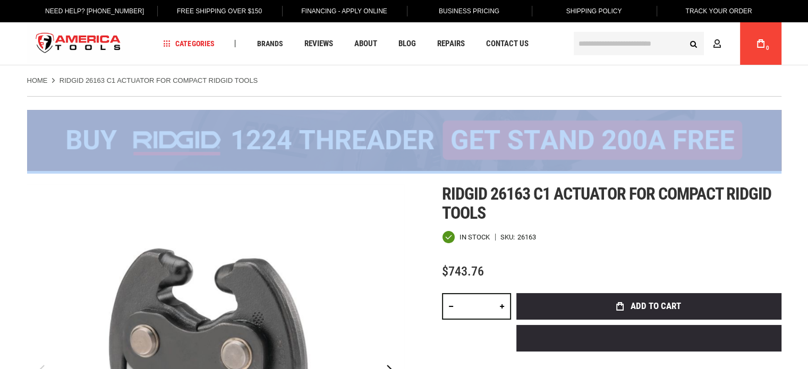
click at [595, 197] on span "Ridgid 26163 c1 actuator for compact ridgid tools" at bounding box center [607, 203] width 330 height 39
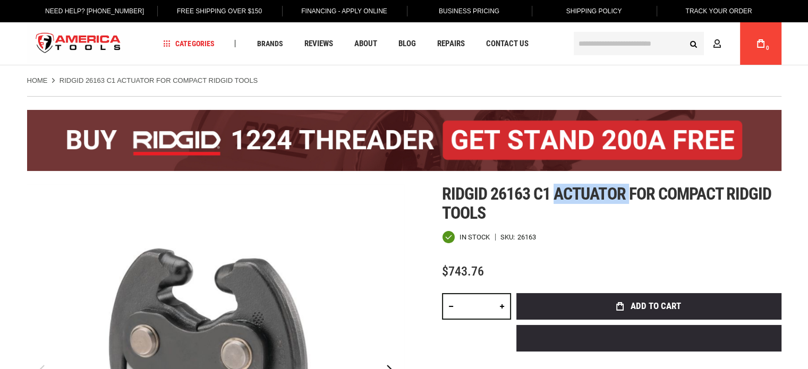
click at [595, 197] on span "Ridgid 26163 c1 actuator for compact ridgid tools" at bounding box center [607, 203] width 330 height 39
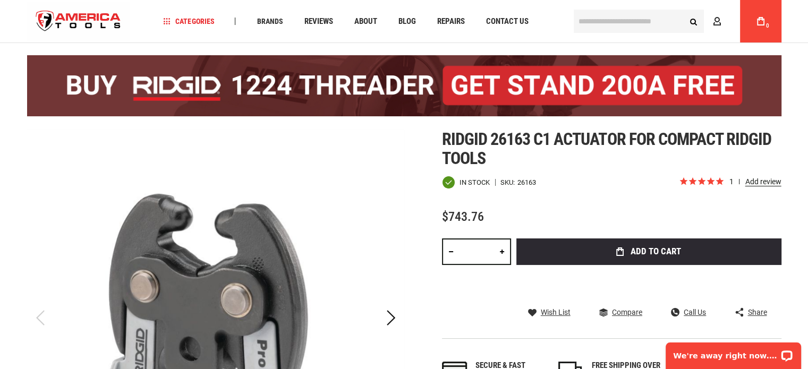
click at [656, 142] on span "Ridgid 26163 c1 actuator for compact ridgid tools" at bounding box center [607, 148] width 330 height 39
drag, startPoint x: 625, startPoint y: 139, endPoint x: 555, endPoint y: 140, distance: 70.7
click at [555, 140] on span "Ridgid 26163 c1 actuator for compact ridgid tools" at bounding box center [607, 148] width 330 height 39
copy span "actuator"
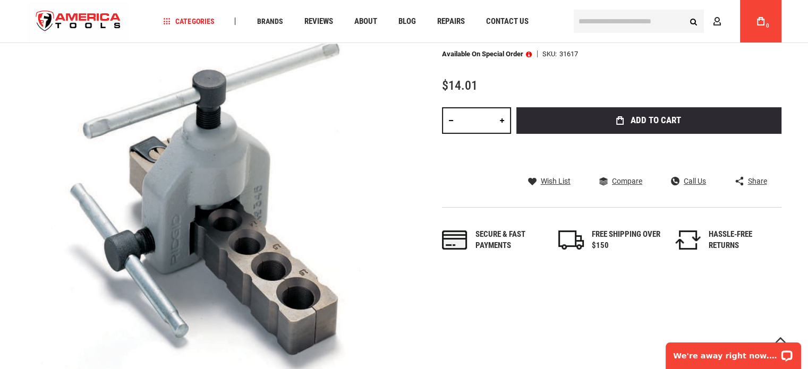
click at [569, 80] on div "$14.01" at bounding box center [611, 85] width 339 height 13
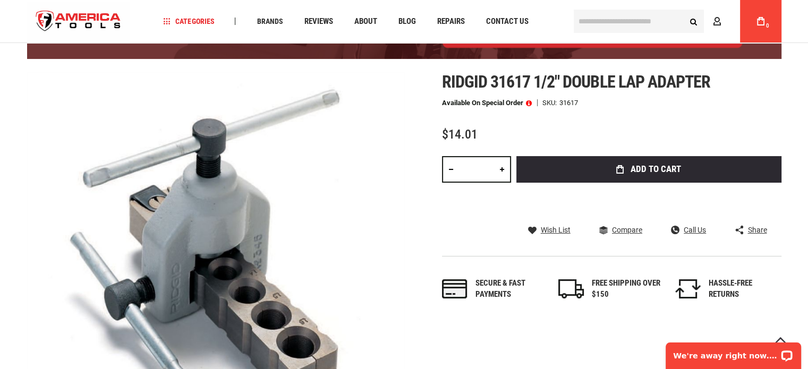
scroll to position [106, 0]
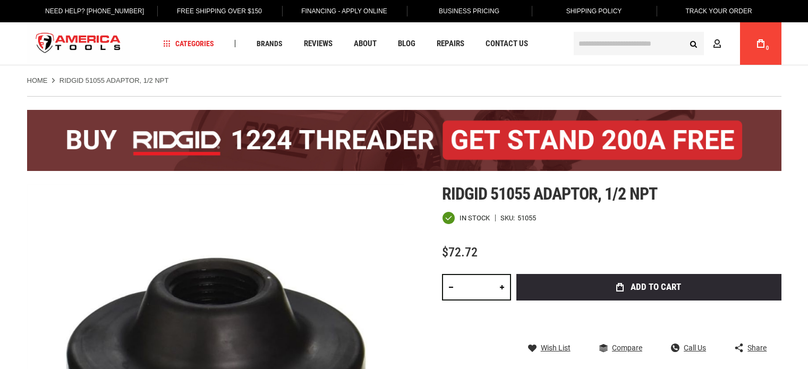
click at [581, 211] on div "In stock SKU 51055" at bounding box center [611, 217] width 339 height 13
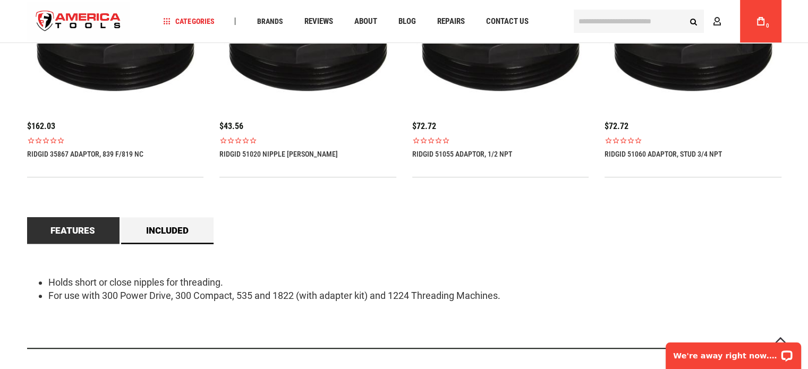
scroll to position [797, 0]
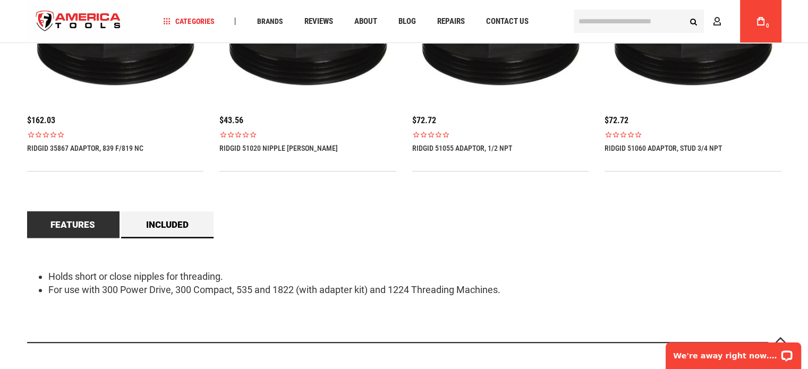
click at [327, 233] on div "Features Holds short or close nipples for threading. For use with 300 Power Dri…" at bounding box center [404, 281] width 754 height 140
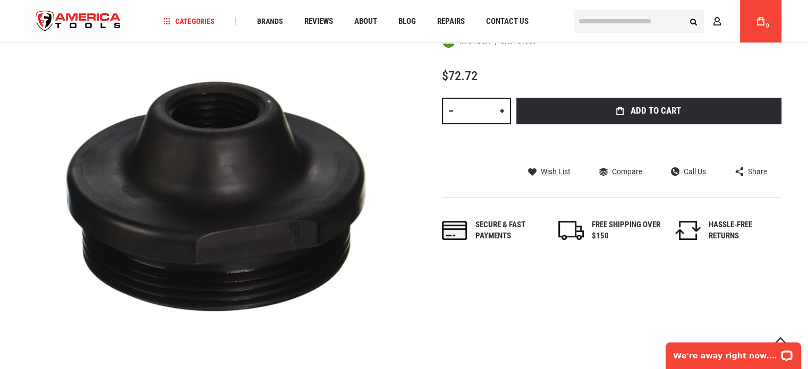
scroll to position [53, 0]
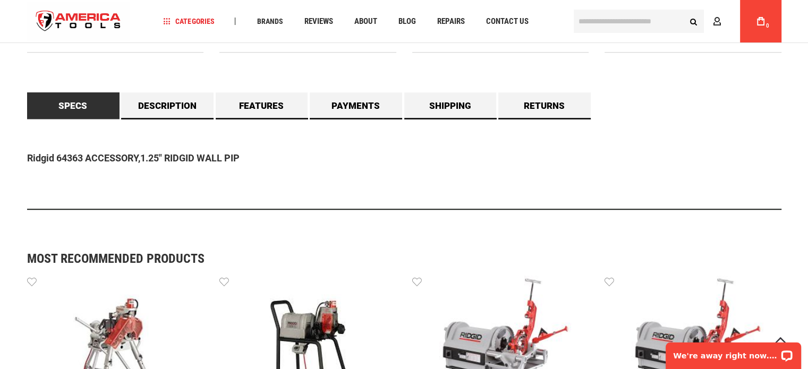
scroll to position [956, 0]
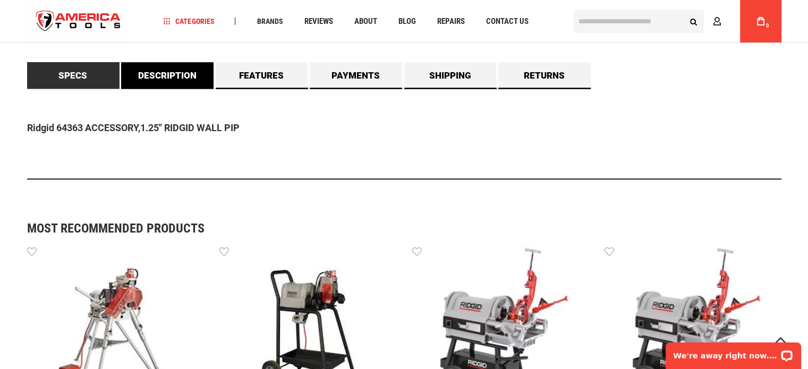
click at [176, 75] on link "Description" at bounding box center [167, 75] width 92 height 27
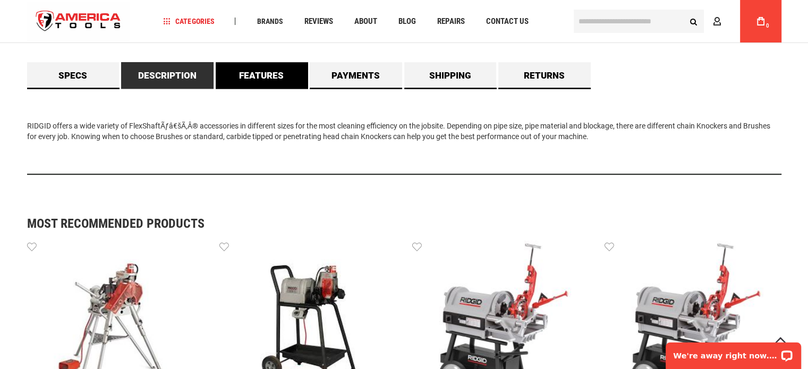
click at [275, 82] on link "Features" at bounding box center [262, 75] width 92 height 27
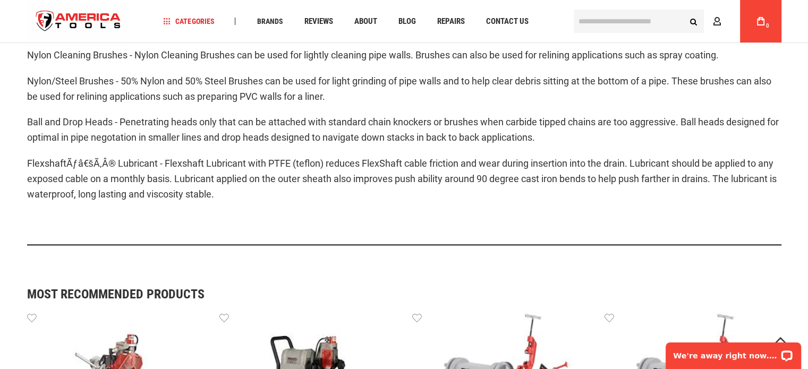
scroll to position [1115, 0]
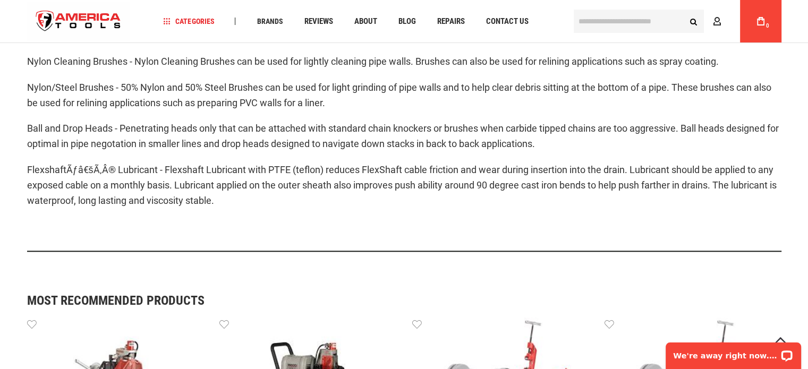
click at [178, 186] on p "FlexshaftÃƒâ€šÃ‚Â® Lubricant - Flexshaft Lubricant with PTFE (teflon) reduces F…" at bounding box center [404, 186] width 754 height 46
copy p "Flexshaft"
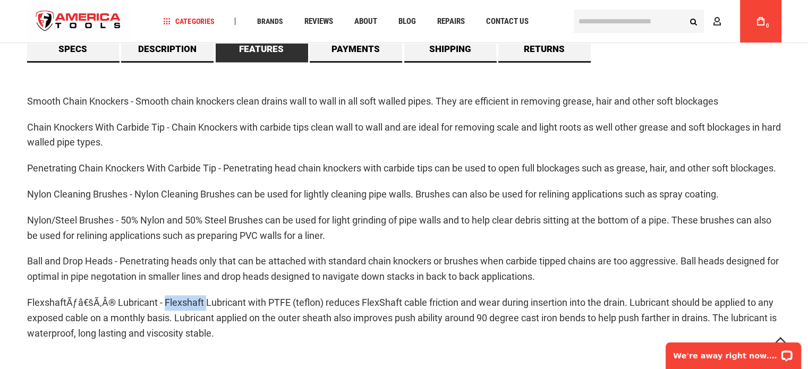
scroll to position [903, 0]
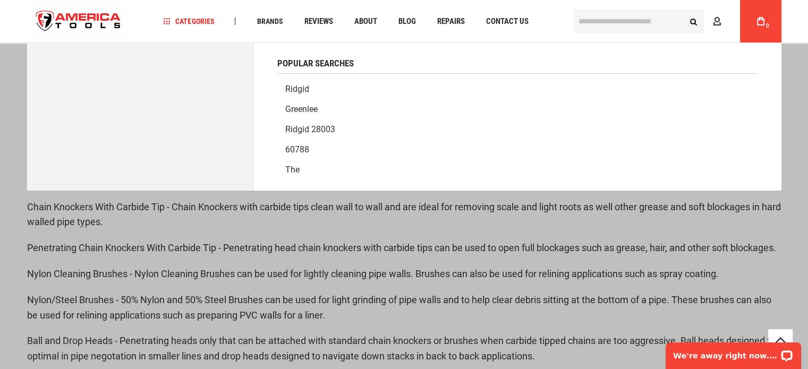
click at [617, 14] on input "text" at bounding box center [639, 21] width 130 height 23
paste input "*********"
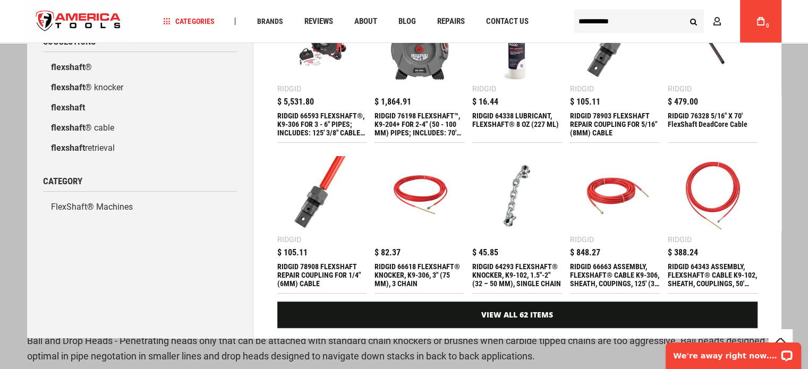
scroll to position [86, 0]
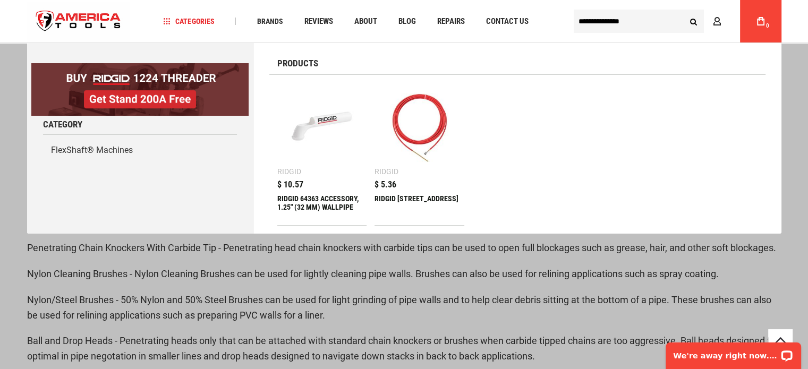
click at [598, 27] on input "**********" at bounding box center [639, 21] width 130 height 23
type input "**********"
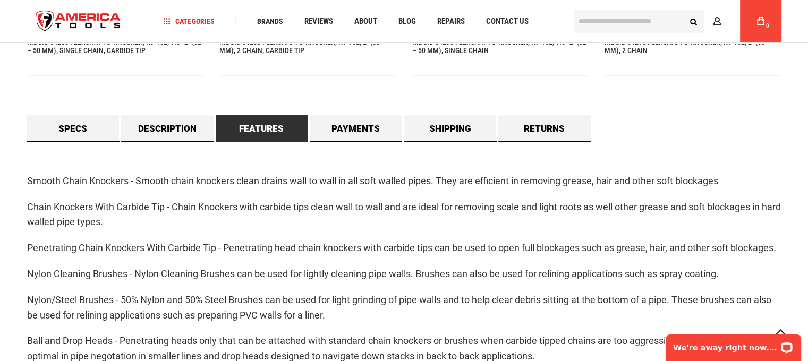
scroll to position [903, 0]
click at [439, 127] on link "Shipping" at bounding box center [450, 128] width 92 height 27
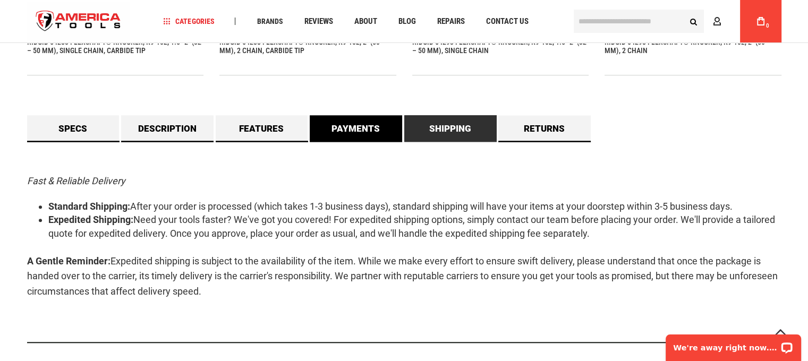
click at [374, 127] on link "Payments" at bounding box center [356, 128] width 92 height 27
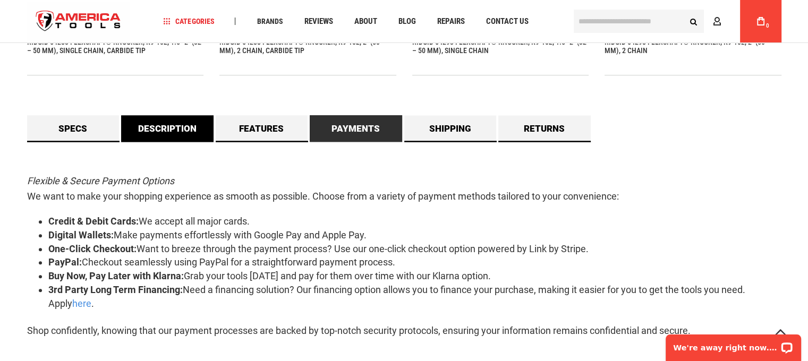
click at [143, 125] on link "Description" at bounding box center [167, 128] width 92 height 27
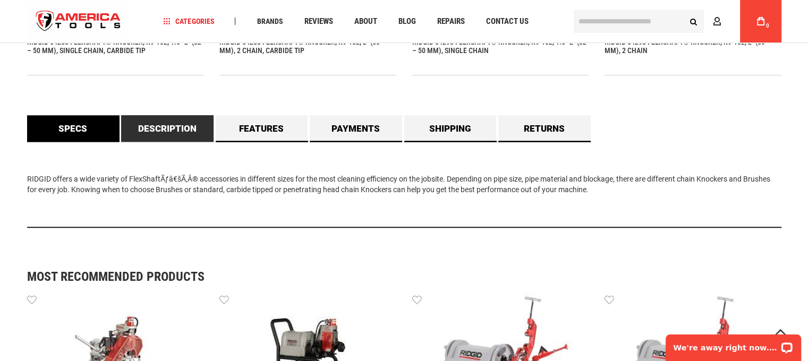
click at [73, 139] on link "Specs" at bounding box center [73, 128] width 92 height 27
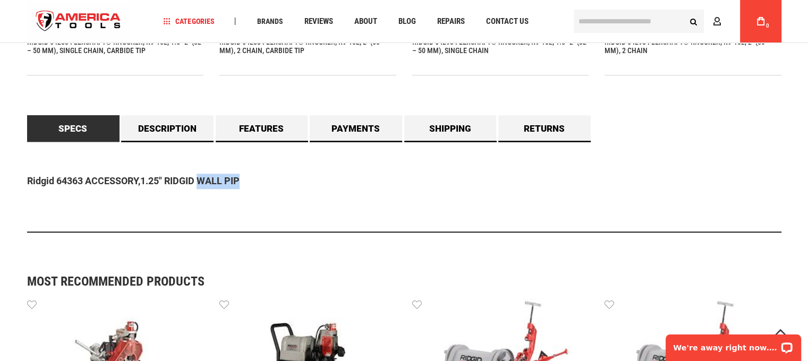
drag, startPoint x: 249, startPoint y: 182, endPoint x: 202, endPoint y: 182, distance: 46.7
click at [202, 182] on p "Ridgid 64363 ACCESSORY,1.25" RIDGID WALL PIP" at bounding box center [404, 181] width 754 height 15
copy strong "WALL PIP"
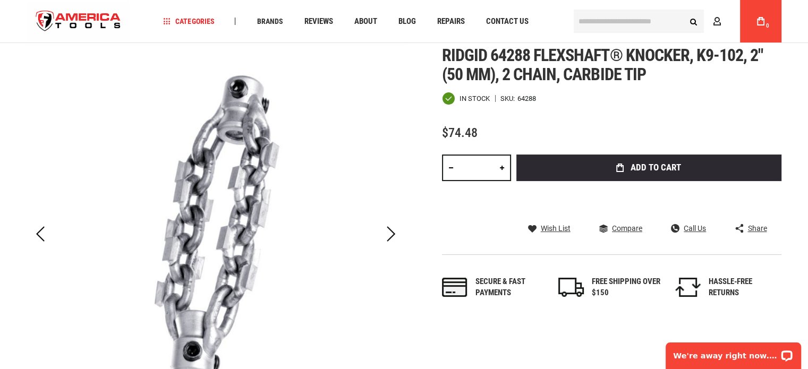
scroll to position [319, 0]
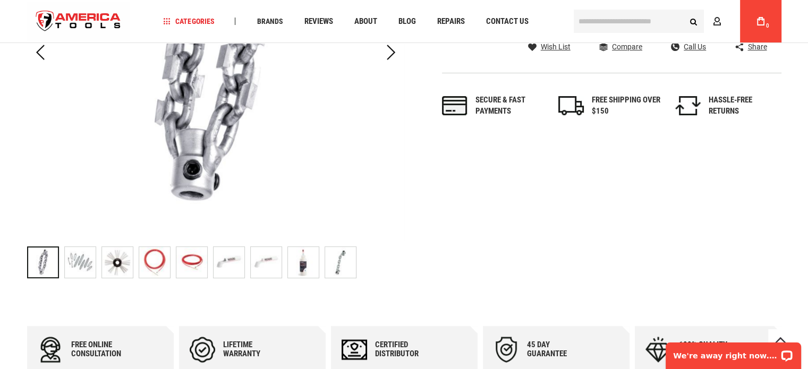
drag, startPoint x: 270, startPoint y: 261, endPoint x: 246, endPoint y: 260, distance: 23.4
click at [270, 261] on img at bounding box center [266, 262] width 31 height 31
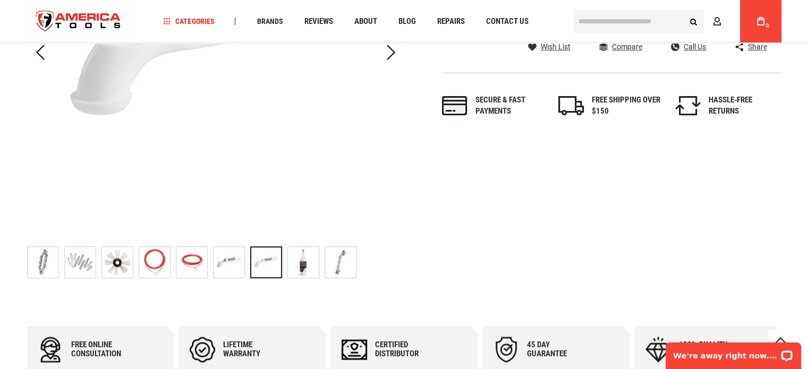
click at [232, 266] on img at bounding box center [229, 262] width 31 height 31
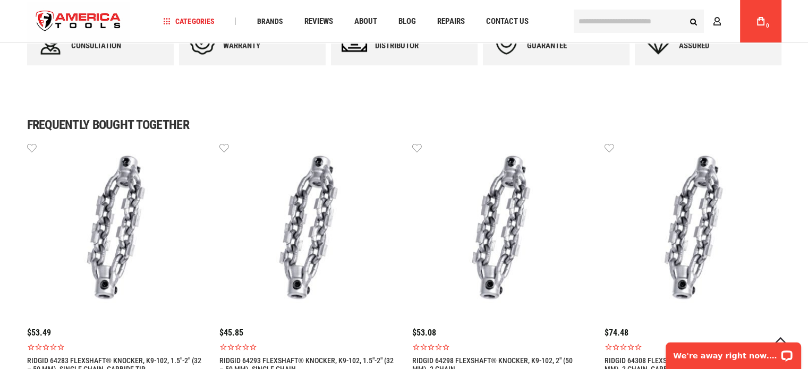
scroll to position [797, 0]
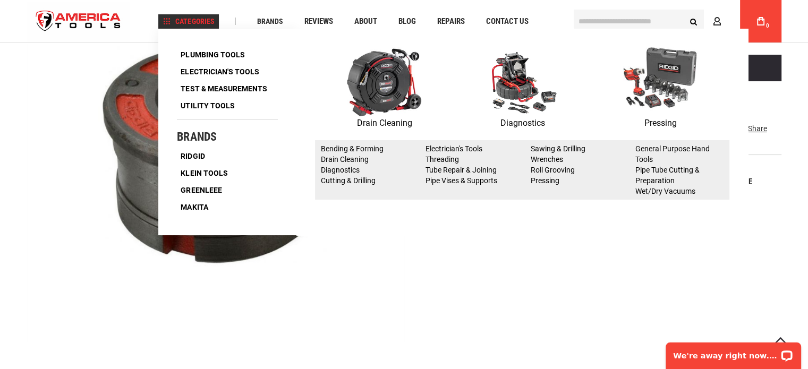
scroll to position [106, 0]
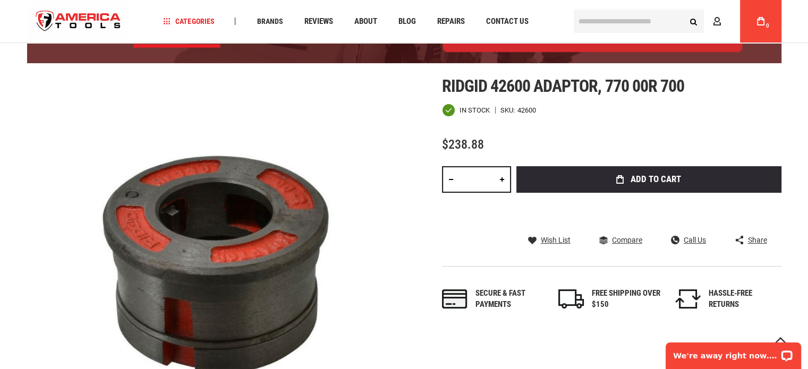
click at [633, 23] on input "text" at bounding box center [639, 21] width 130 height 23
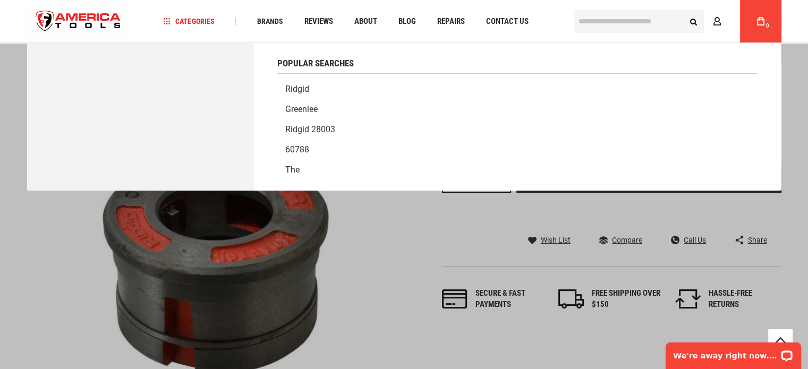
paste input "*******"
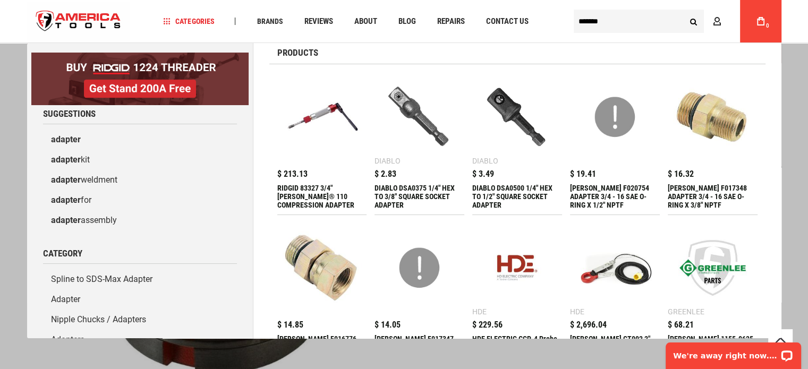
scroll to position [0, 0]
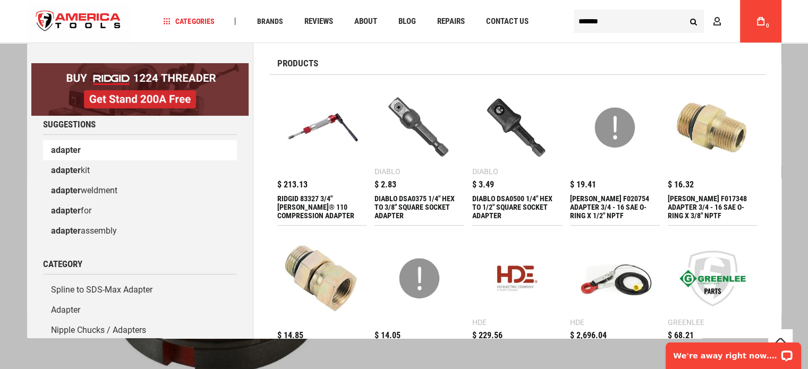
type input "*******"
click at [127, 158] on link "adapter" at bounding box center [140, 150] width 194 height 20
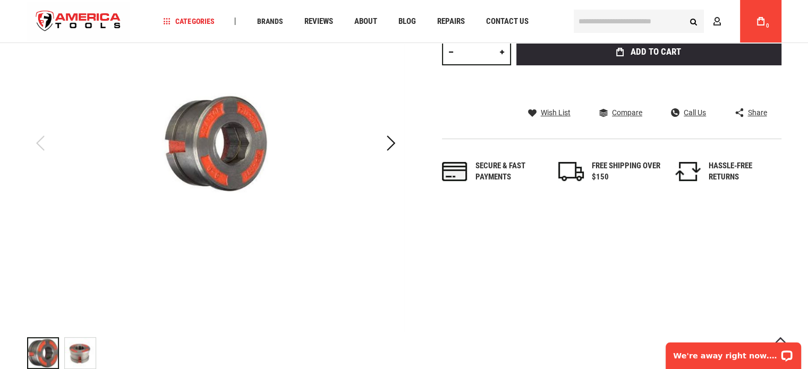
scroll to position [319, 0]
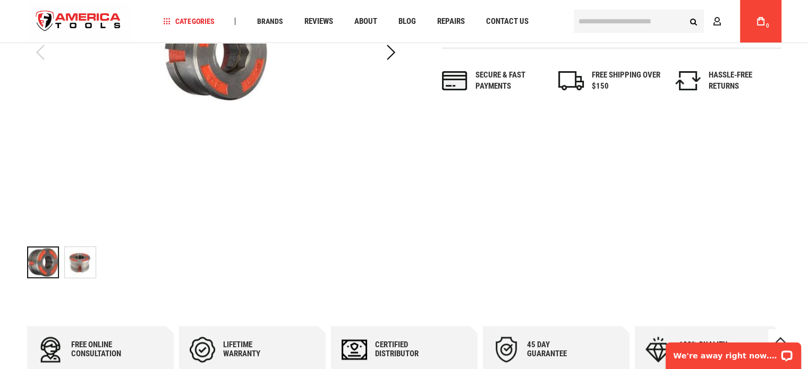
click at [79, 266] on img "RIDGID 42605 Adapter for O-R Model 771" at bounding box center [80, 262] width 31 height 31
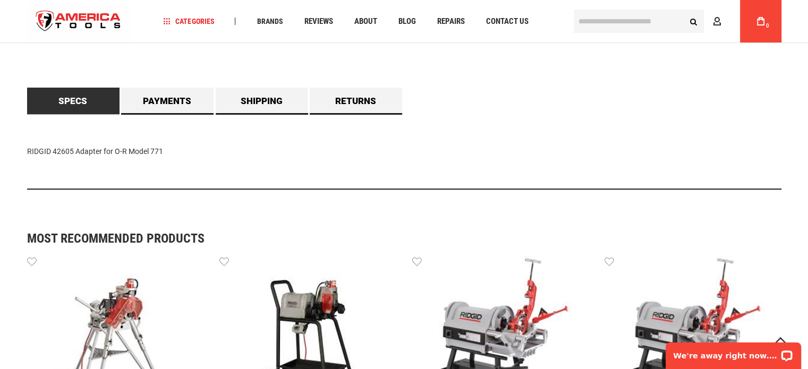
scroll to position [691, 0]
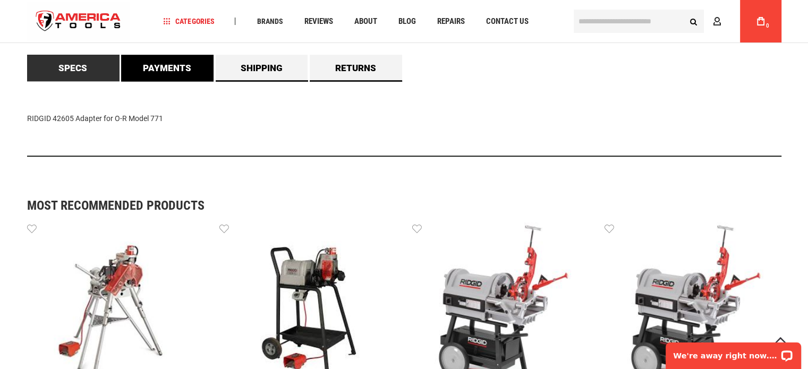
click at [163, 76] on link "Payments" at bounding box center [167, 68] width 92 height 27
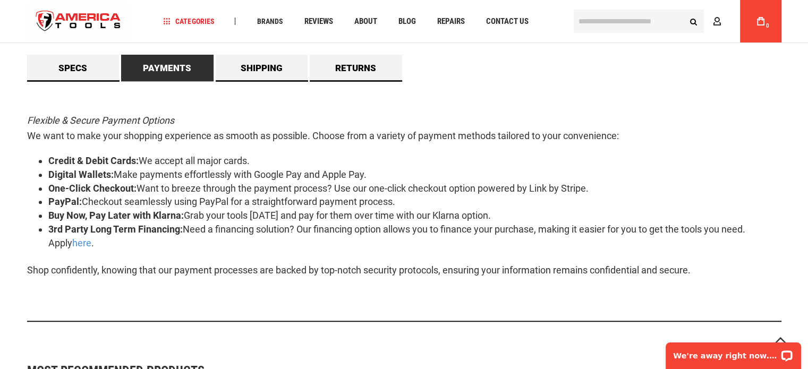
drag, startPoint x: 163, startPoint y: 76, endPoint x: 431, endPoint y: 163, distance: 282.5
click at [430, 169] on li "Digital Wallets: Make payments effortlessly with Google Pay and Apple Pay." at bounding box center [414, 175] width 733 height 14
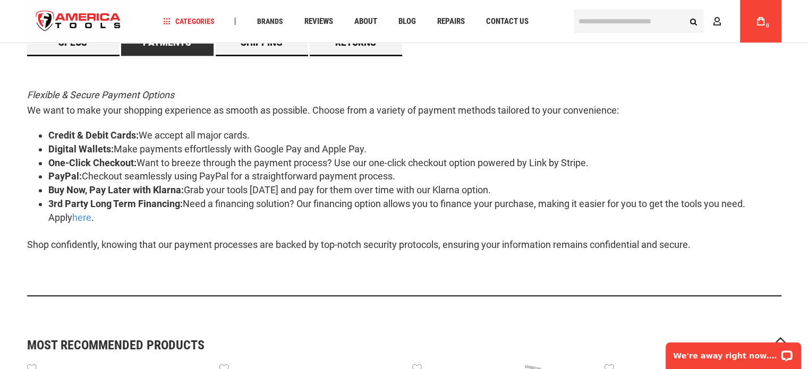
scroll to position [637, 0]
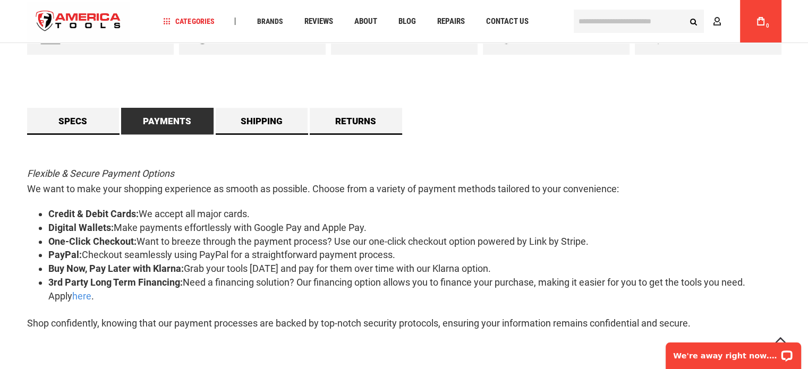
click at [469, 183] on p "Flexible & Secure Payment Options We want to make your shopping experience as s…" at bounding box center [404, 181] width 754 height 31
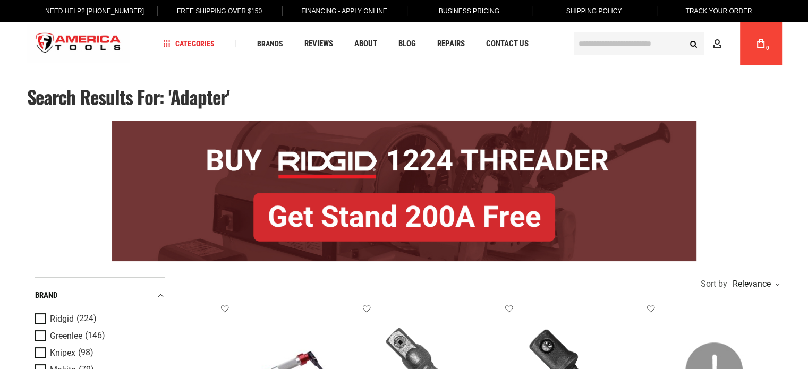
click at [587, 54] on input "text" at bounding box center [639, 43] width 130 height 23
paste input "*****"
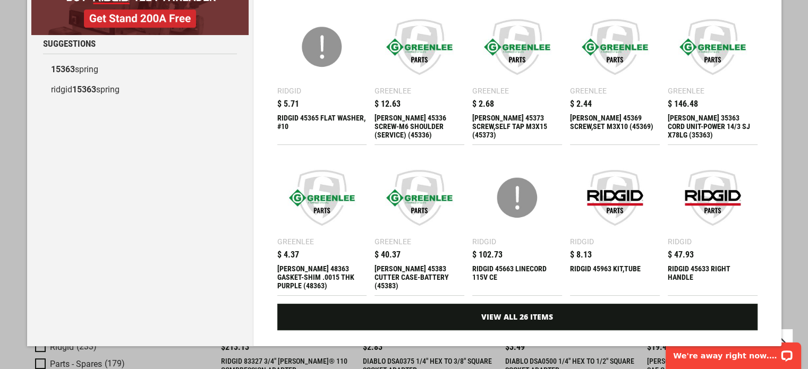
scroll to position [53, 0]
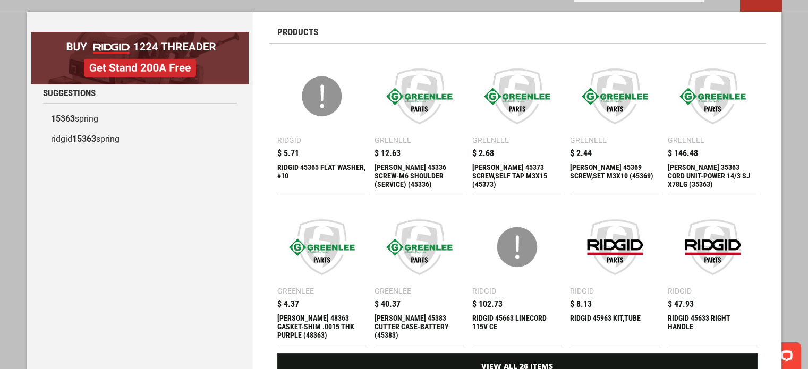
type input "*****"
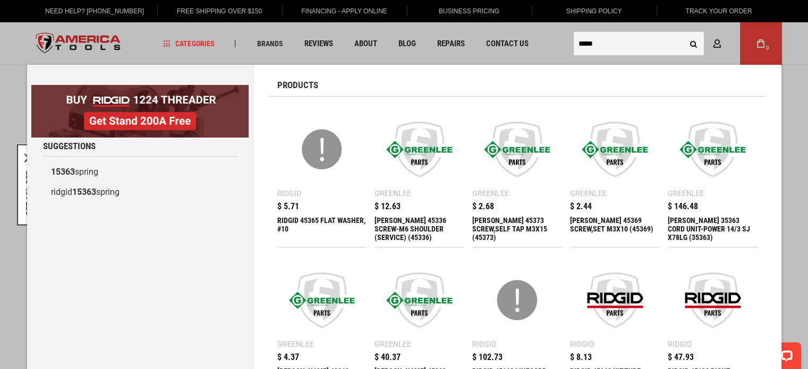
scroll to position [159, 0]
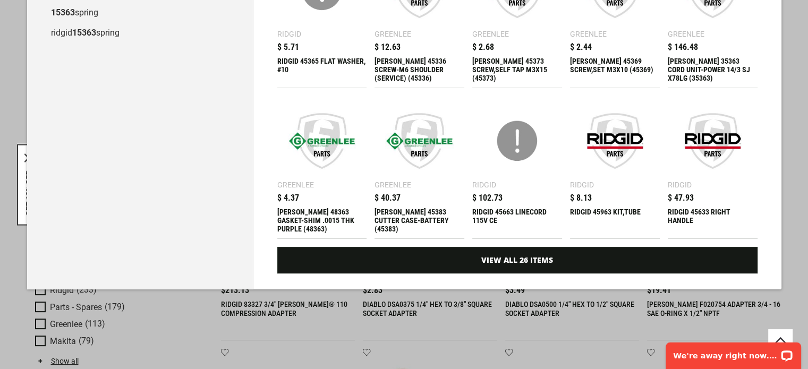
click at [519, 140] on img at bounding box center [517, 140] width 79 height 79
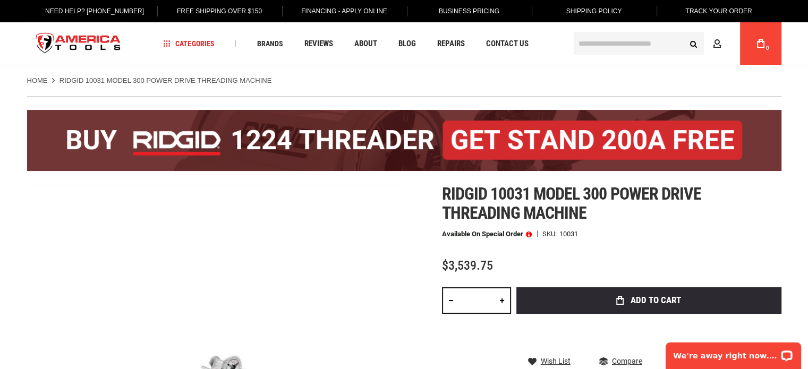
click at [470, 212] on span "Ridgid 10031 model 300 power drive threading machine" at bounding box center [571, 203] width 259 height 39
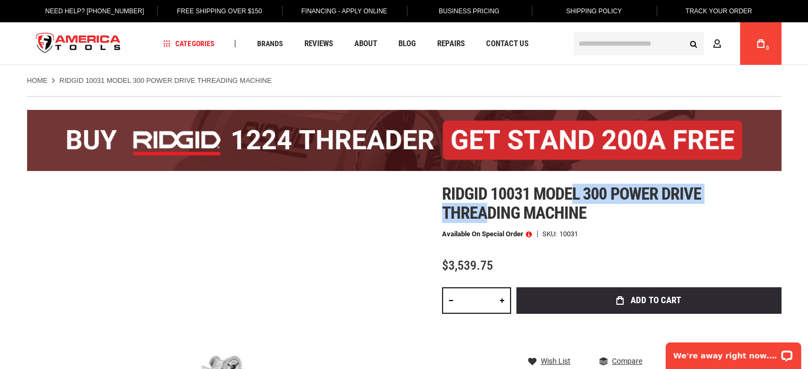
drag, startPoint x: 482, startPoint y: 205, endPoint x: 577, endPoint y: 195, distance: 95.6
click at [576, 195] on span "Ridgid 10031 model 300 power drive threading machine" at bounding box center [571, 203] width 259 height 39
click at [523, 199] on span "Ridgid 10031 model 300 power drive threading machine" at bounding box center [571, 203] width 259 height 39
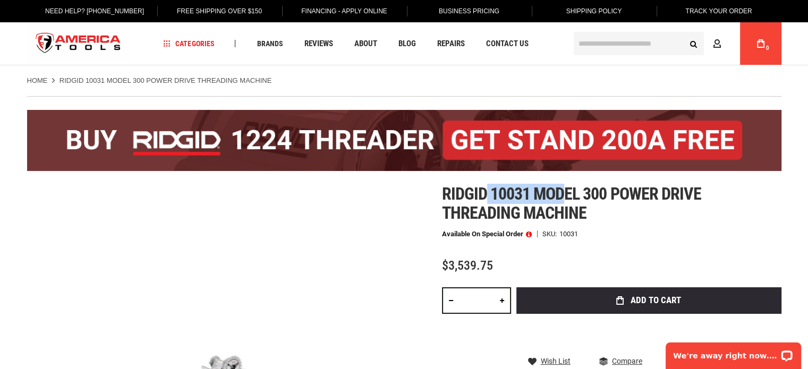
drag, startPoint x: 482, startPoint y: 197, endPoint x: 562, endPoint y: 197, distance: 79.7
click at [562, 197] on span "Ridgid 10031 model 300 power drive threading machine" at bounding box center [571, 203] width 259 height 39
click at [611, 192] on span "Ridgid 10031 model 300 power drive threading machine" at bounding box center [571, 203] width 259 height 39
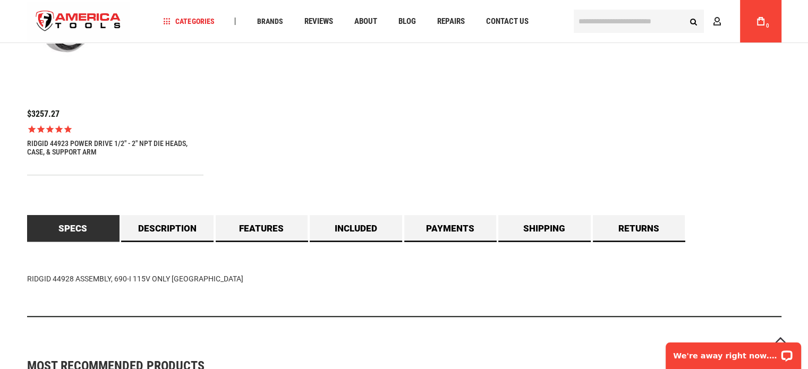
scroll to position [850, 0]
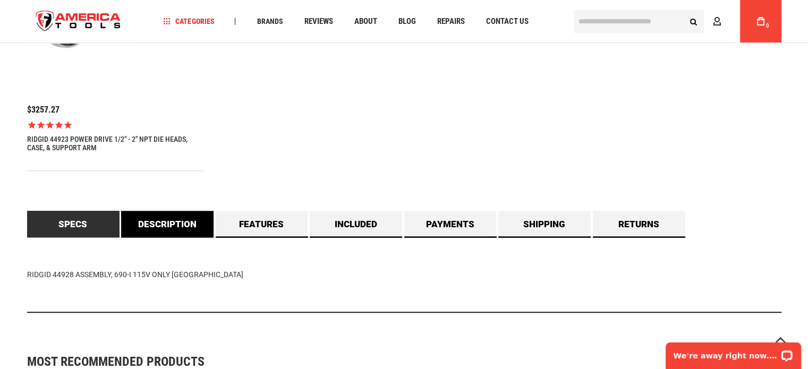
click at [175, 226] on link "Description" at bounding box center [167, 224] width 92 height 27
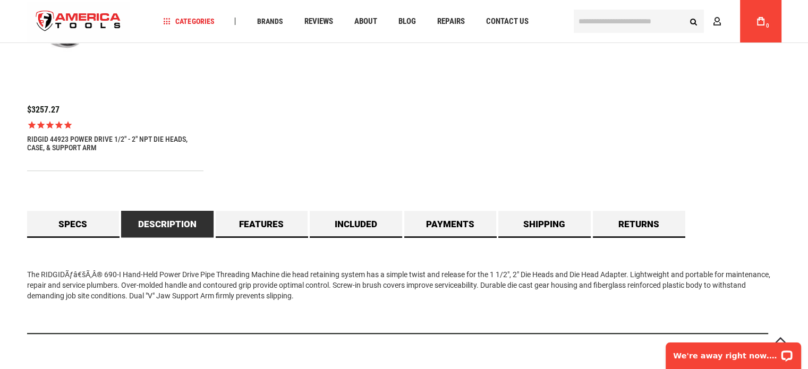
click at [531, 129] on div "$3257.27 1 review RIDGID 44923 POWER DRIVE 1/2" - 2" NPT DIE HEADS, CASE, & SUP…" at bounding box center [404, 45] width 754 height 252
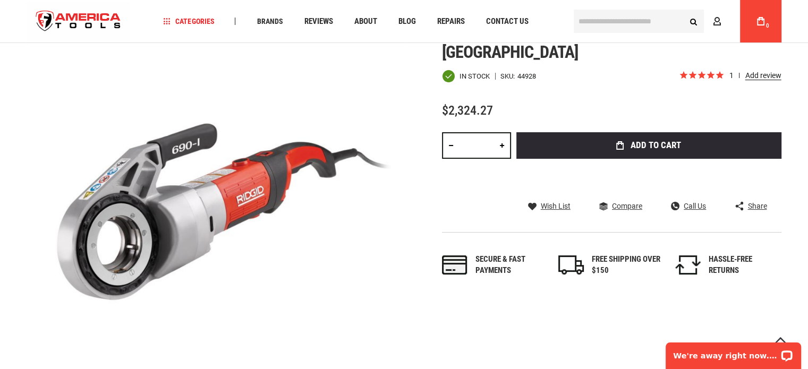
scroll to position [0, 0]
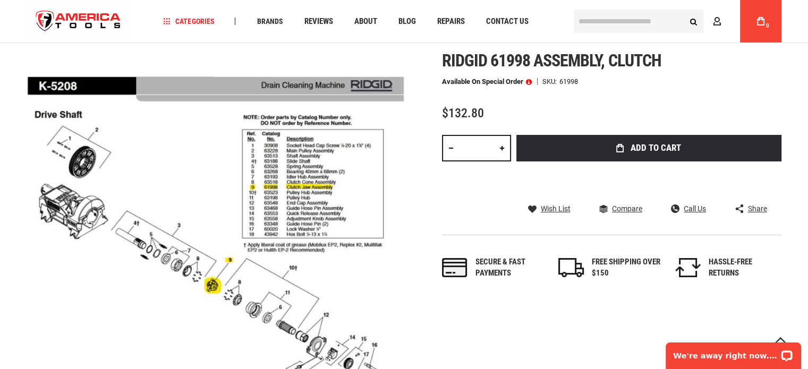
scroll to position [106, 0]
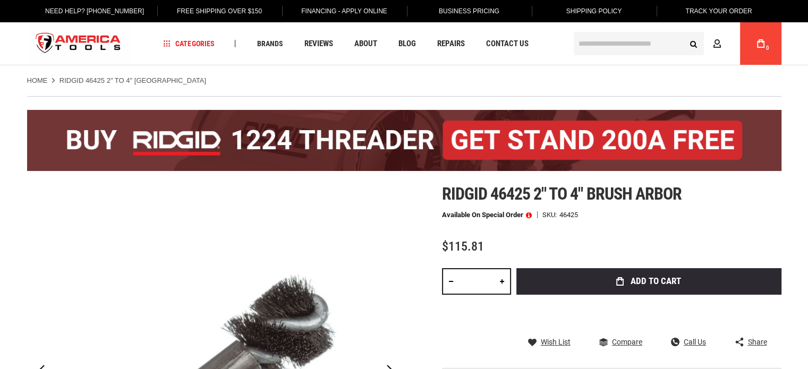
click at [703, 197] on h1 "Ridgid 46425 2" to 4" brush arbor" at bounding box center [611, 193] width 339 height 19
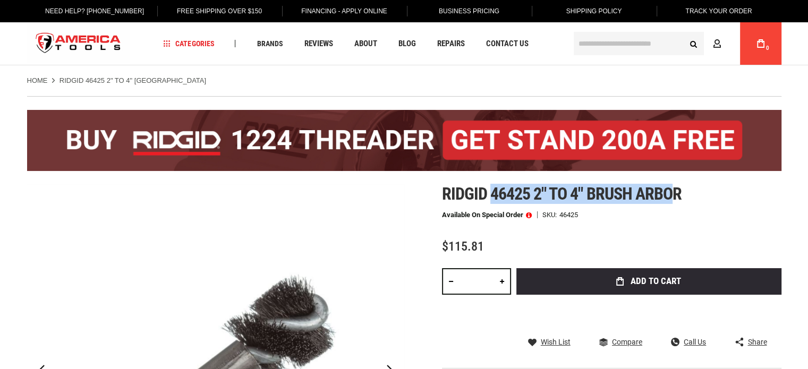
drag, startPoint x: 678, startPoint y: 194, endPoint x: 488, endPoint y: 195, distance: 190.2
click at [492, 195] on span "Ridgid 46425 2" to 4" brush arbor" at bounding box center [562, 194] width 240 height 20
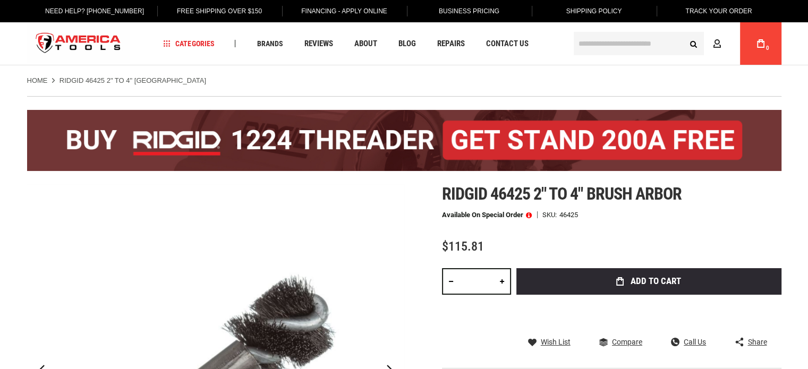
click at [453, 195] on span "Ridgid 46425 2" to 4" brush arbor" at bounding box center [562, 194] width 240 height 20
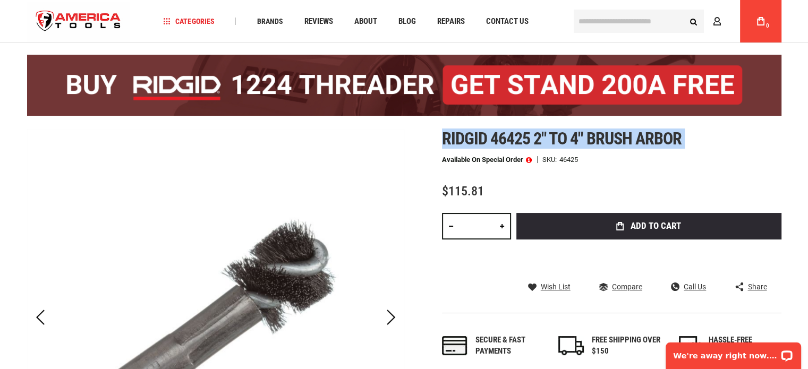
scroll to position [53, 0]
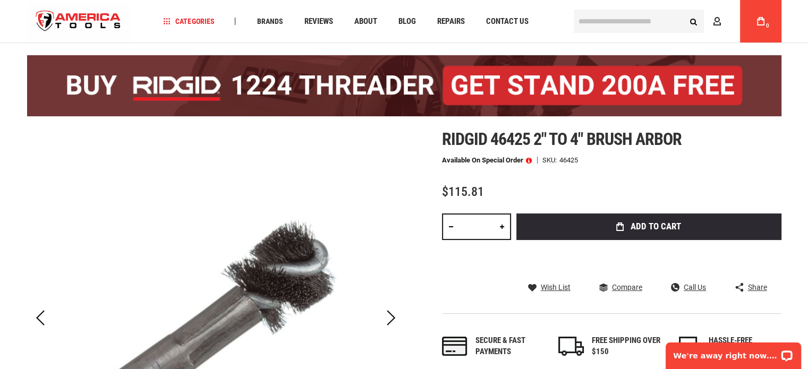
click at [564, 172] on div "Ridgid 46425 2" to 4" brush arbor Available on Special Order SKU 46425 $115.81 …" at bounding box center [611, 255] width 339 height 250
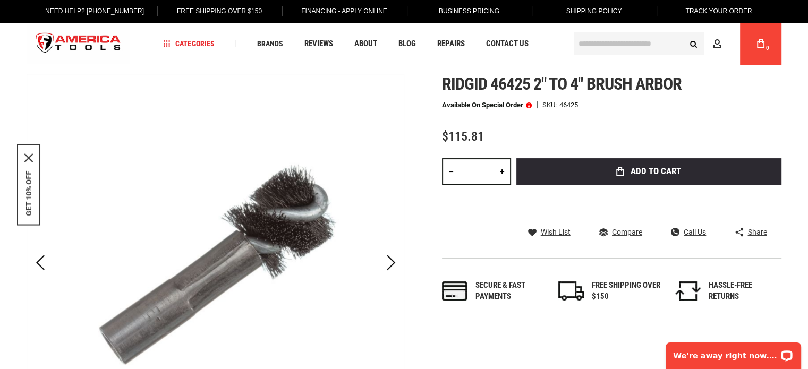
scroll to position [0, 0]
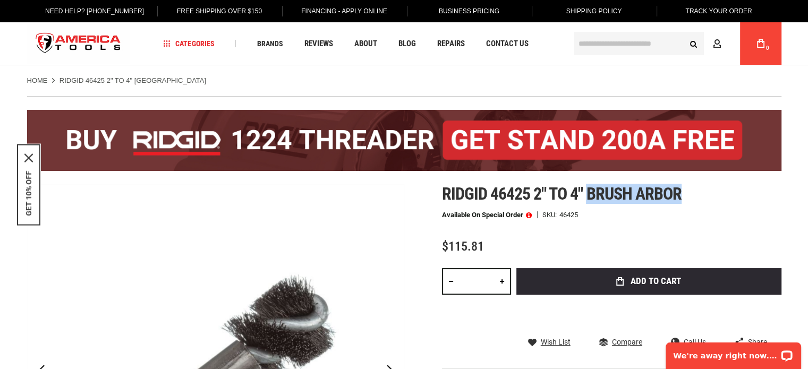
drag, startPoint x: 590, startPoint y: 193, endPoint x: 687, endPoint y: 191, distance: 97.8
click at [687, 191] on h1 "Ridgid 46425 2" to 4" brush arbor" at bounding box center [611, 193] width 339 height 19
copy span "brush arbor"
click at [713, 197] on h1 "Ridgid 46425 2" to 4" brush arbor" at bounding box center [611, 193] width 339 height 19
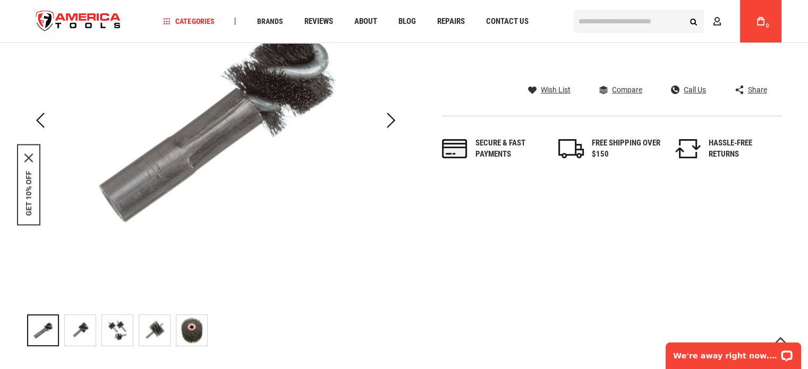
scroll to position [266, 0]
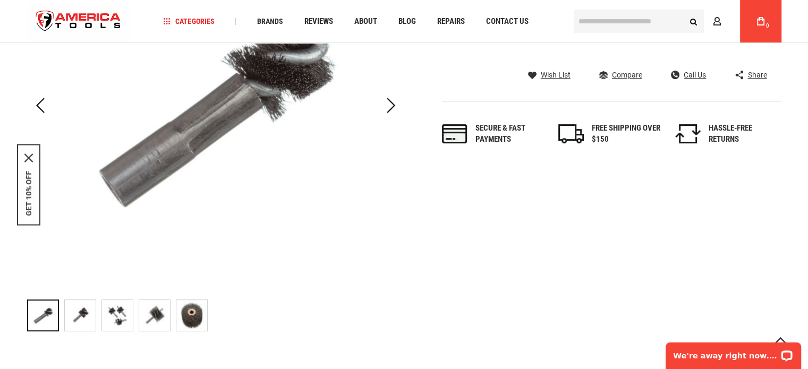
click at [192, 308] on img at bounding box center [191, 315] width 31 height 31
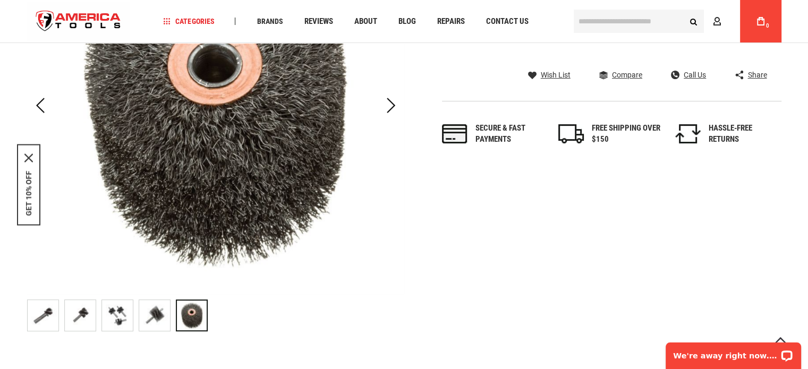
click at [154, 314] on img at bounding box center [154, 315] width 31 height 31
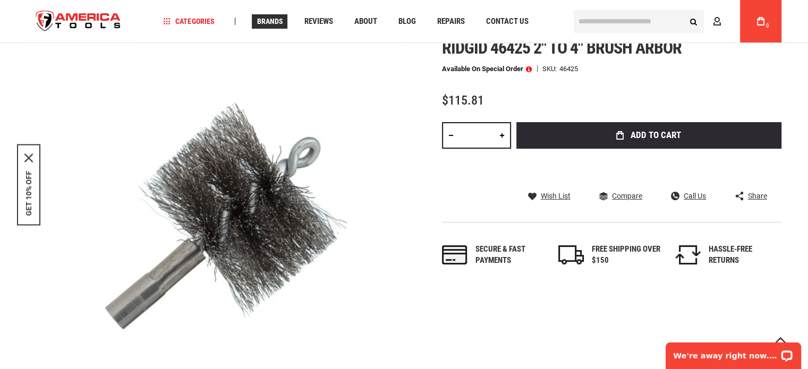
scroll to position [106, 0]
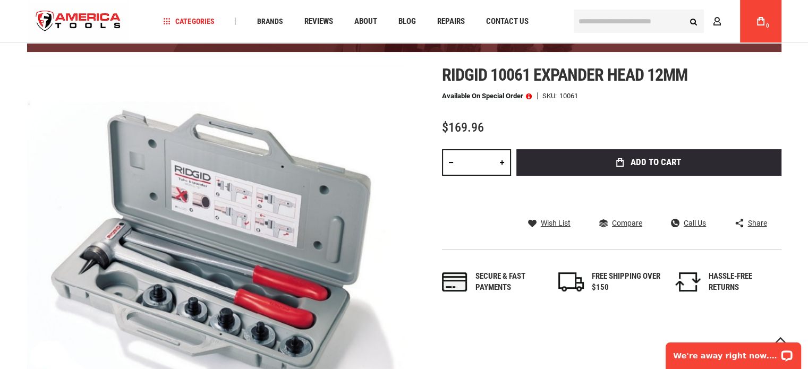
scroll to position [106, 0]
